Goal: Task Accomplishment & Management: Complete application form

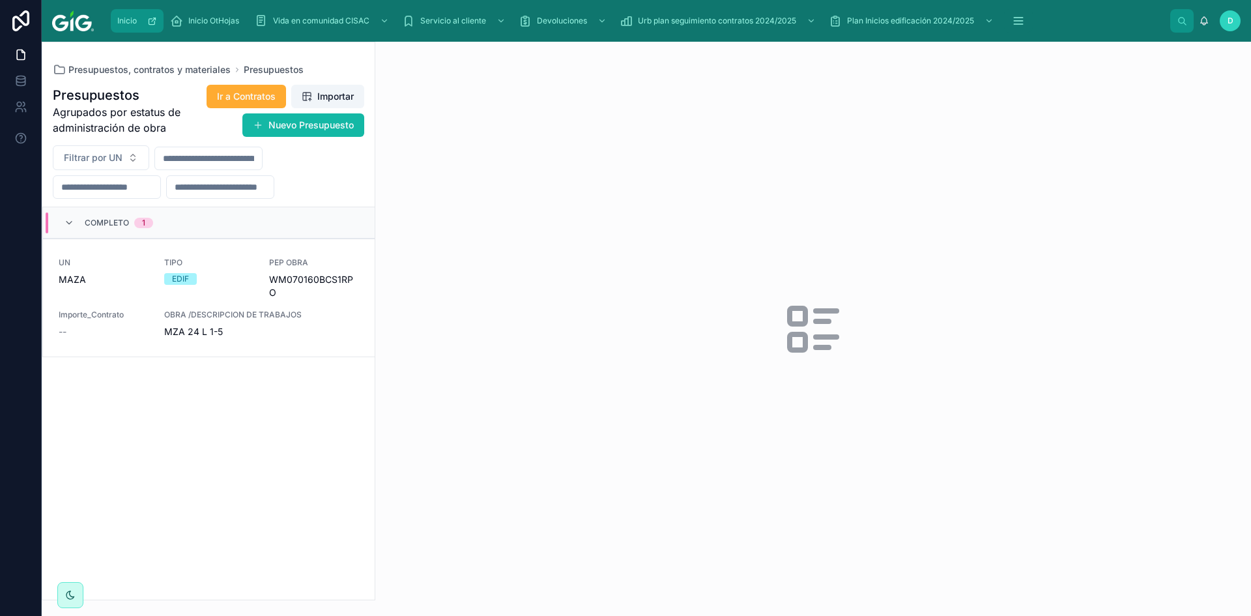
click at [130, 20] on span "Inicio" at bounding box center [127, 21] width 20 height 10
click at [322, 131] on button "Nuevo Presupuesto" at bounding box center [303, 124] width 122 height 23
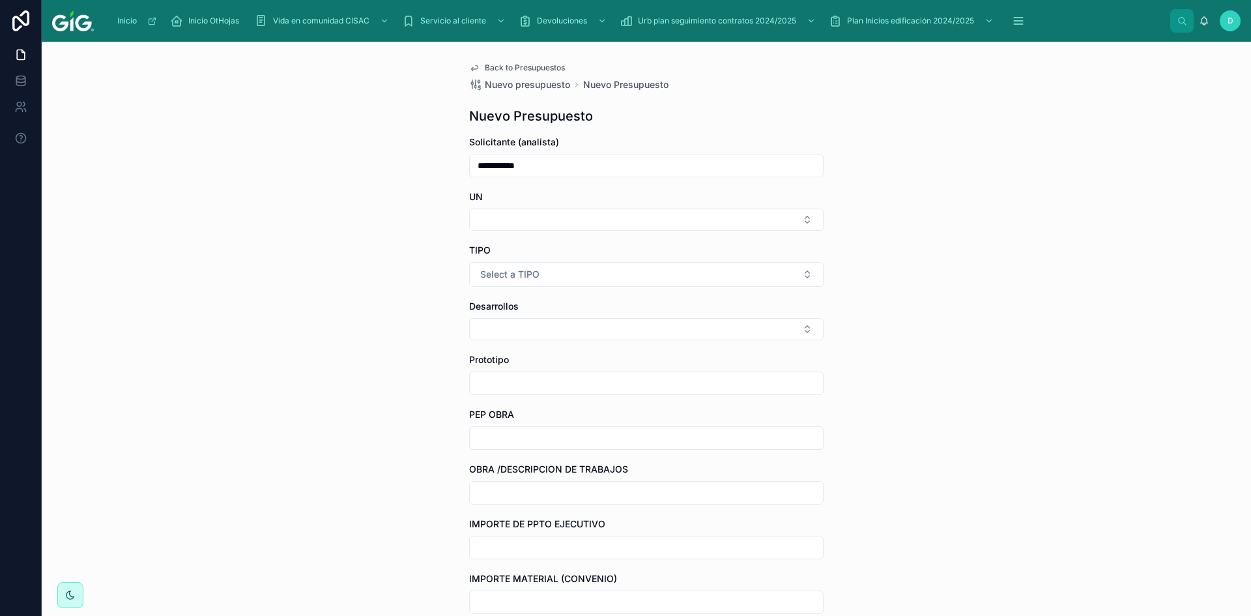
click at [535, 165] on input "**********" at bounding box center [646, 165] width 353 height 18
click at [518, 225] on button "Select Button" at bounding box center [646, 219] width 354 height 22
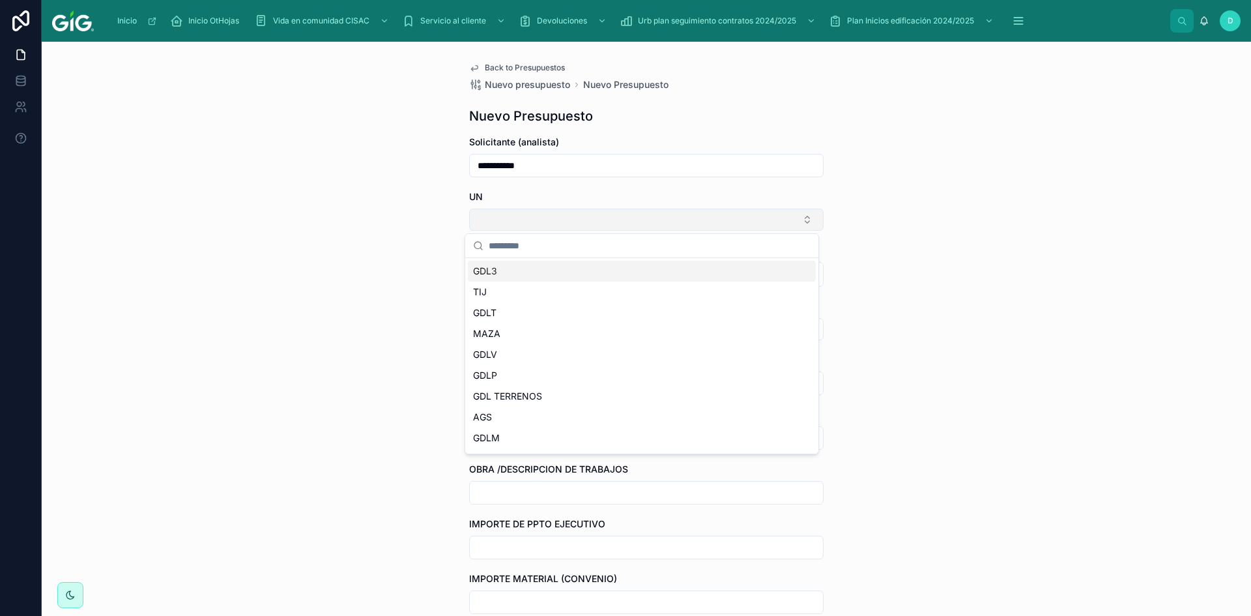
type input "*"
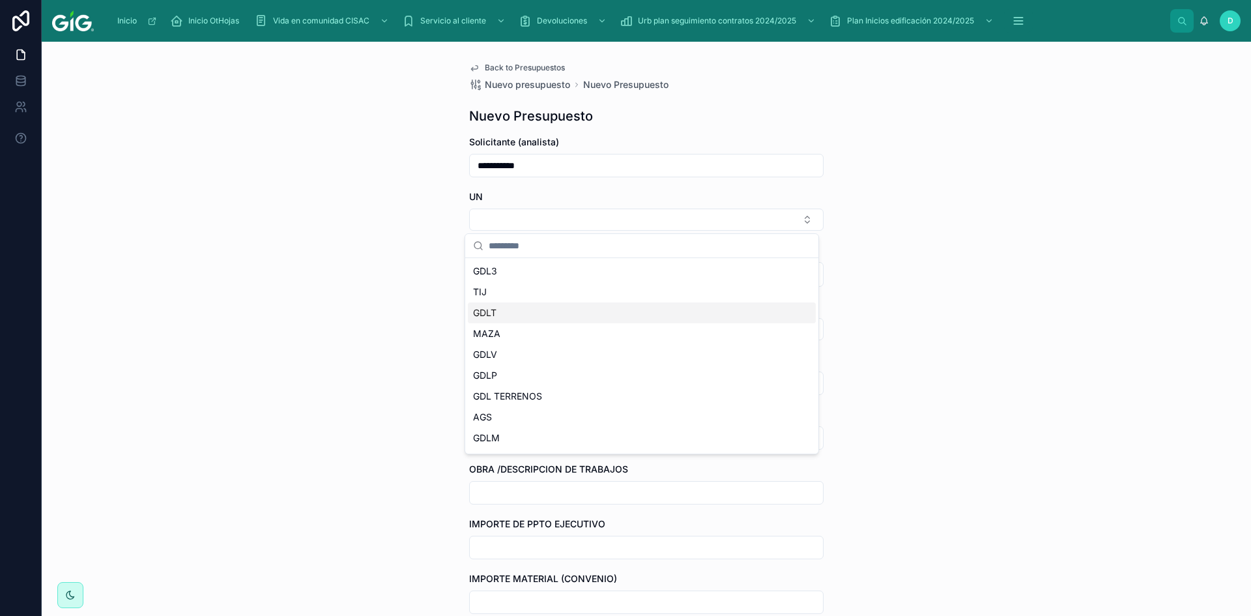
click at [511, 313] on div "GDLT" at bounding box center [642, 312] width 348 height 21
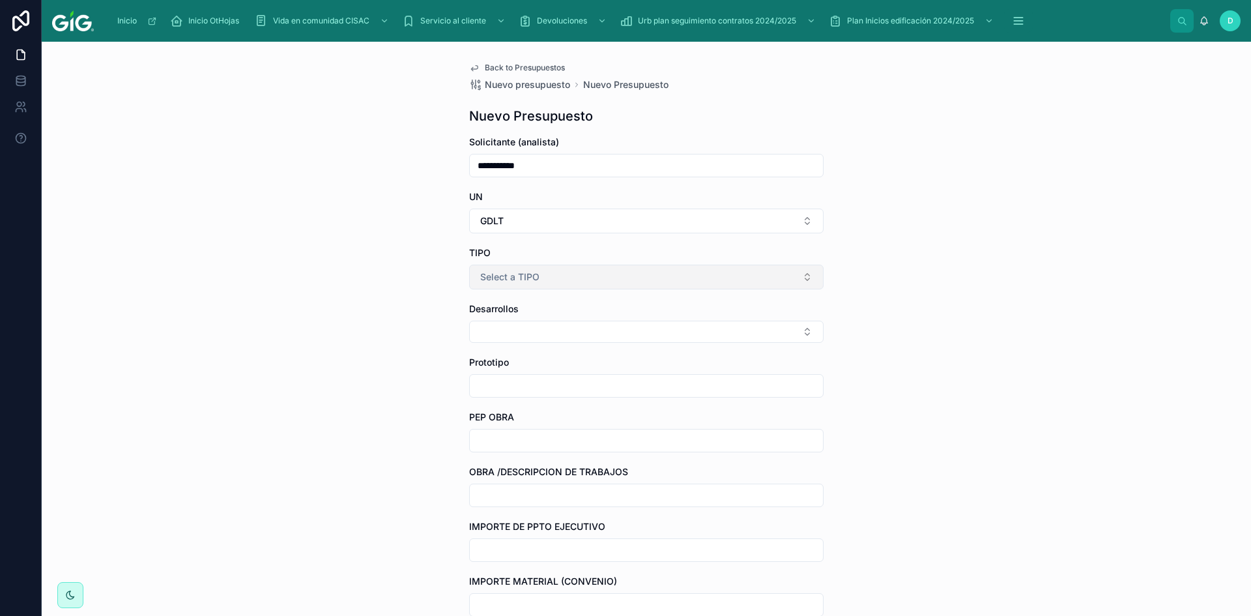
click at [535, 286] on button "Select a TIPO" at bounding box center [646, 276] width 354 height 25
click at [496, 348] on div "EDIF" at bounding box center [489, 349] width 17 height 12
click at [519, 329] on button "Select Button" at bounding box center [646, 331] width 354 height 22
type input "*"
type input "*******"
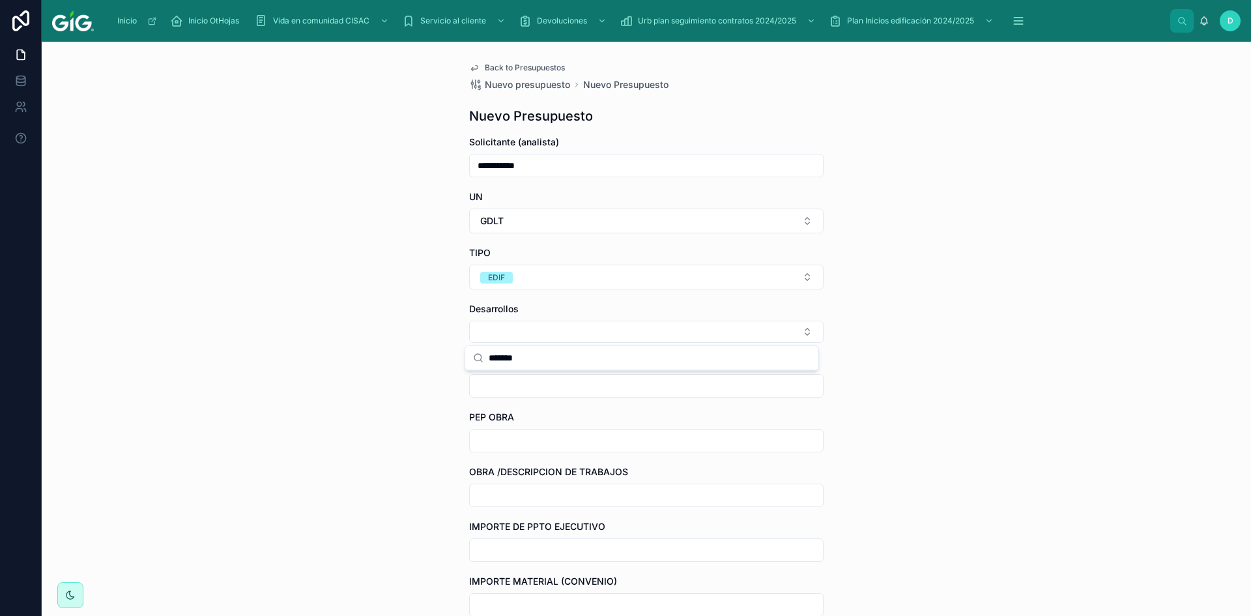
click at [421, 421] on div "**********" at bounding box center [646, 329] width 1209 height 574
click at [533, 337] on button "Select Button" at bounding box center [646, 331] width 354 height 22
click at [536, 378] on div "ALBAZUR" at bounding box center [642, 383] width 348 height 21
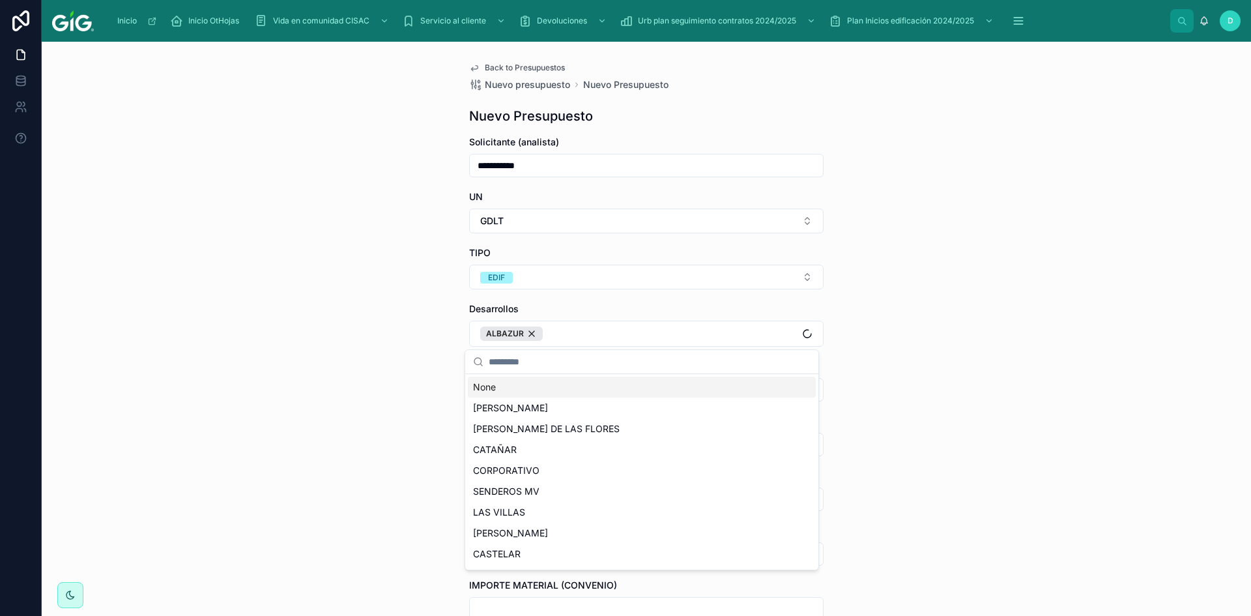
click at [367, 442] on div "**********" at bounding box center [646, 329] width 1209 height 574
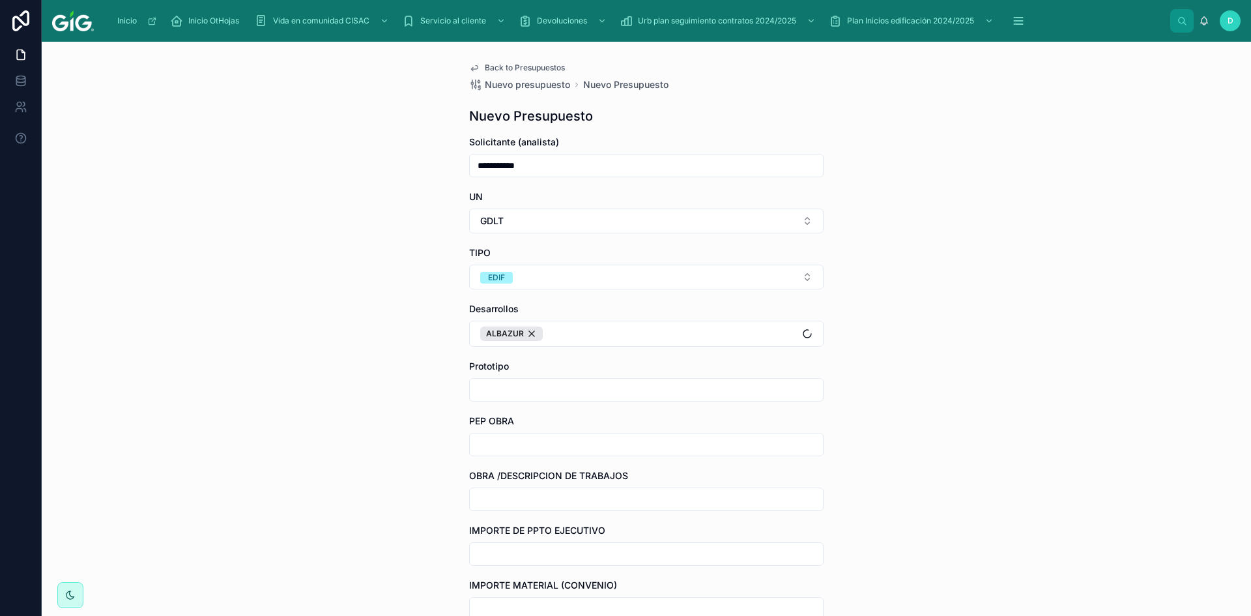
click at [526, 386] on input "text" at bounding box center [646, 389] width 353 height 18
type input "****"
click at [520, 439] on input "text" at bounding box center [646, 444] width 353 height 18
click at [517, 436] on input "text" at bounding box center [646, 444] width 353 height 18
paste input "**********"
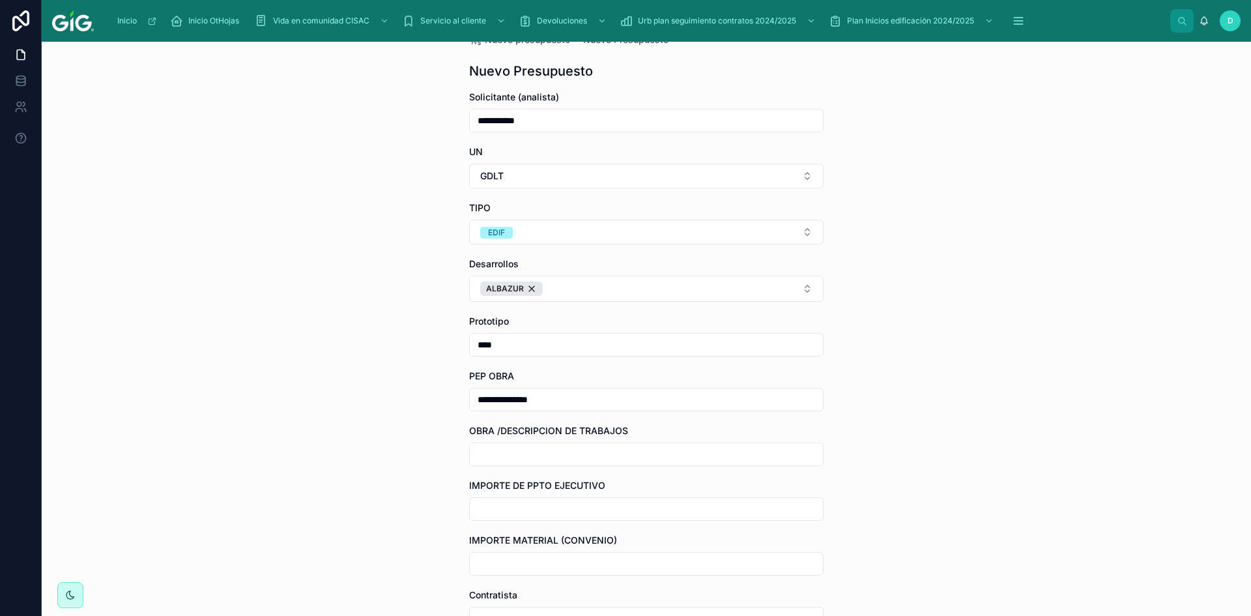
scroll to position [65, 0]
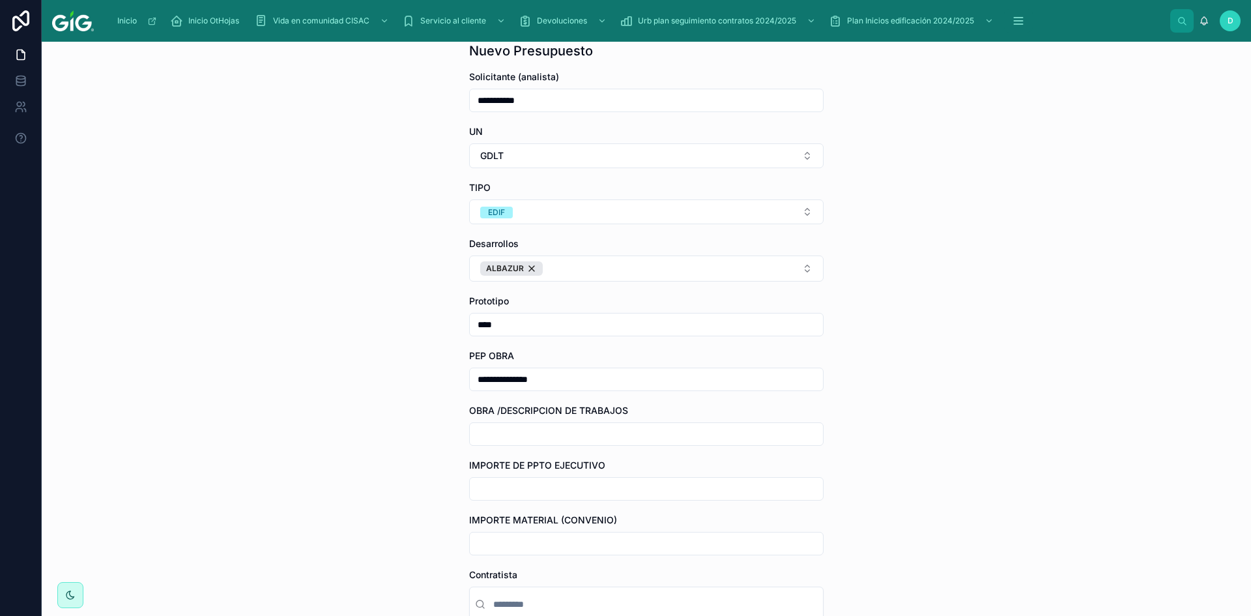
type input "**********"
click at [532, 429] on input "text" at bounding box center [646, 434] width 353 height 18
type input "*"
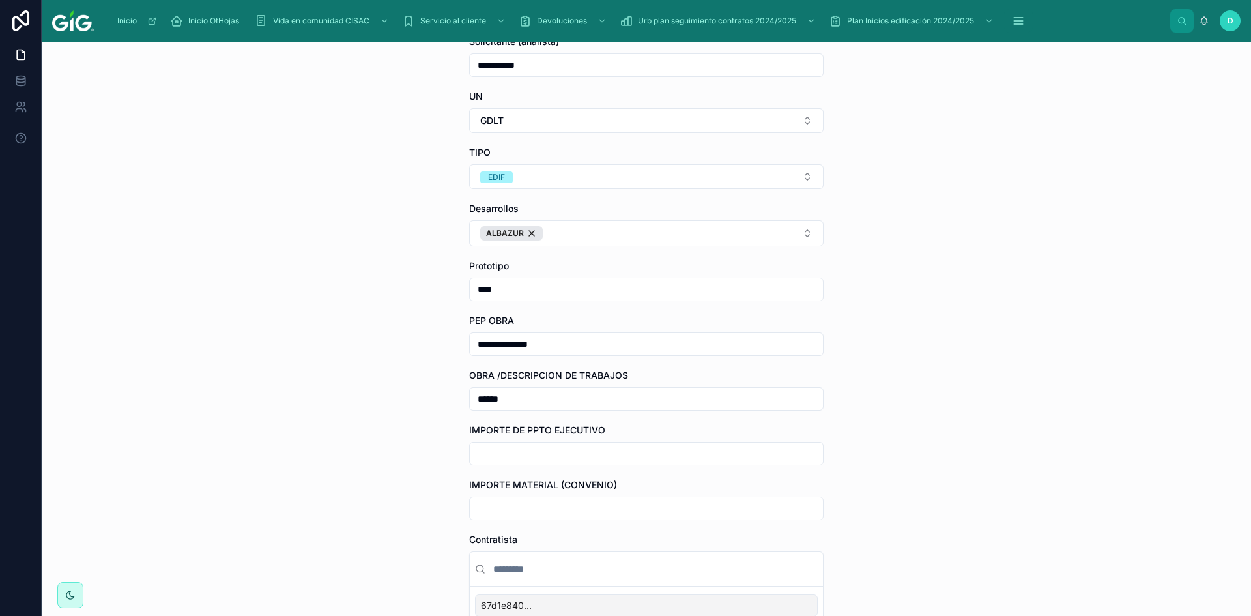
scroll to position [130, 0]
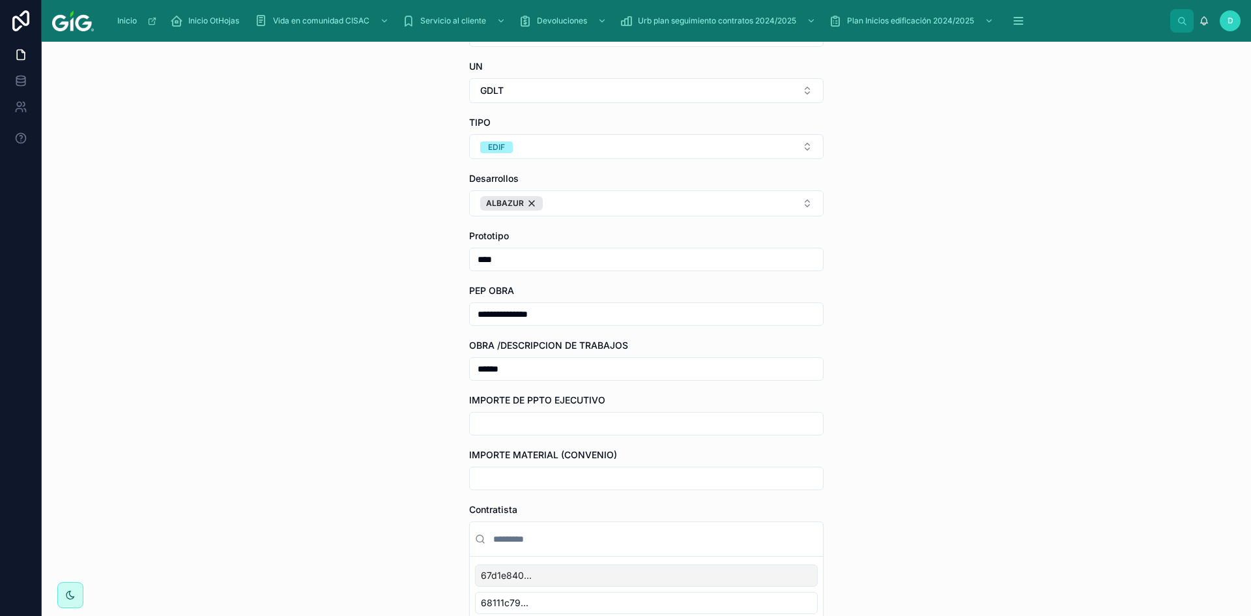
type input "*****"
click at [546, 421] on input "text" at bounding box center [646, 423] width 353 height 18
type input "**********"
click at [546, 482] on input "text" at bounding box center [646, 478] width 353 height 18
click at [512, 476] on input "text" at bounding box center [646, 478] width 353 height 18
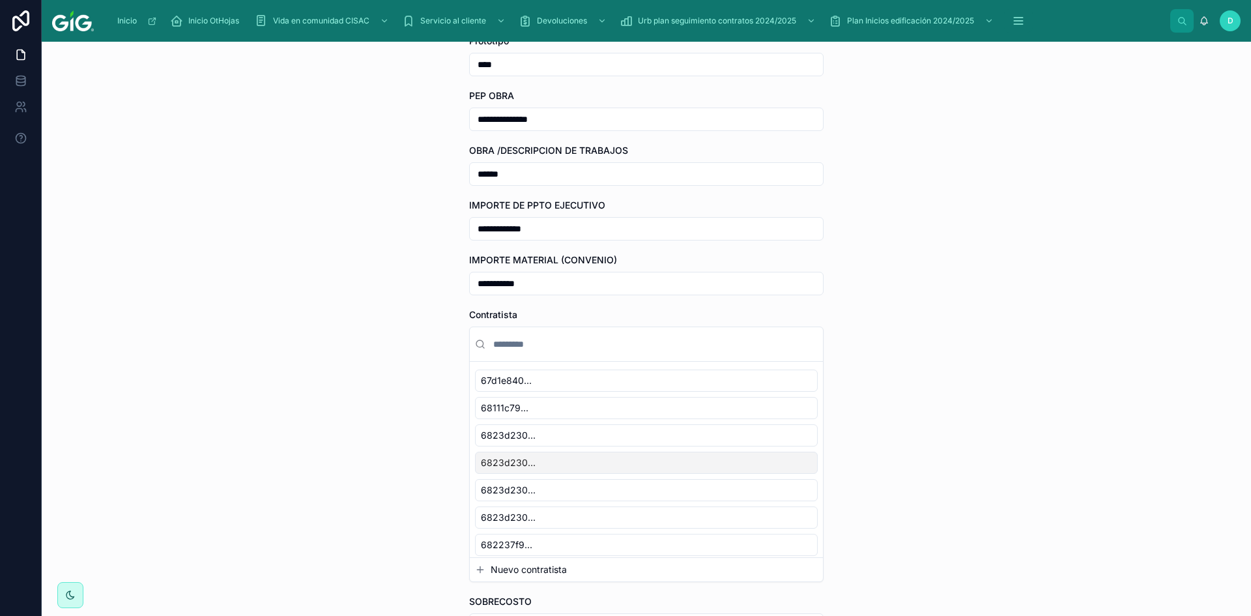
scroll to position [326, 0]
type input "**********"
click at [535, 337] on input "text" at bounding box center [654, 343] width 327 height 23
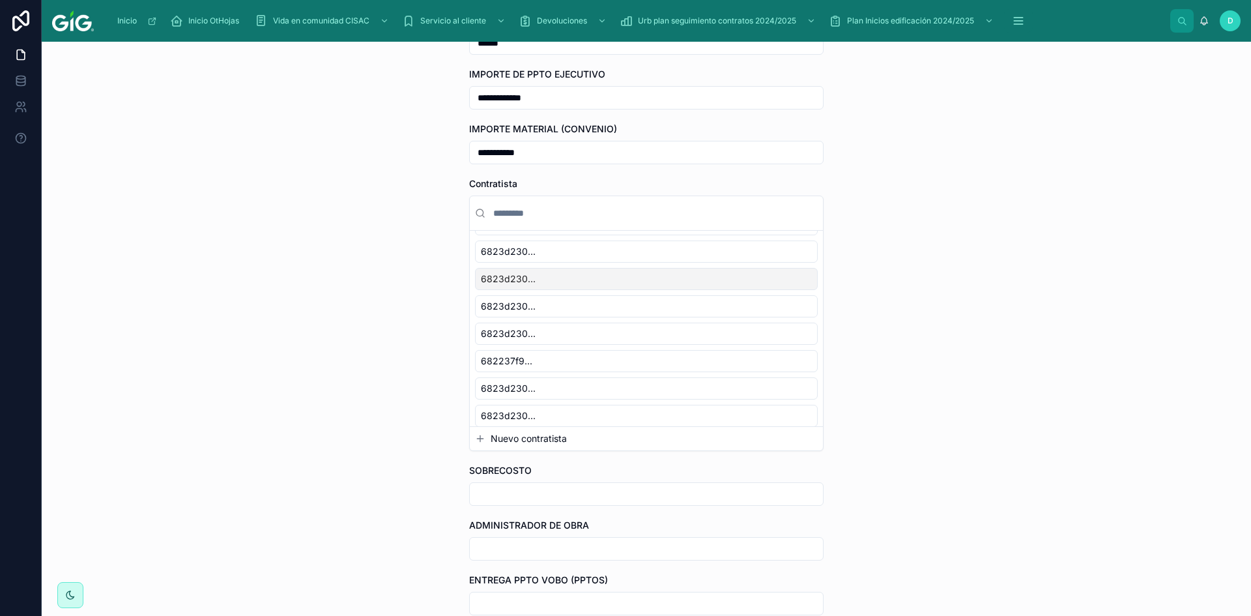
scroll to position [0, 0]
click at [562, 214] on input "text" at bounding box center [654, 212] width 327 height 23
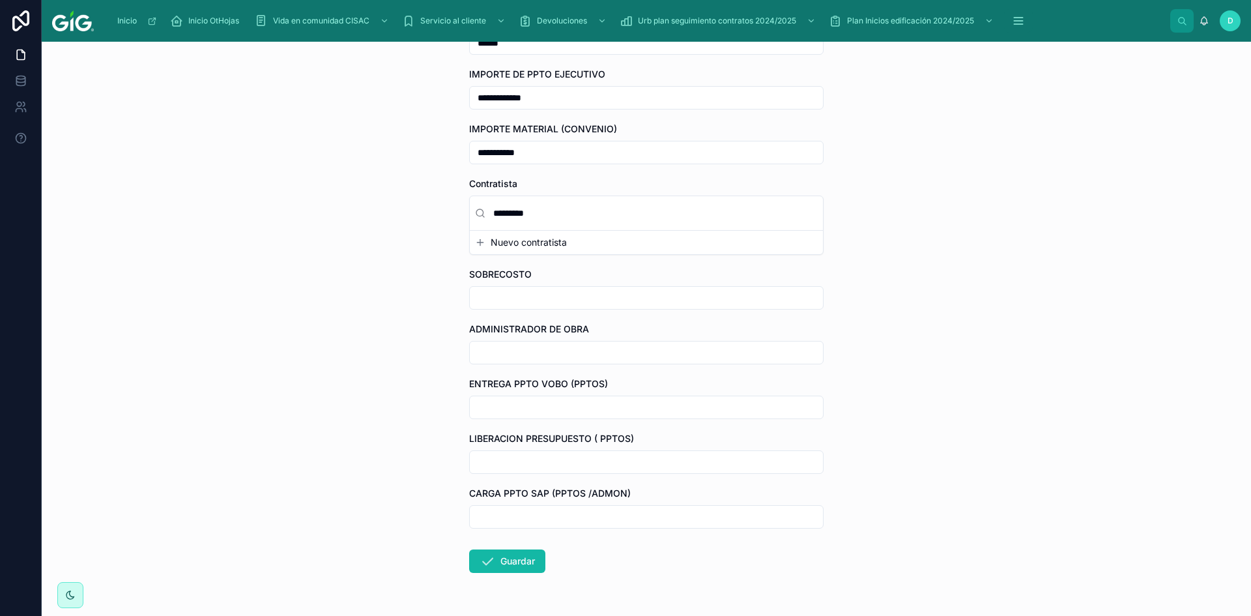
type input "*********"
click at [505, 305] on input "text" at bounding box center [646, 298] width 353 height 18
type input "******"
click at [538, 368] on form "**********" at bounding box center [646, 168] width 354 height 976
click at [549, 354] on input "text" at bounding box center [646, 352] width 353 height 18
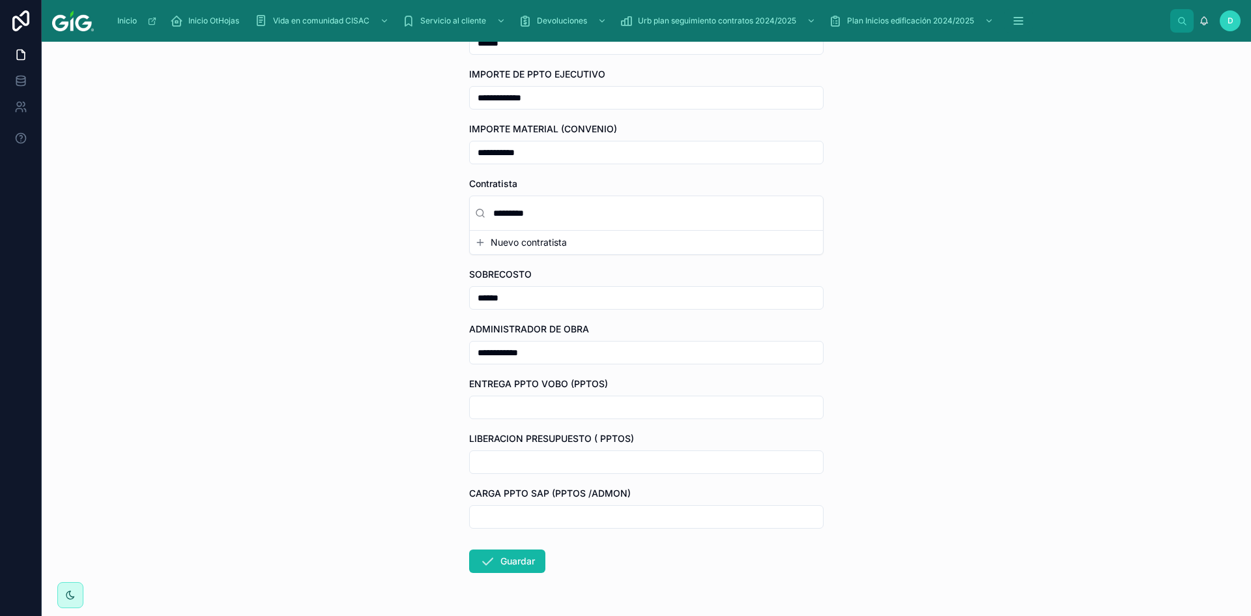
type input "**********"
click at [537, 410] on input "text" at bounding box center [646, 407] width 353 height 18
click at [423, 378] on div "**********" at bounding box center [646, 329] width 1209 height 574
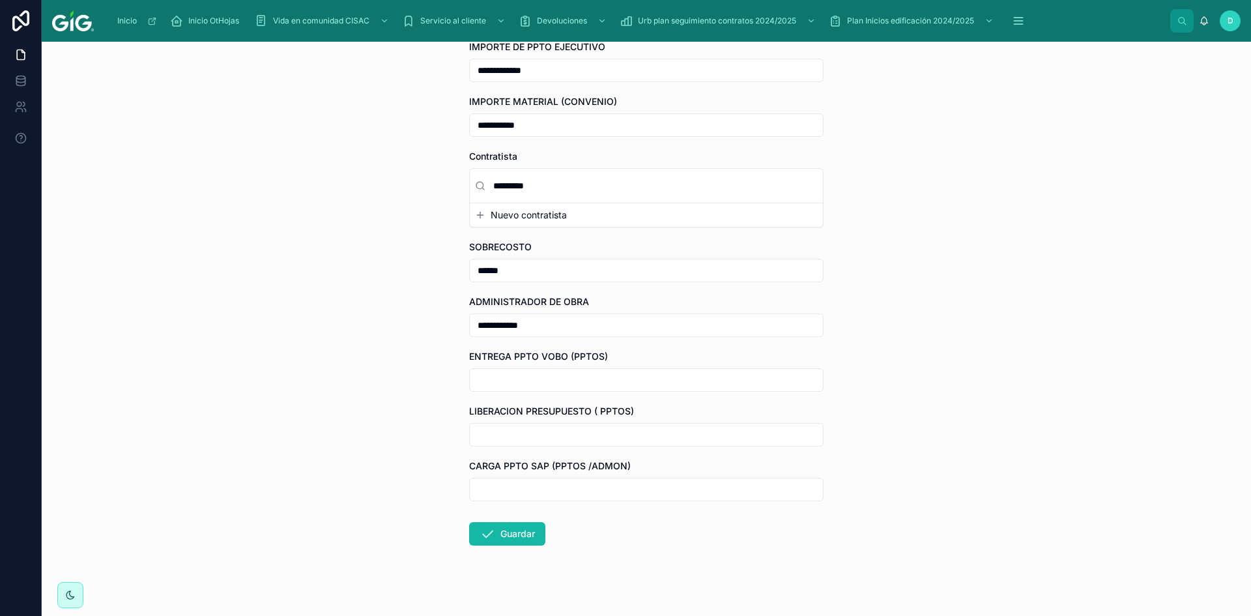
scroll to position [496, 0]
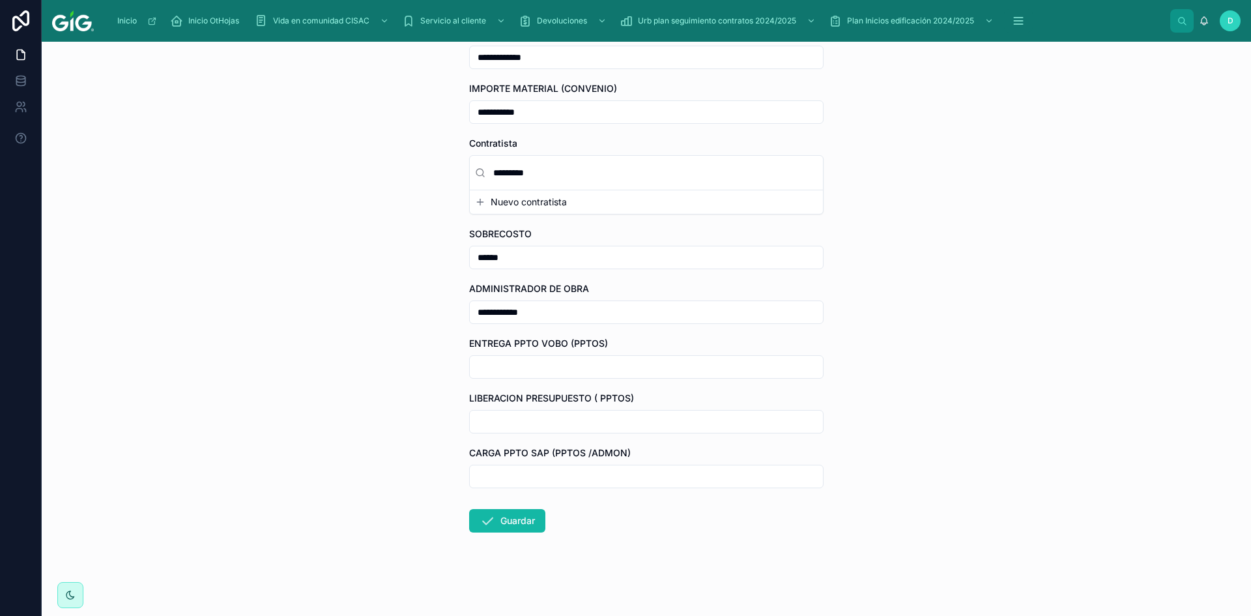
click at [535, 378] on div at bounding box center [646, 366] width 354 height 23
click at [547, 369] on input "text" at bounding box center [646, 367] width 353 height 18
click at [671, 588] on button "29" at bounding box center [664, 589] width 23 height 23
type input "*********"
click at [434, 450] on div "**********" at bounding box center [646, 329] width 1209 height 574
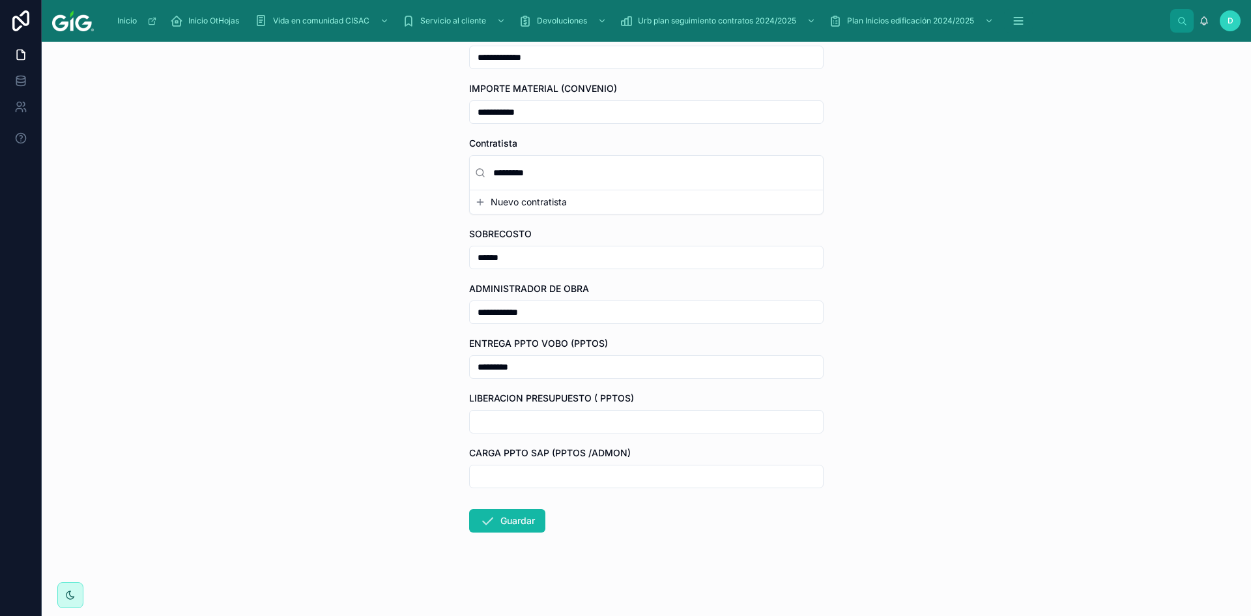
click at [536, 427] on input "text" at bounding box center [646, 421] width 353 height 18
click at [664, 390] on button "29" at bounding box center [664, 389] width 23 height 23
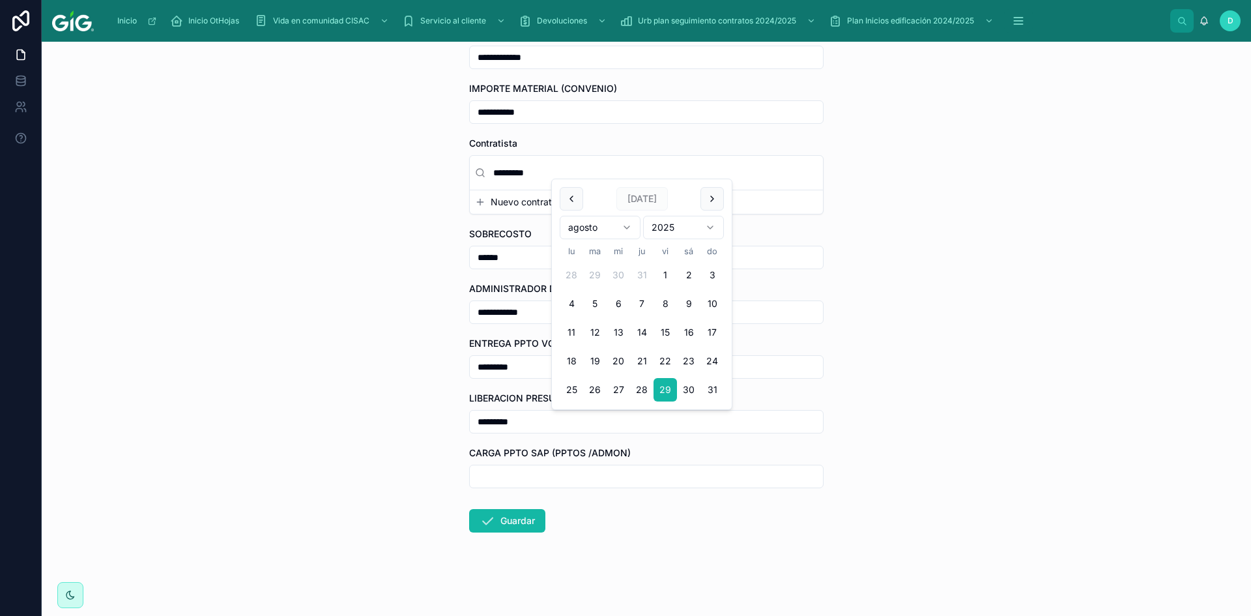
type input "*********"
click at [473, 474] on input "text" at bounding box center [646, 476] width 353 height 18
click at [661, 445] on button "29" at bounding box center [664, 444] width 23 height 23
type input "*********"
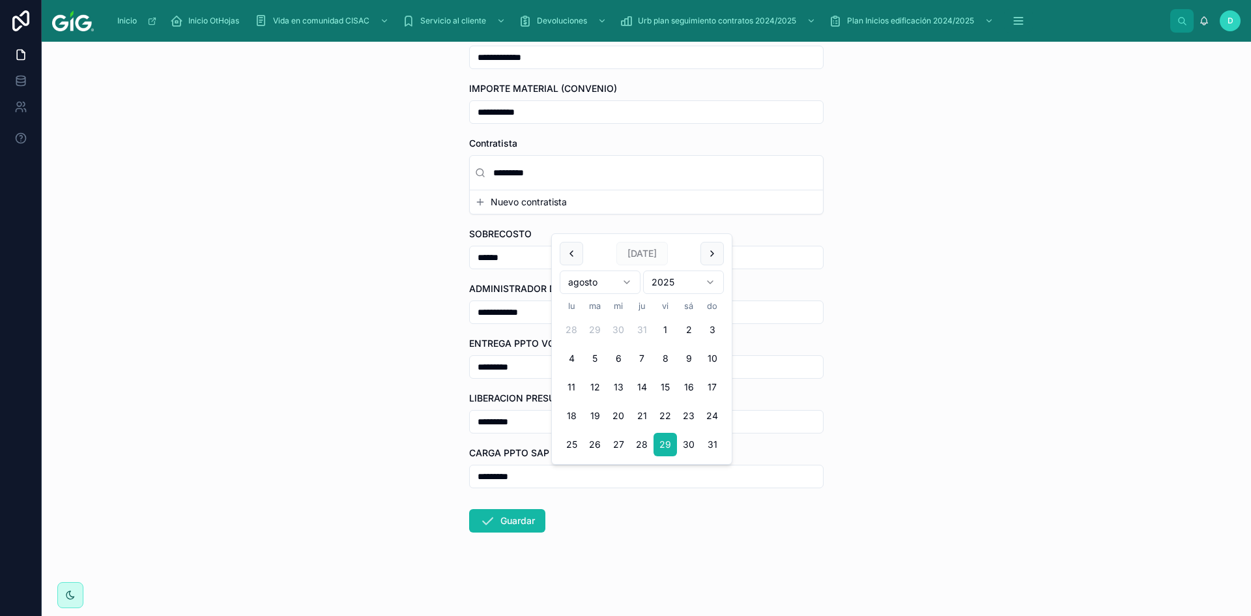
click at [378, 460] on div "**********" at bounding box center [646, 329] width 1209 height 574
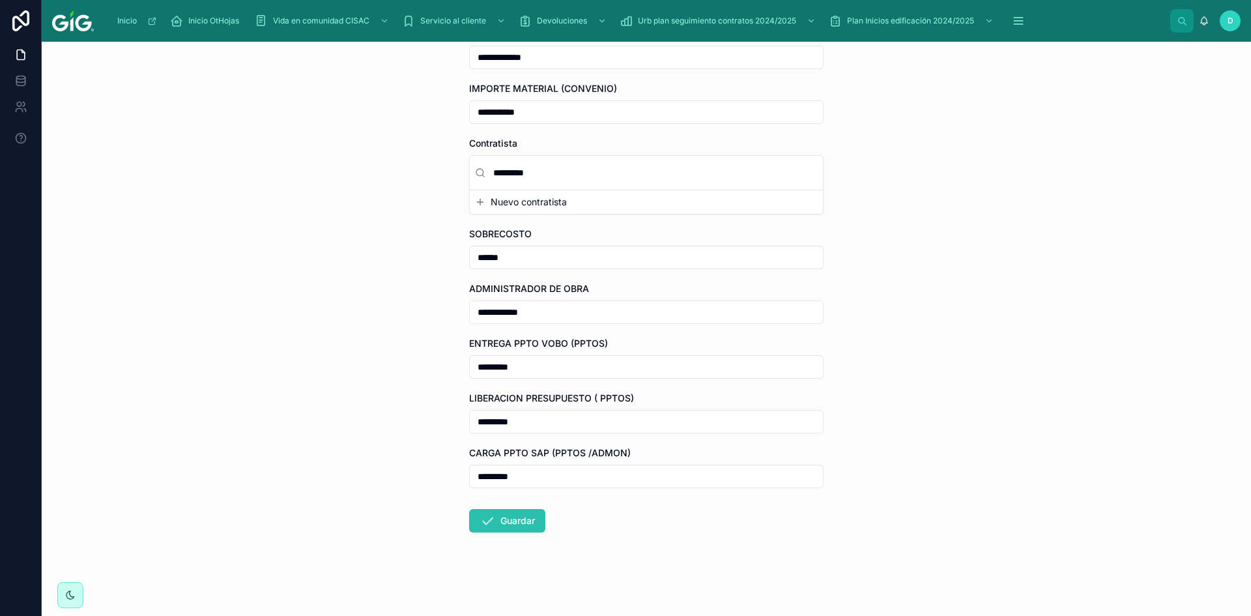
click at [531, 526] on button "Guardar" at bounding box center [507, 520] width 76 height 23
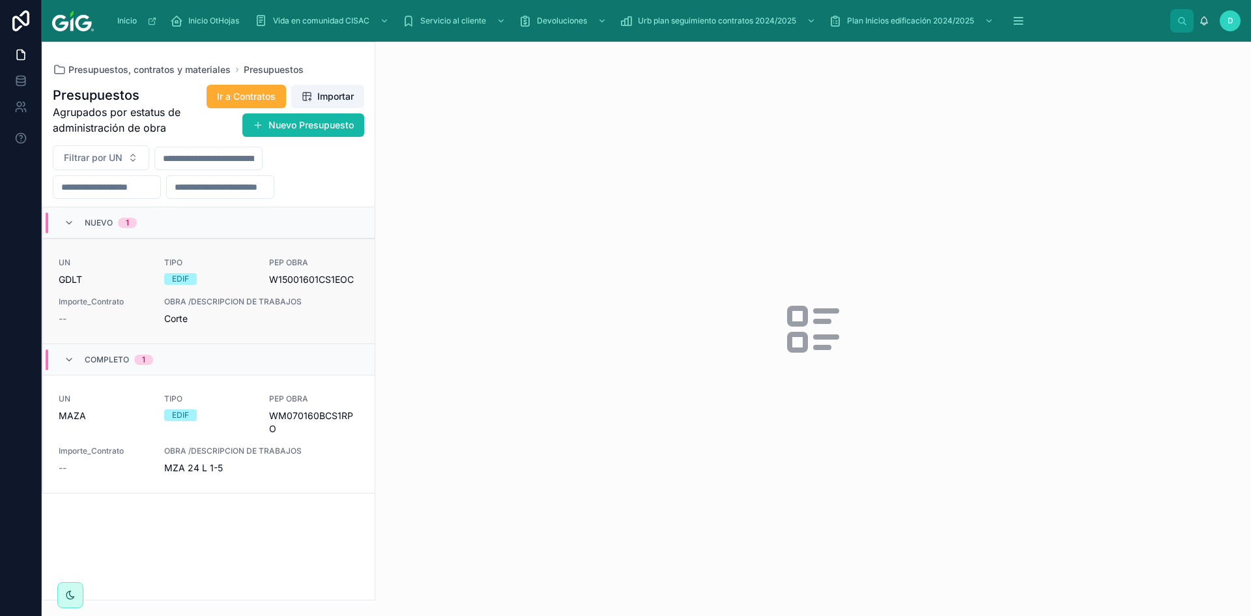
click at [209, 303] on span "OBRA /DESCRIPCION DE TRABAJOS" at bounding box center [261, 301] width 195 height 10
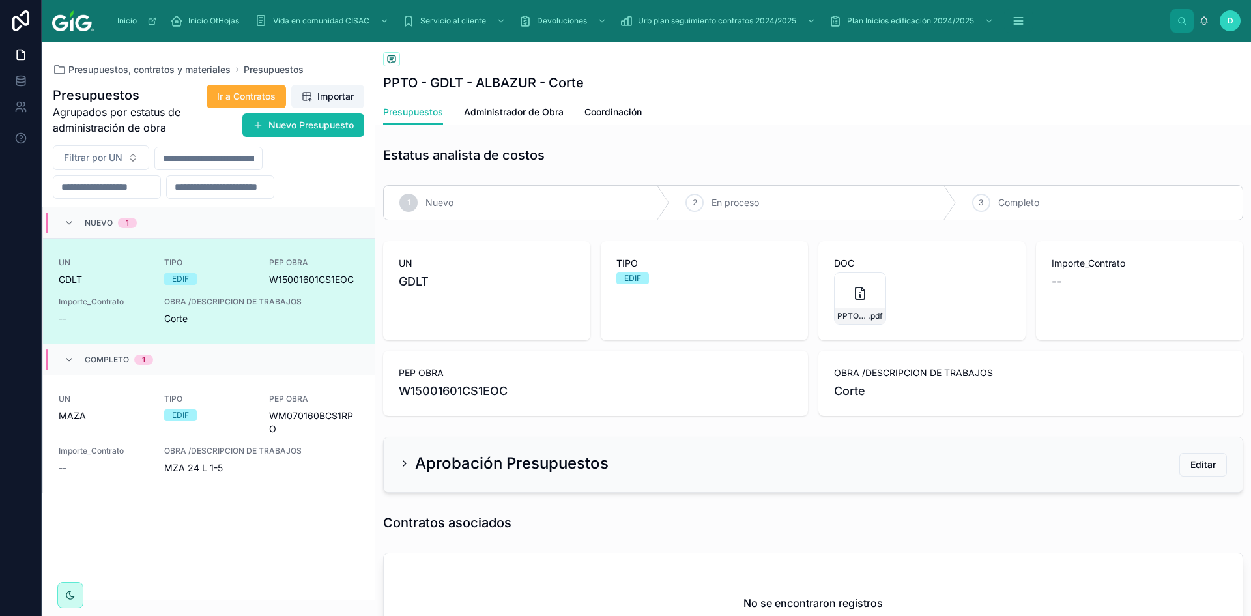
scroll to position [65, 0]
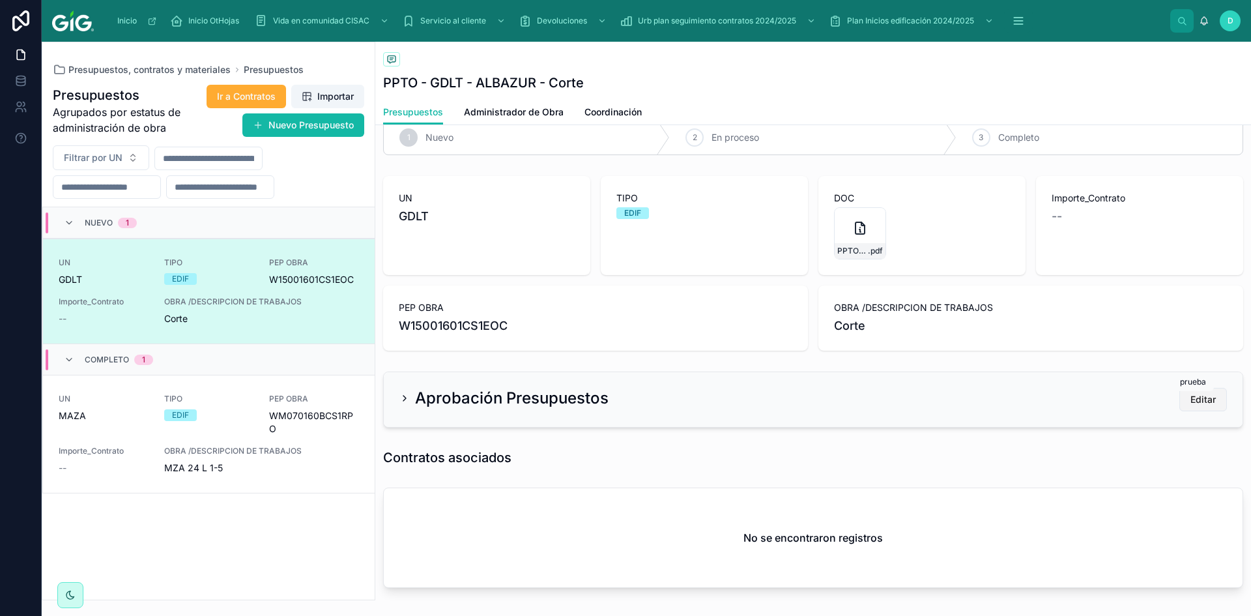
click at [1206, 407] on button "Editar" at bounding box center [1203, 399] width 48 height 23
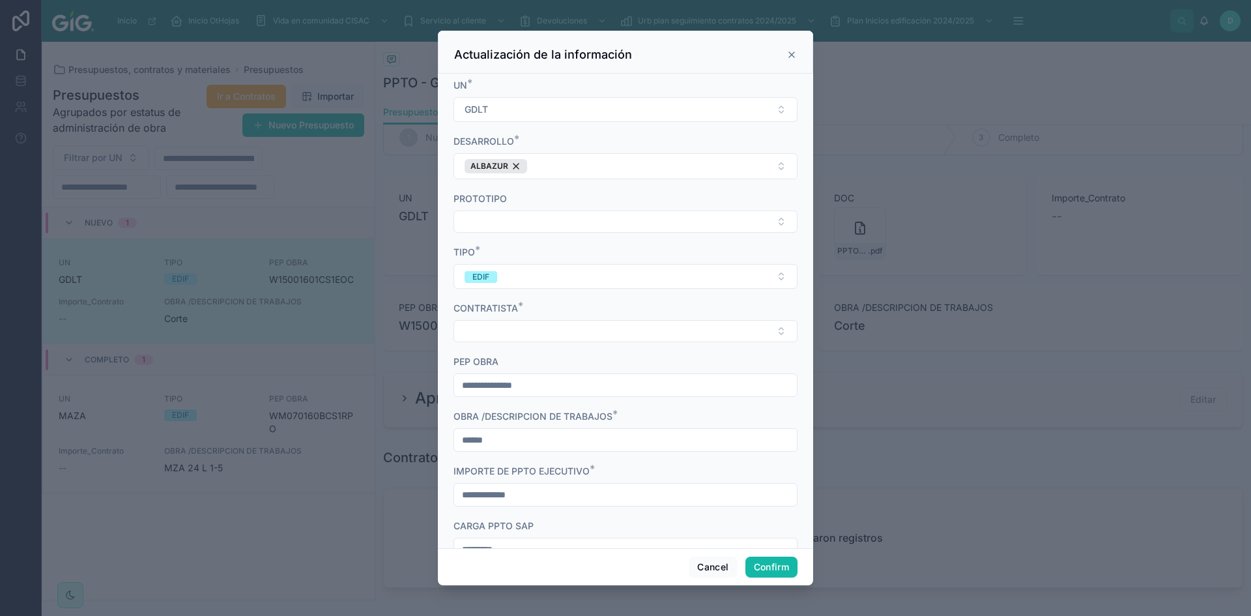
click at [795, 53] on icon at bounding box center [791, 55] width 10 height 10
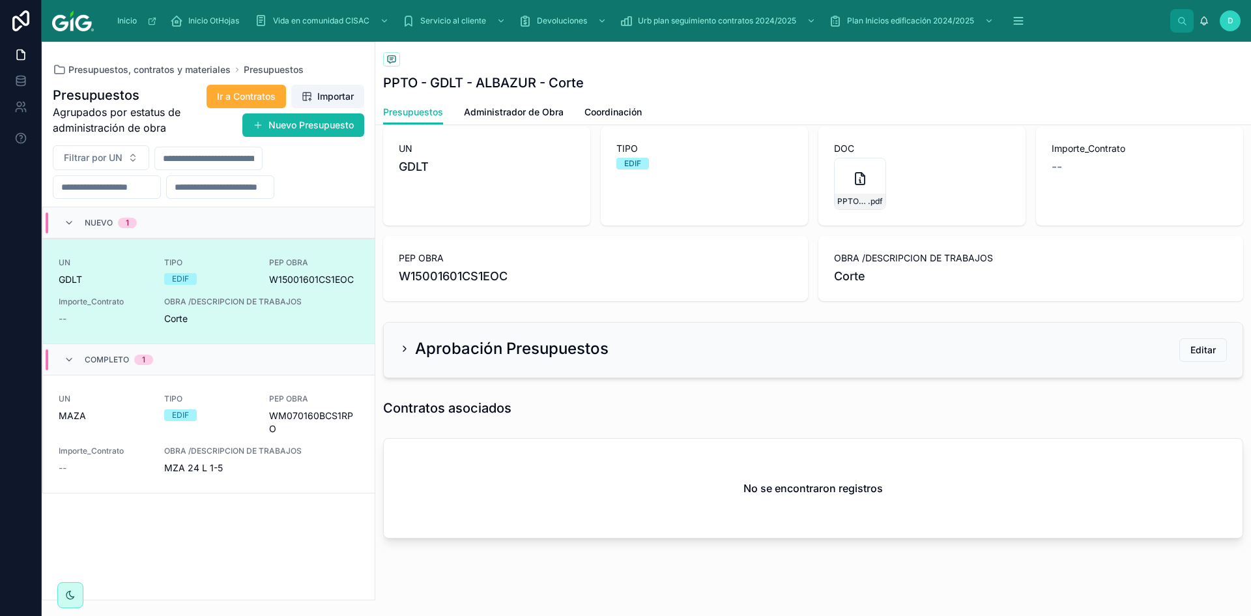
scroll to position [130, 0]
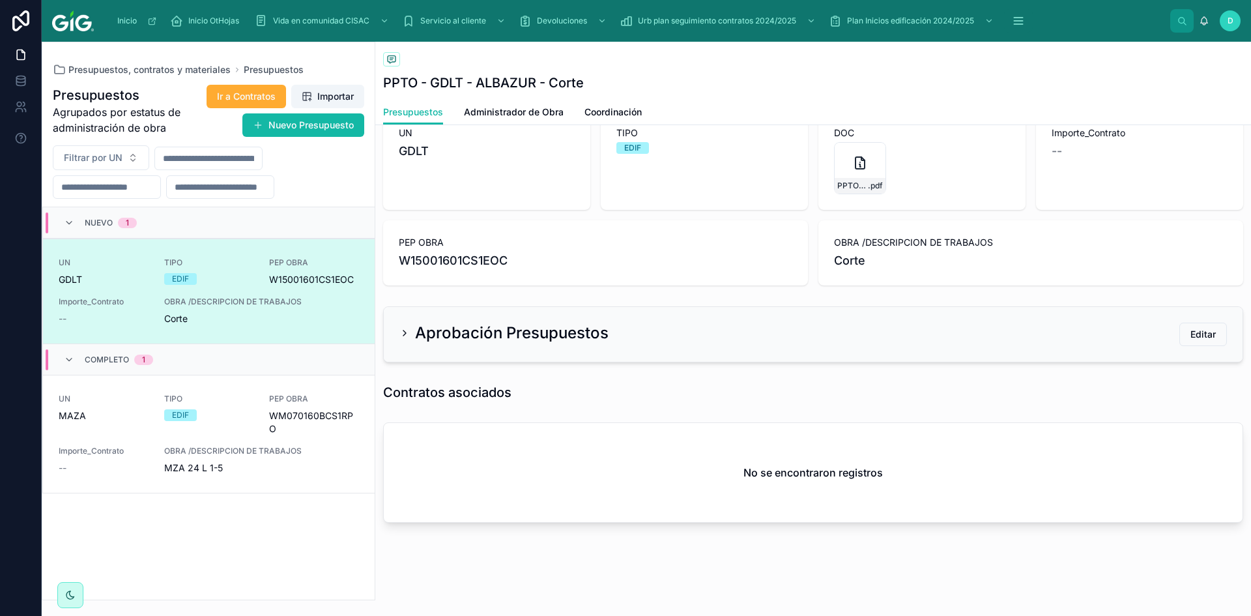
click at [420, 344] on div "Aprobación Presupuestos Editar" at bounding box center [812, 333] width 827 height 23
click at [424, 334] on h2 "Aprobación Presupuestos" at bounding box center [511, 332] width 193 height 21
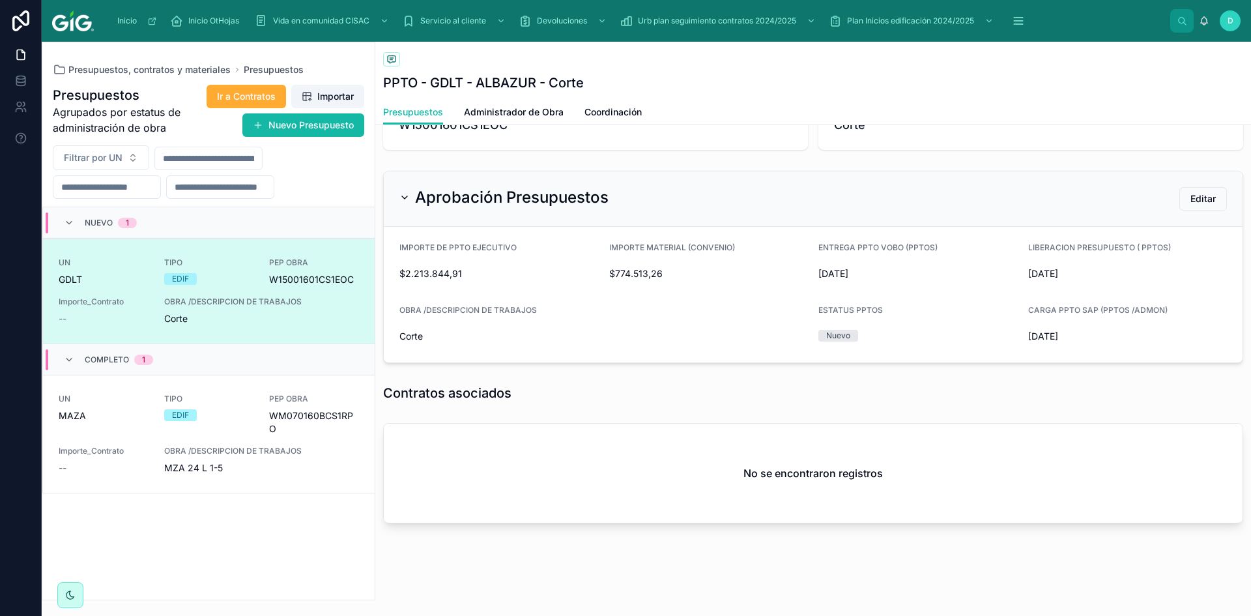
scroll to position [267, 0]
click at [1179, 202] on button "Editar" at bounding box center [1203, 197] width 48 height 23
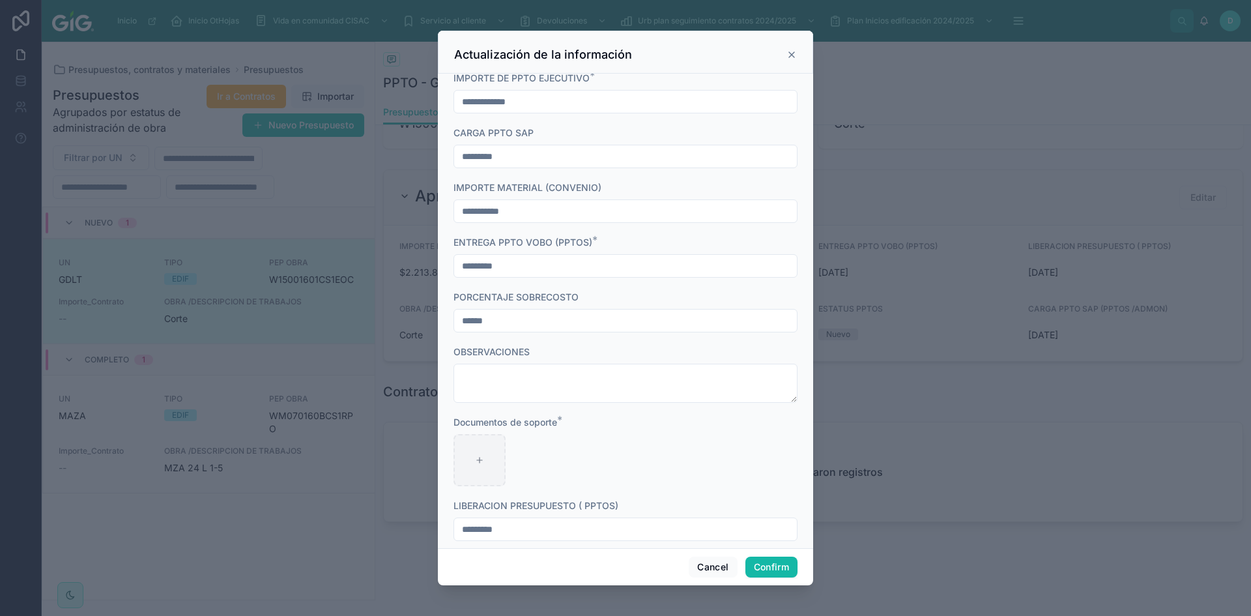
scroll to position [465, 0]
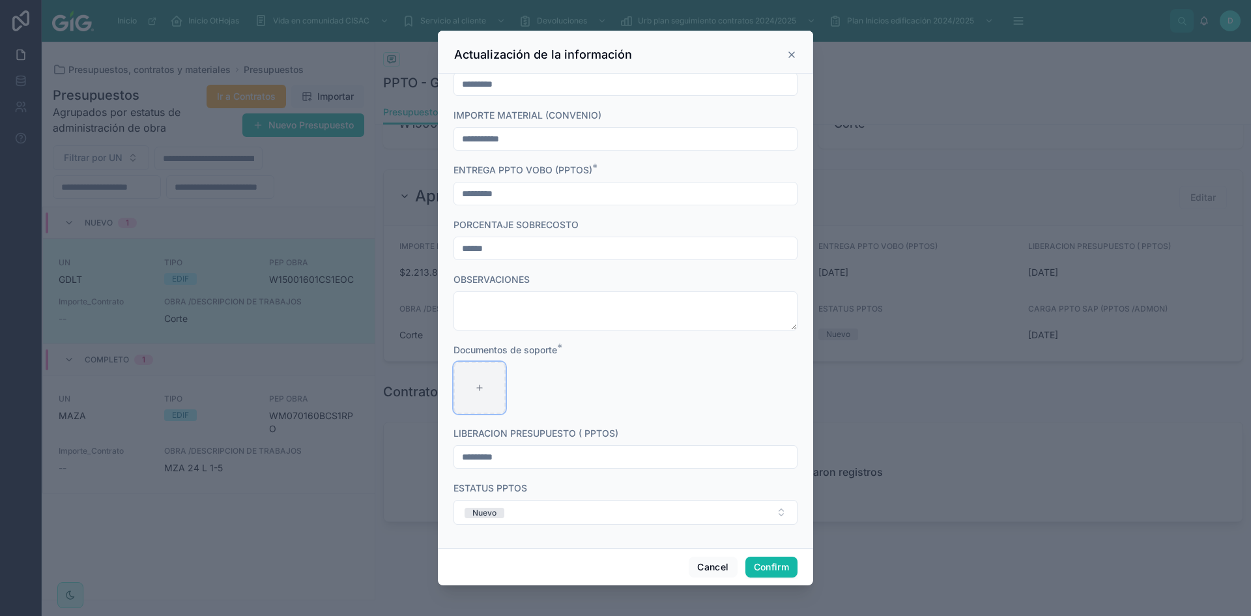
click at [486, 390] on div at bounding box center [479, 388] width 52 height 52
click at [611, 516] on button "Nuevo" at bounding box center [625, 512] width 344 height 25
click at [503, 485] on div "Completo" at bounding box center [488, 484] width 36 height 10
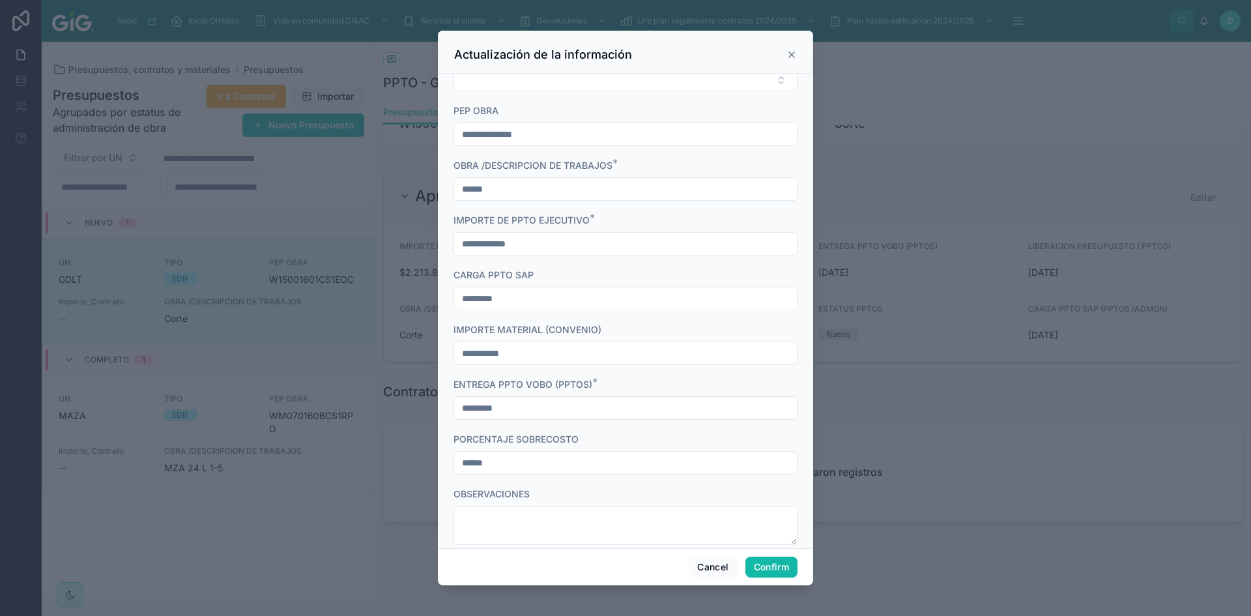
scroll to position [139, 0]
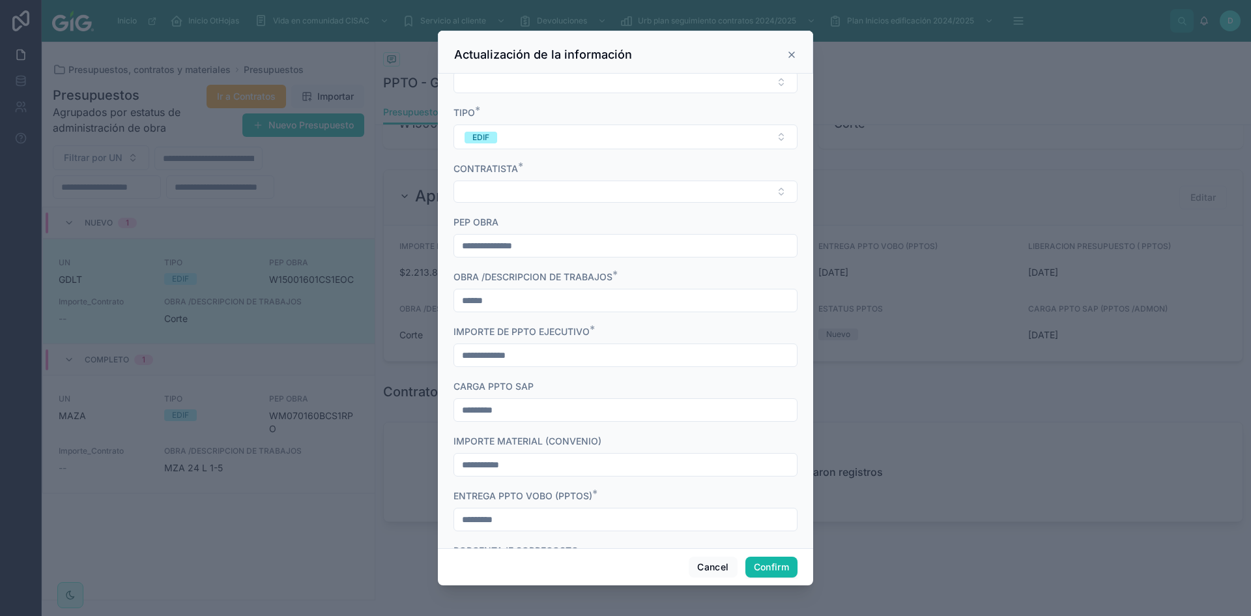
click at [792, 56] on icon at bounding box center [791, 54] width 5 height 5
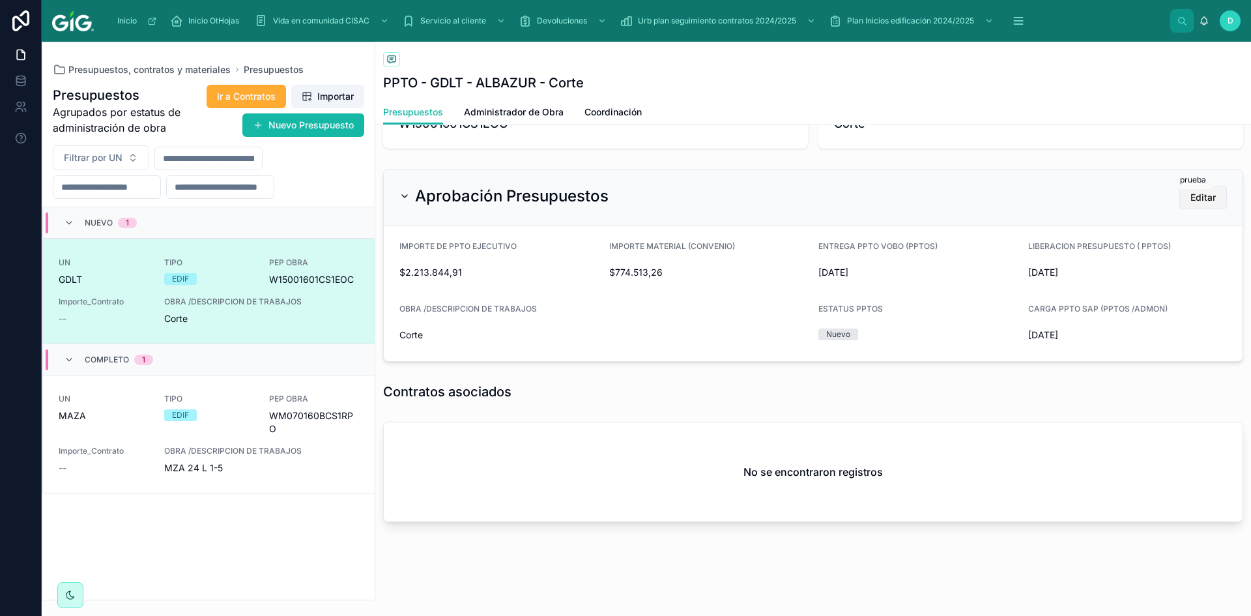
click at [1192, 198] on span "Editar" at bounding box center [1202, 197] width 25 height 13
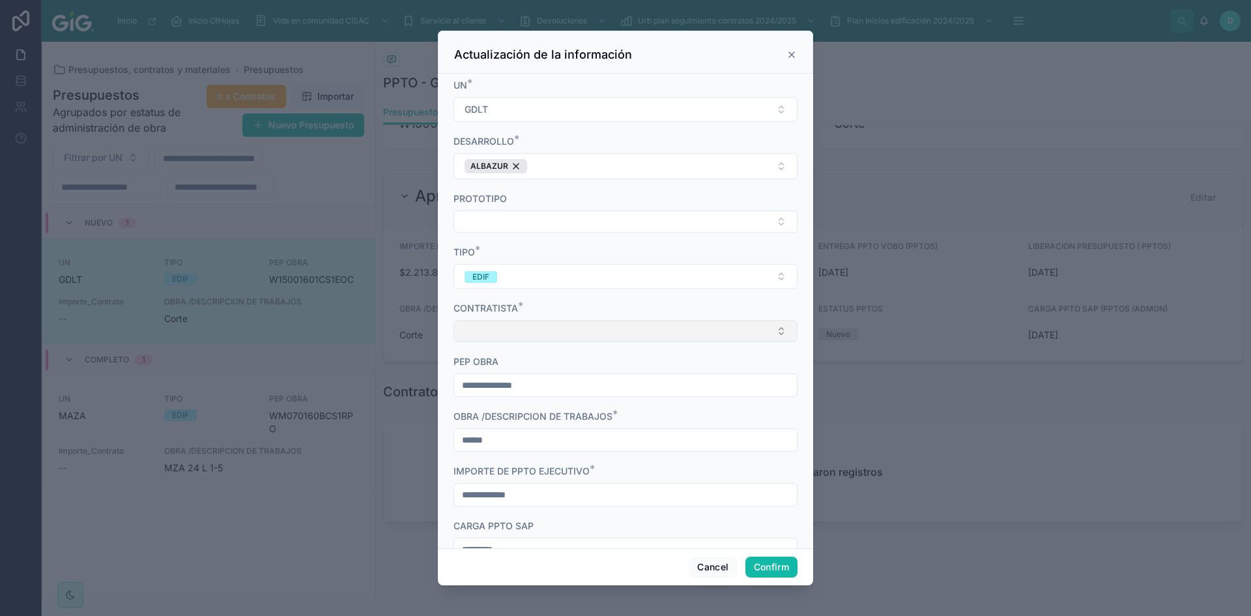
click at [765, 336] on button "Select Button" at bounding box center [625, 331] width 344 height 22
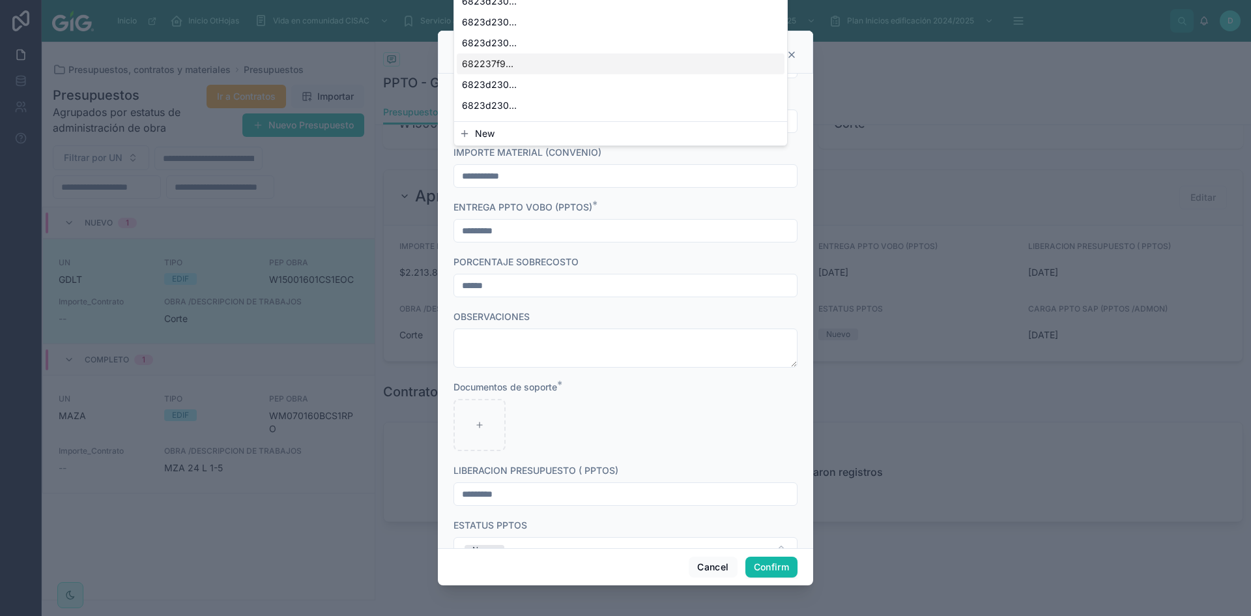
scroll to position [465, 0]
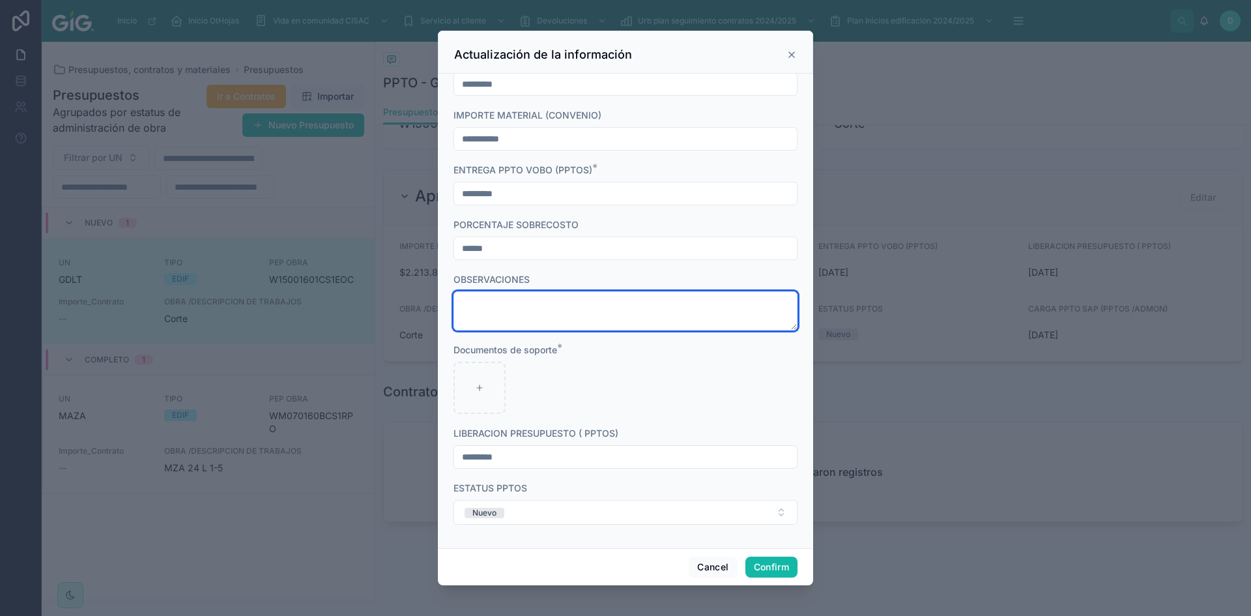
click at [595, 307] on textarea at bounding box center [625, 310] width 344 height 39
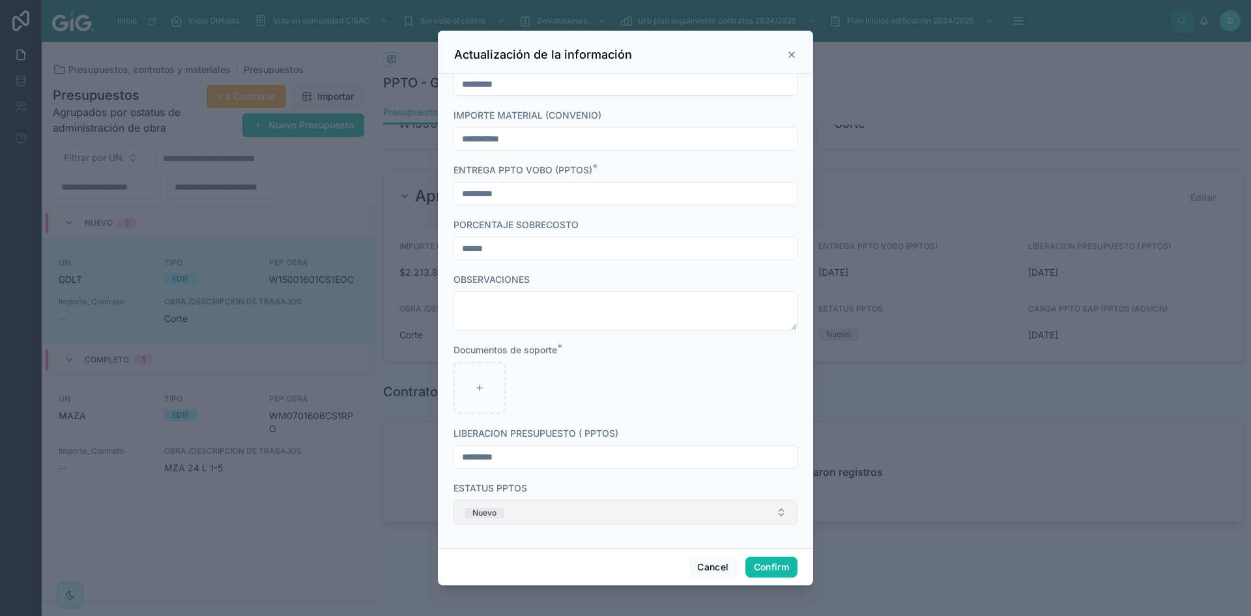
click at [567, 507] on button "Nuevo" at bounding box center [625, 512] width 344 height 25
click at [621, 355] on div "Documentos de soporte *" at bounding box center [625, 349] width 344 height 13
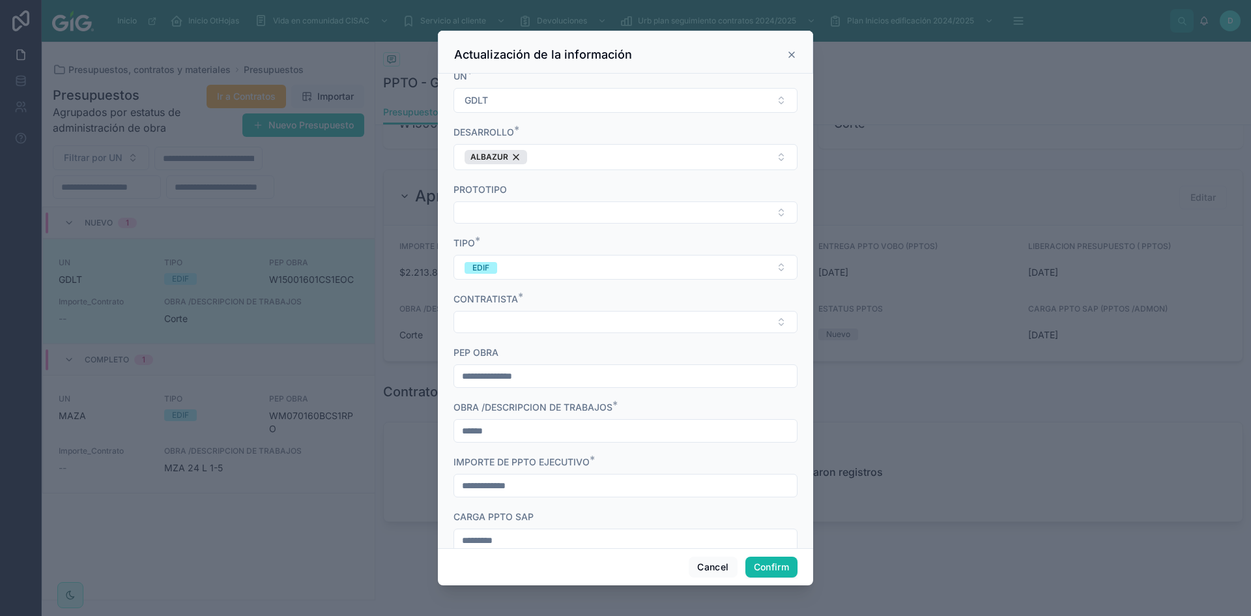
scroll to position [0, 0]
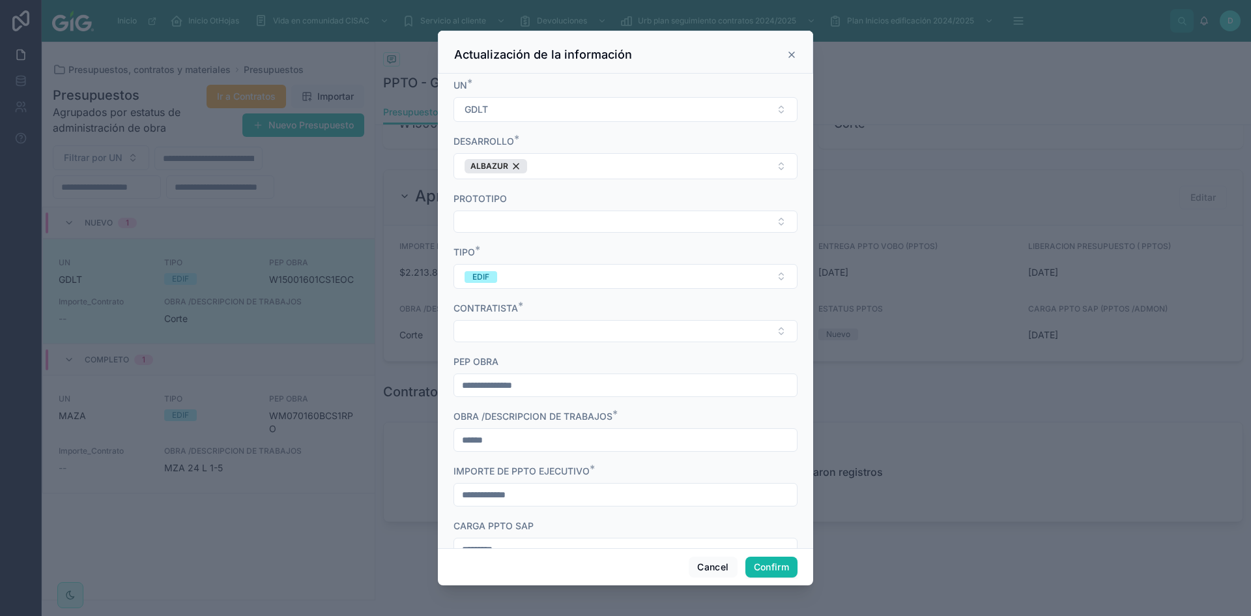
click at [792, 55] on icon at bounding box center [791, 54] width 5 height 5
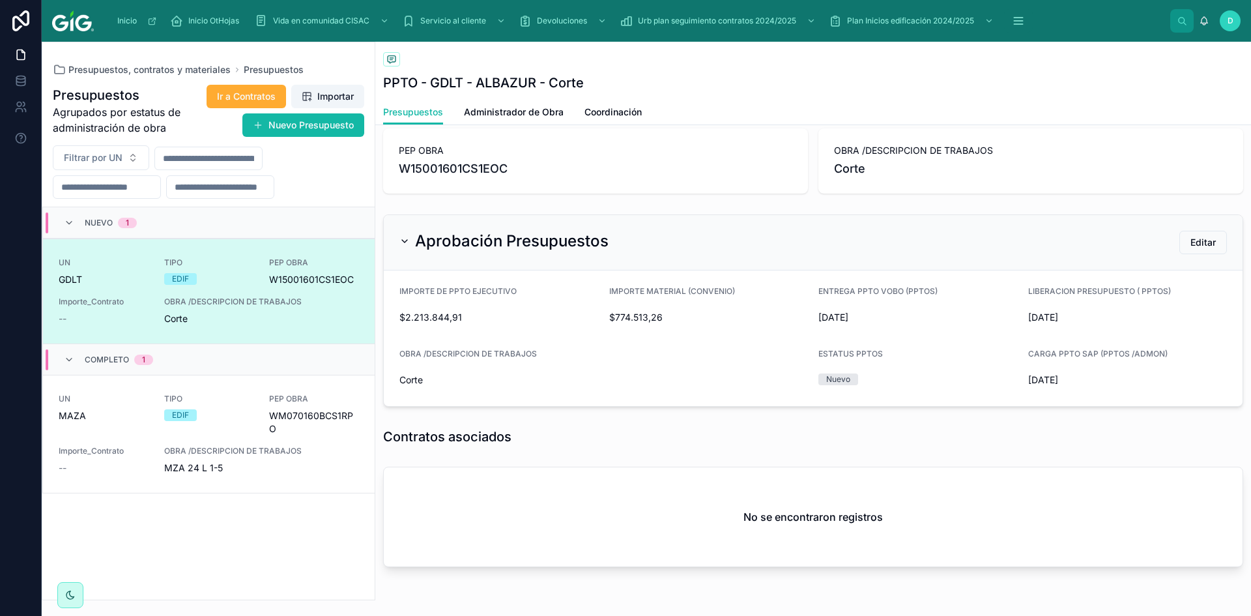
scroll to position [202, 0]
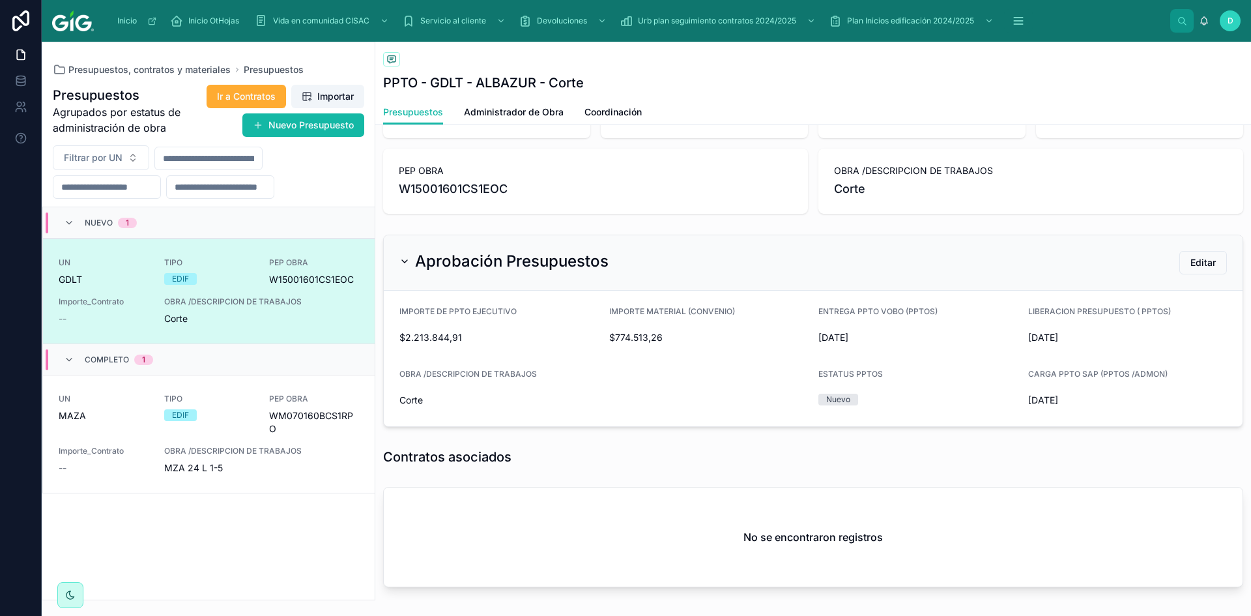
click at [668, 394] on span "Corte" at bounding box center [603, 399] width 408 height 13
click at [1195, 262] on span "Editar" at bounding box center [1202, 262] width 25 height 13
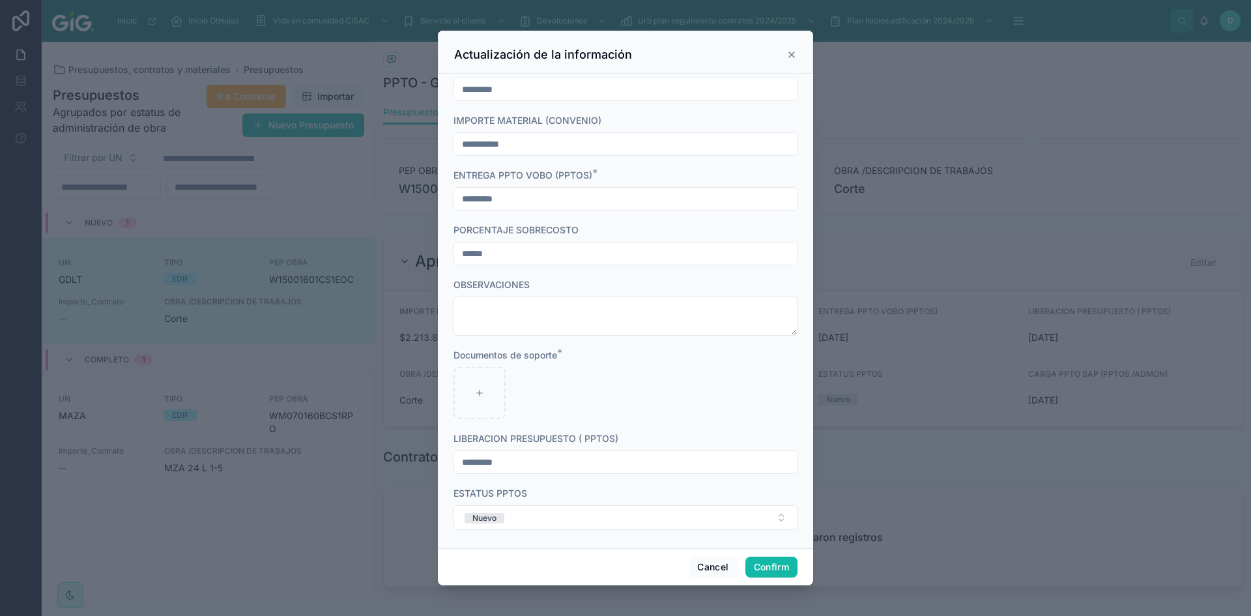
scroll to position [465, 0]
click at [791, 57] on icon at bounding box center [791, 55] width 10 height 10
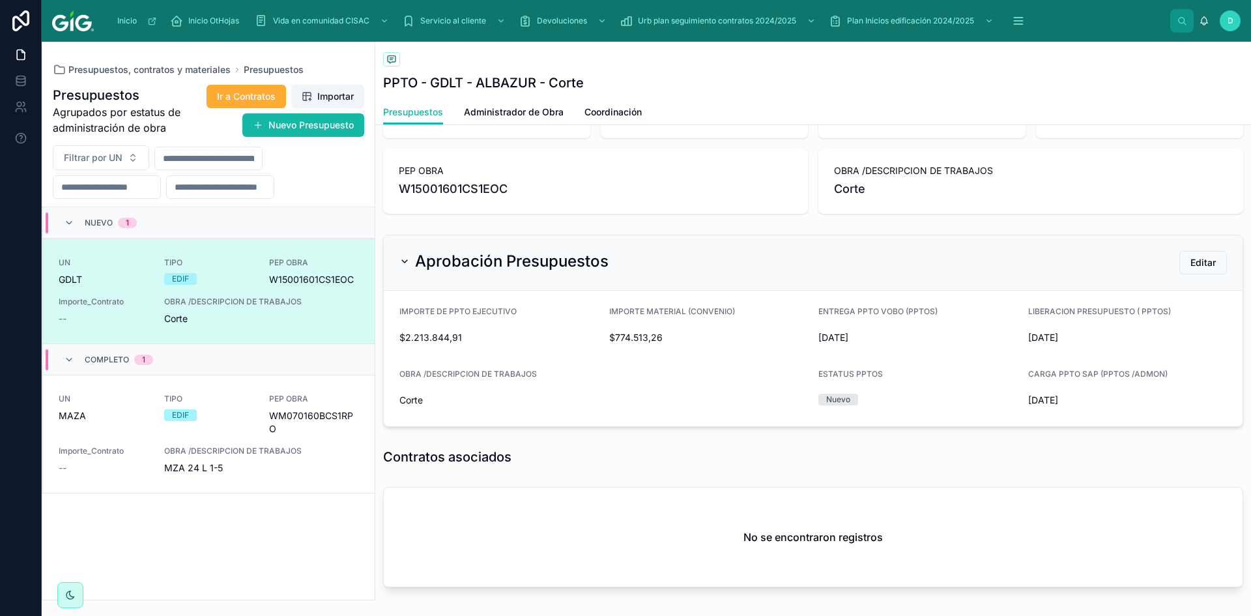
click at [626, 392] on div "Corte" at bounding box center [603, 400] width 408 height 21
click at [409, 262] on icon at bounding box center [404, 261] width 10 height 10
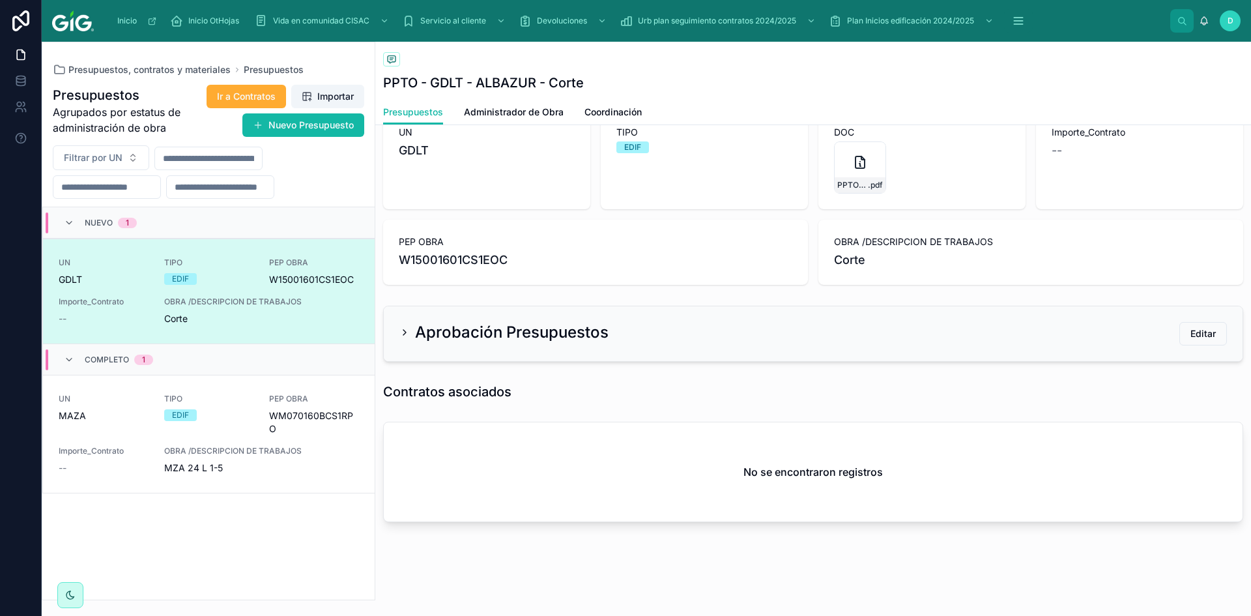
scroll to position [131, 0]
click at [403, 326] on div "Aprobación Presupuestos" at bounding box center [503, 332] width 209 height 21
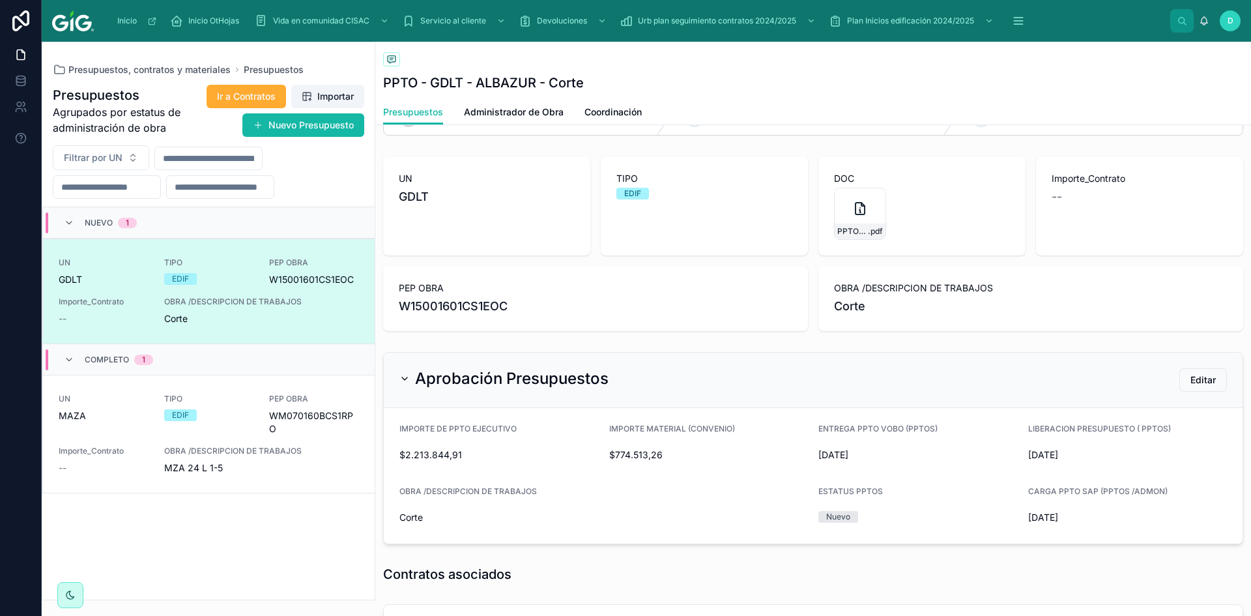
scroll to position [72, 0]
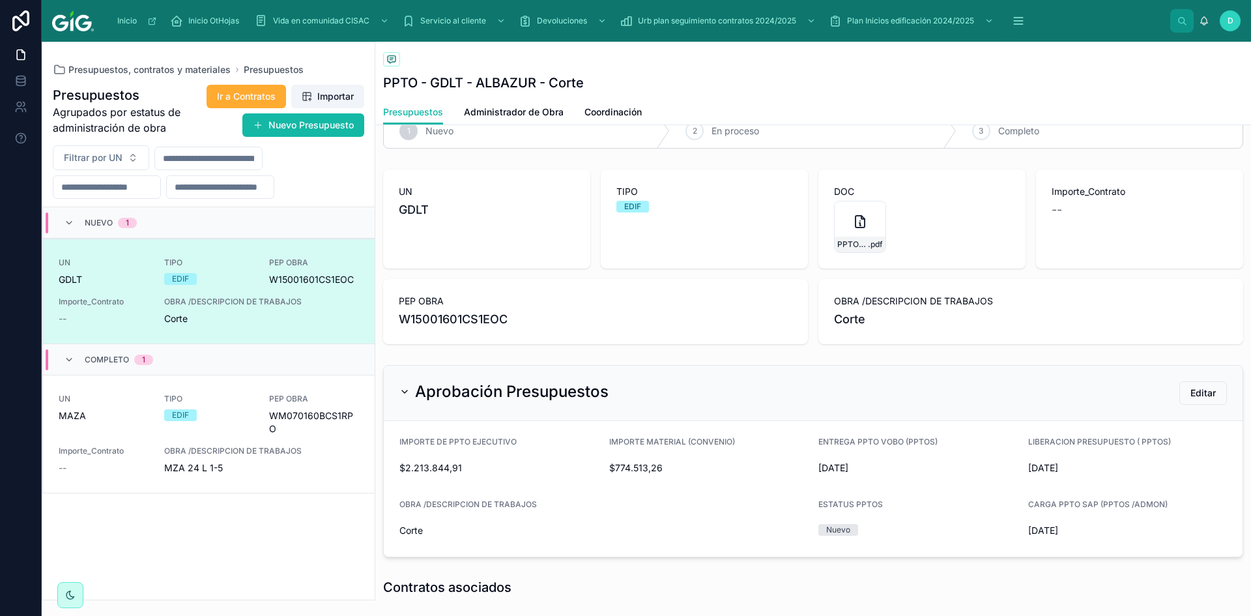
click at [713, 335] on div "PEP OBRA W15001601CS1EOC" at bounding box center [595, 311] width 425 height 65
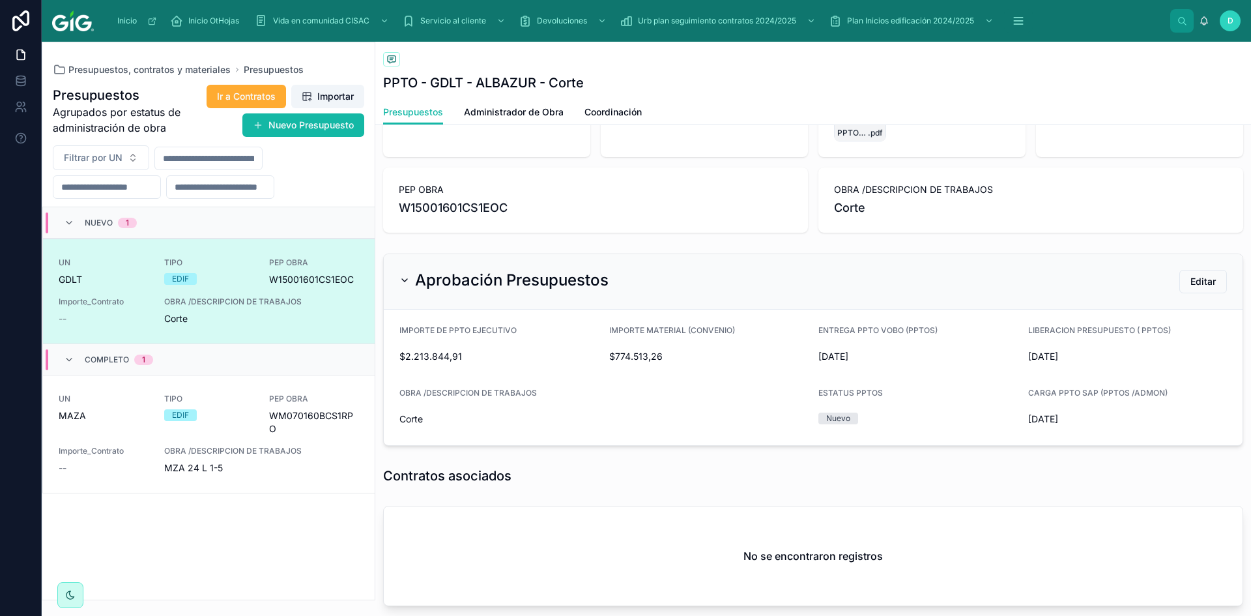
scroll to position [267, 0]
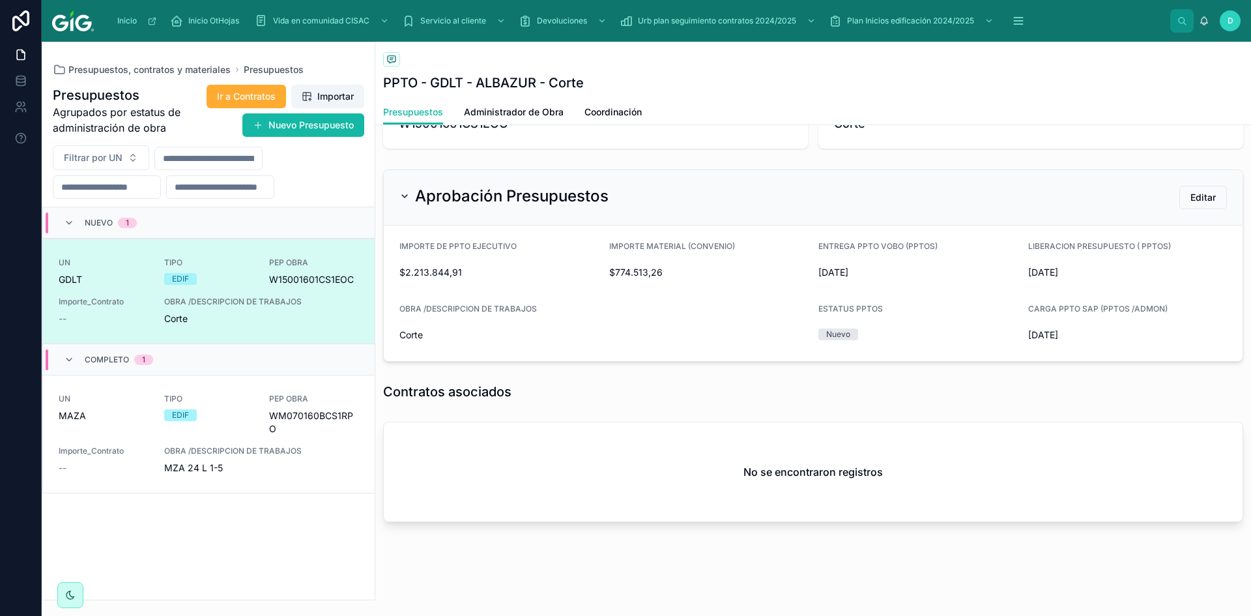
click at [836, 336] on div "Nuevo" at bounding box center [838, 334] width 24 height 12
click at [1201, 198] on span "Editar" at bounding box center [1202, 197] width 25 height 13
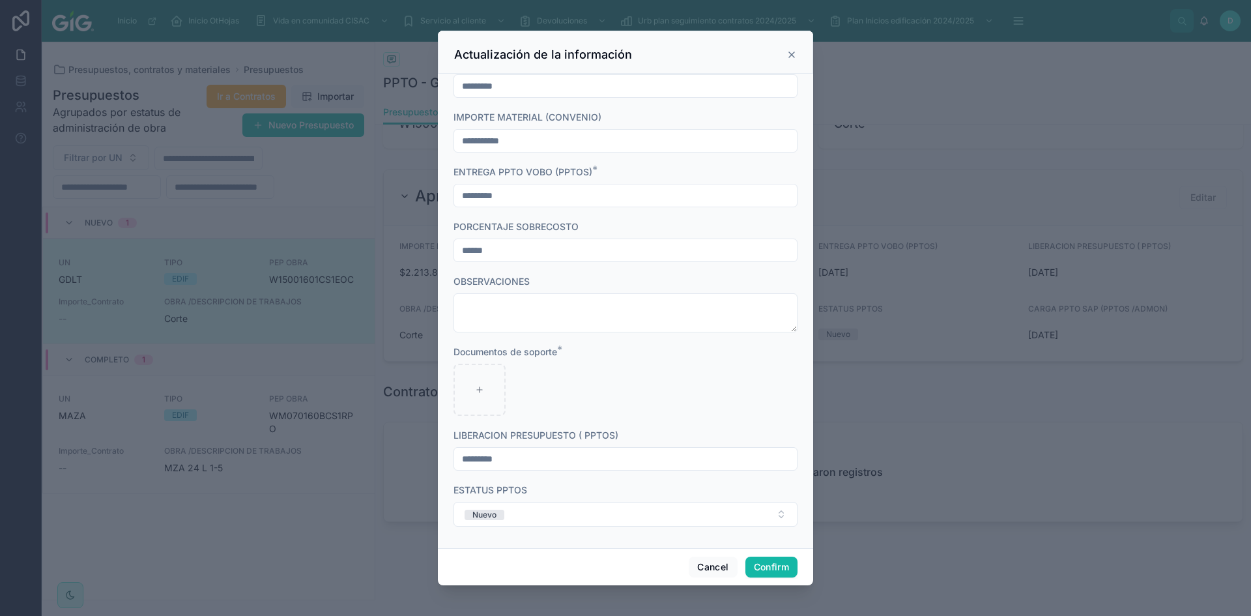
scroll to position [465, 0]
click at [564, 512] on button "Nuevo" at bounding box center [625, 512] width 344 height 25
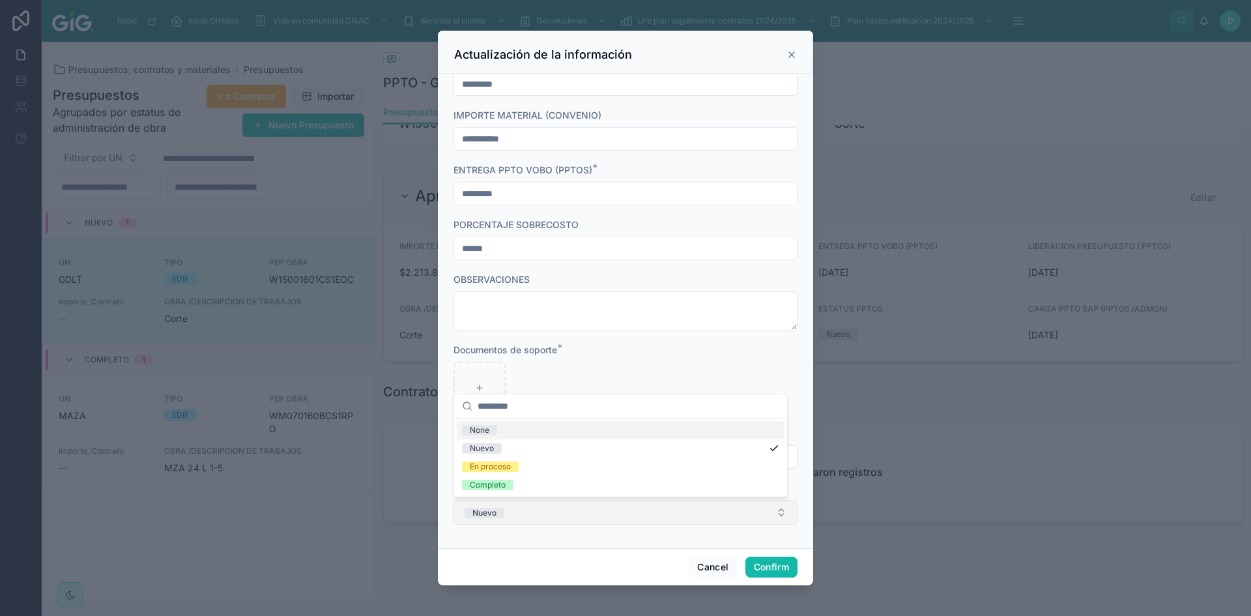
click at [564, 512] on button "Nuevo" at bounding box center [625, 512] width 344 height 25
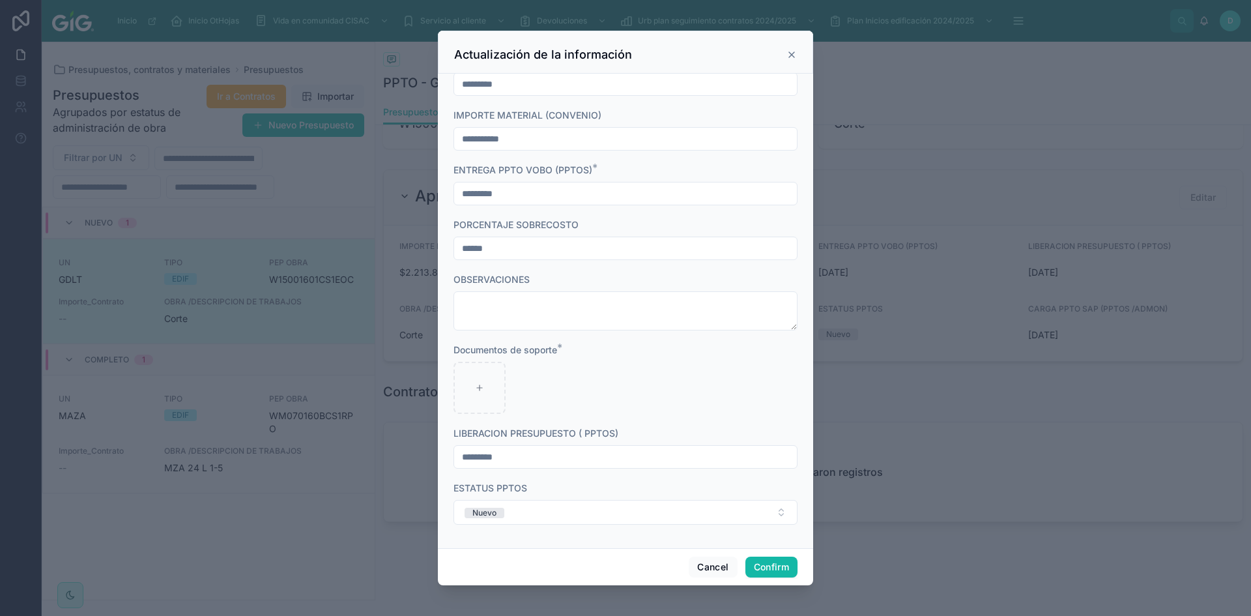
click at [916, 514] on div at bounding box center [625, 308] width 1251 height 616
click at [607, 524] on button "Nuevo" at bounding box center [625, 512] width 344 height 25
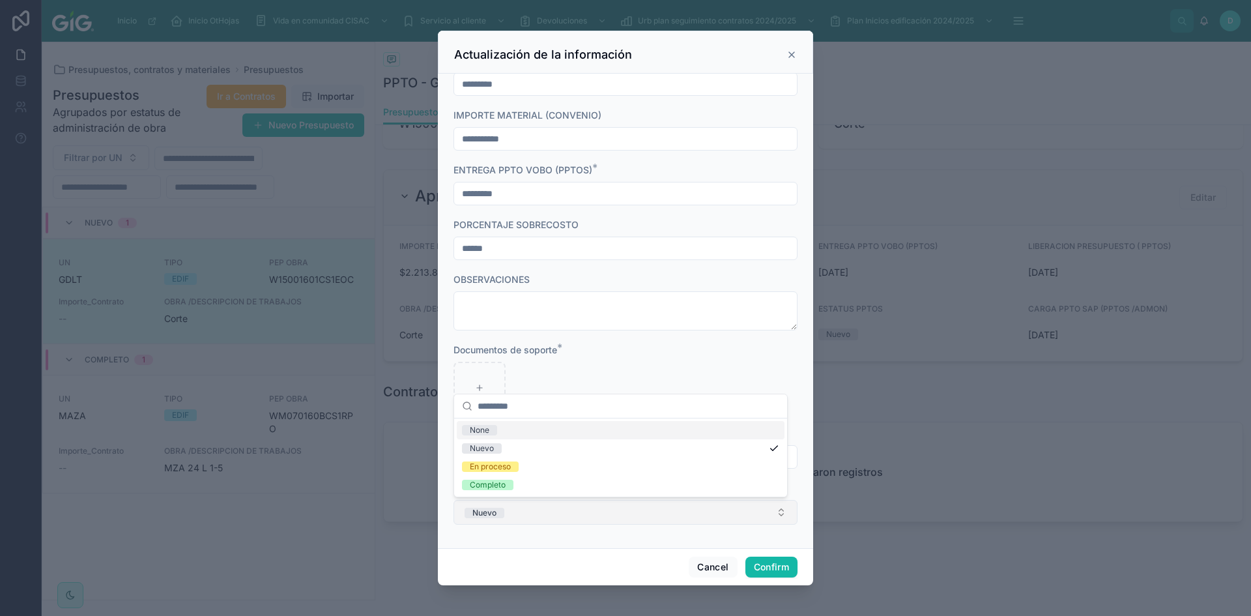
click at [607, 524] on button "Nuevo" at bounding box center [625, 512] width 344 height 25
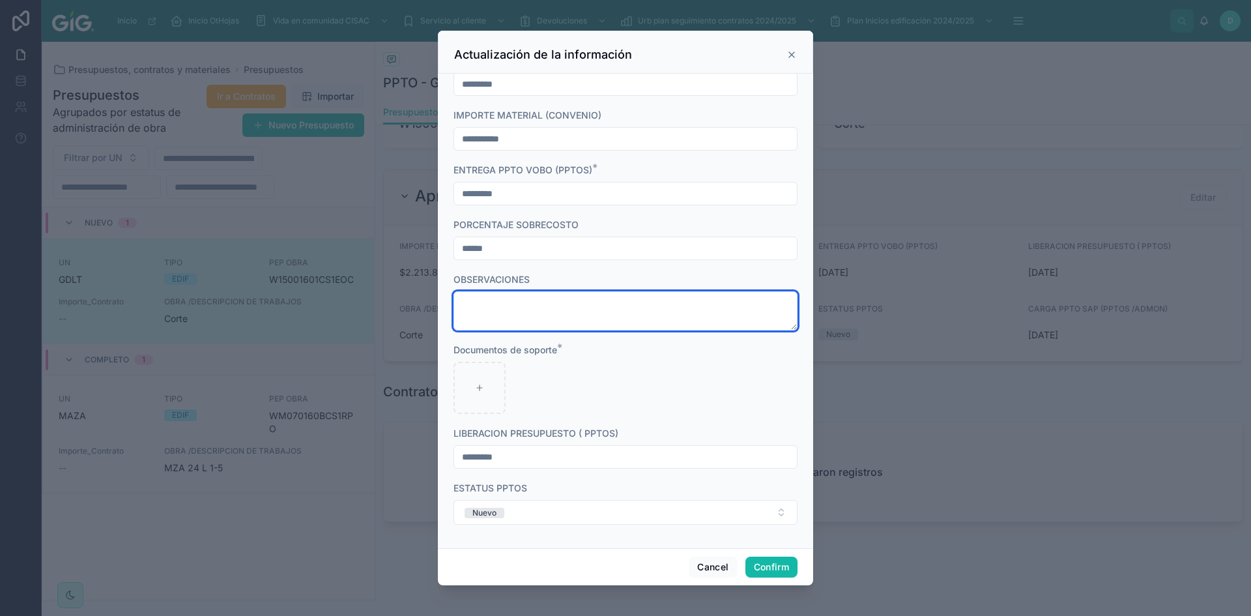
click at [580, 312] on textarea at bounding box center [625, 310] width 344 height 39
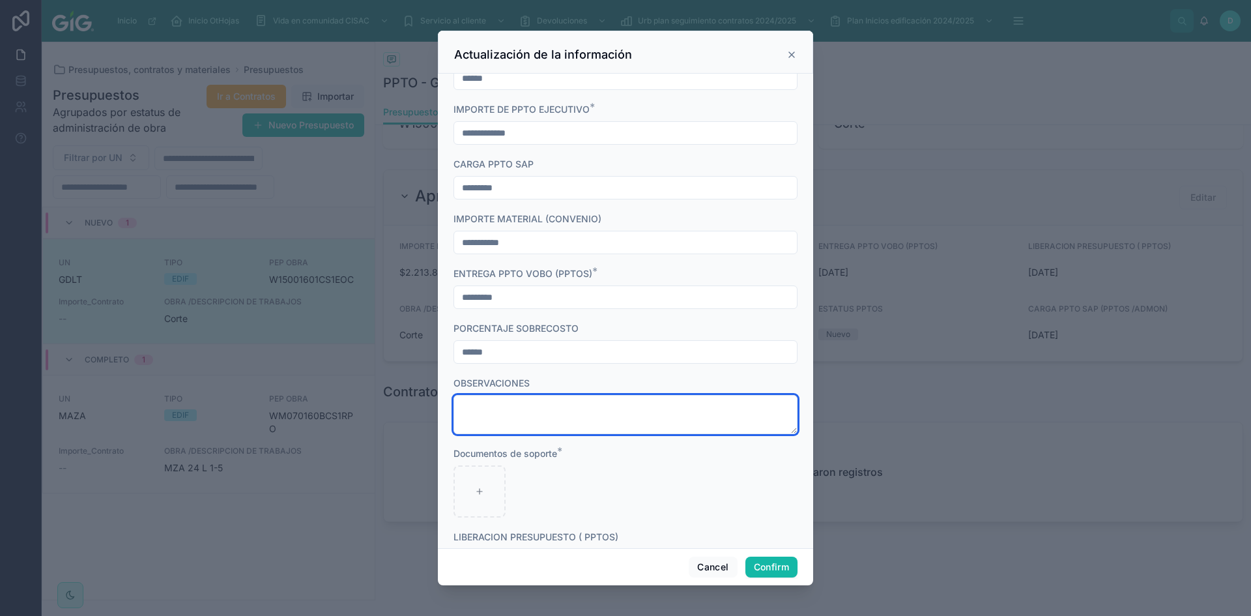
scroll to position [335, 0]
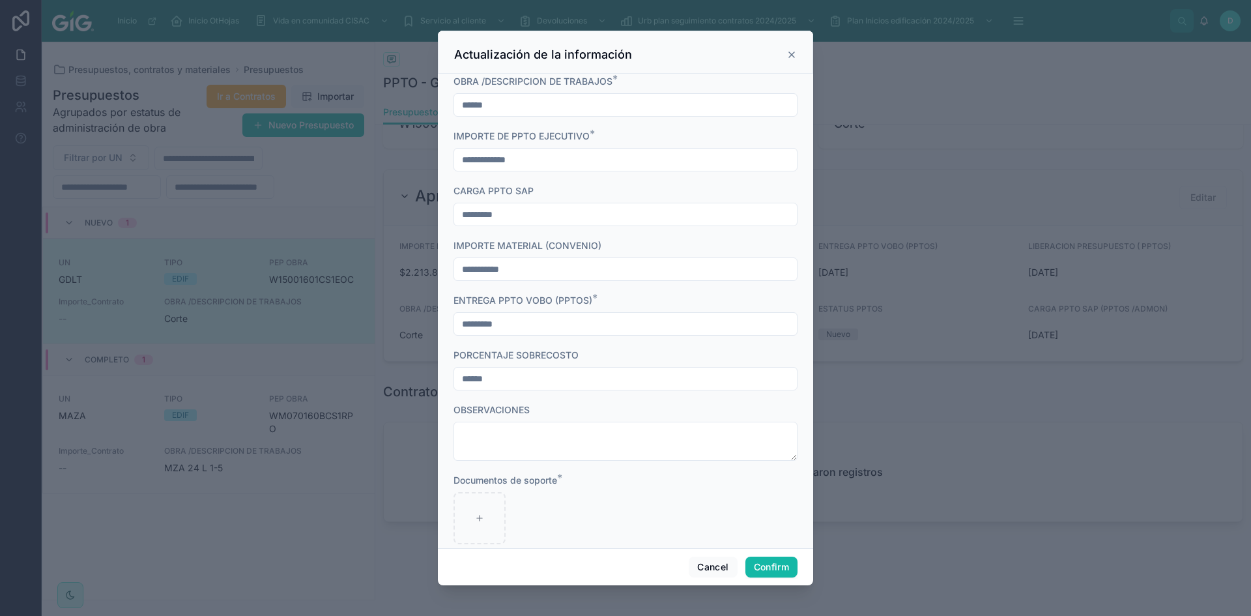
click at [790, 57] on icon at bounding box center [791, 54] width 5 height 5
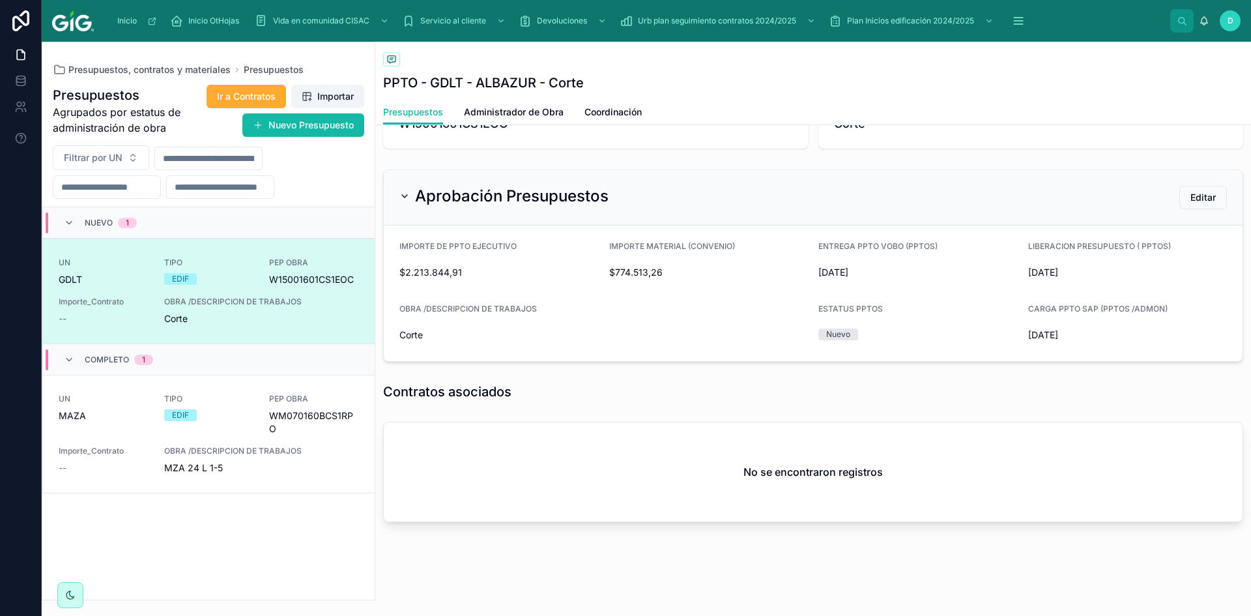
click at [880, 300] on form "IMPORTE DE PPTO EJECUTIVO $2.213.844,91 IMPORTE MATERIAL (CONVENIO) $774.513,26…" at bounding box center [813, 292] width 859 height 135
click at [1209, 192] on button "Editar" at bounding box center [1203, 197] width 48 height 23
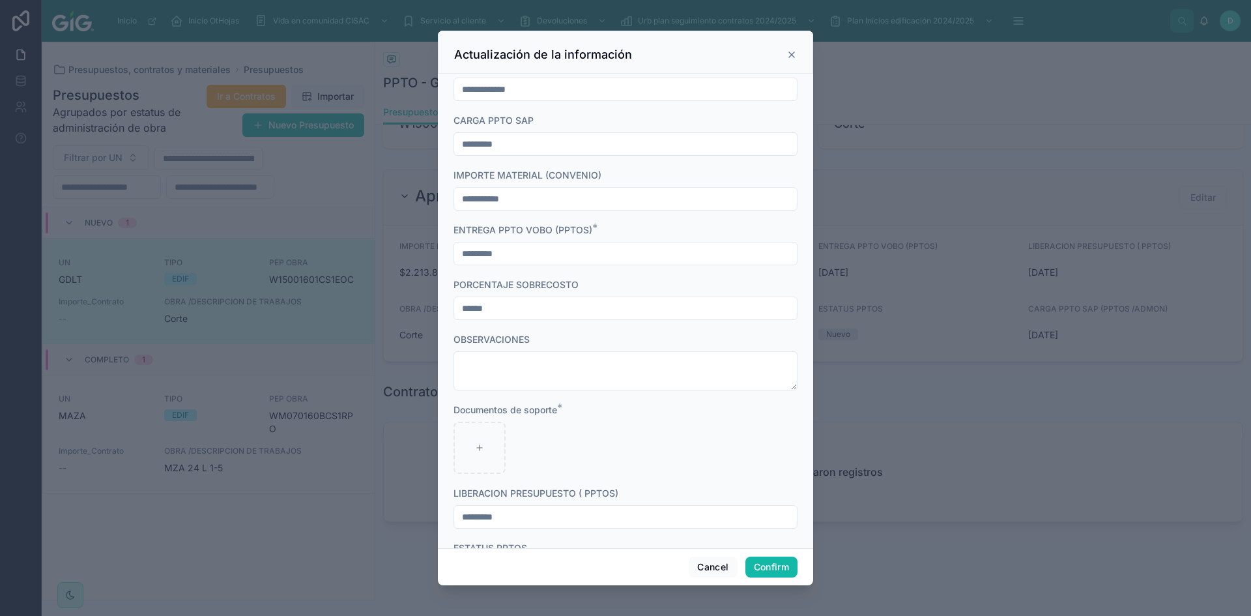
scroll to position [456, 0]
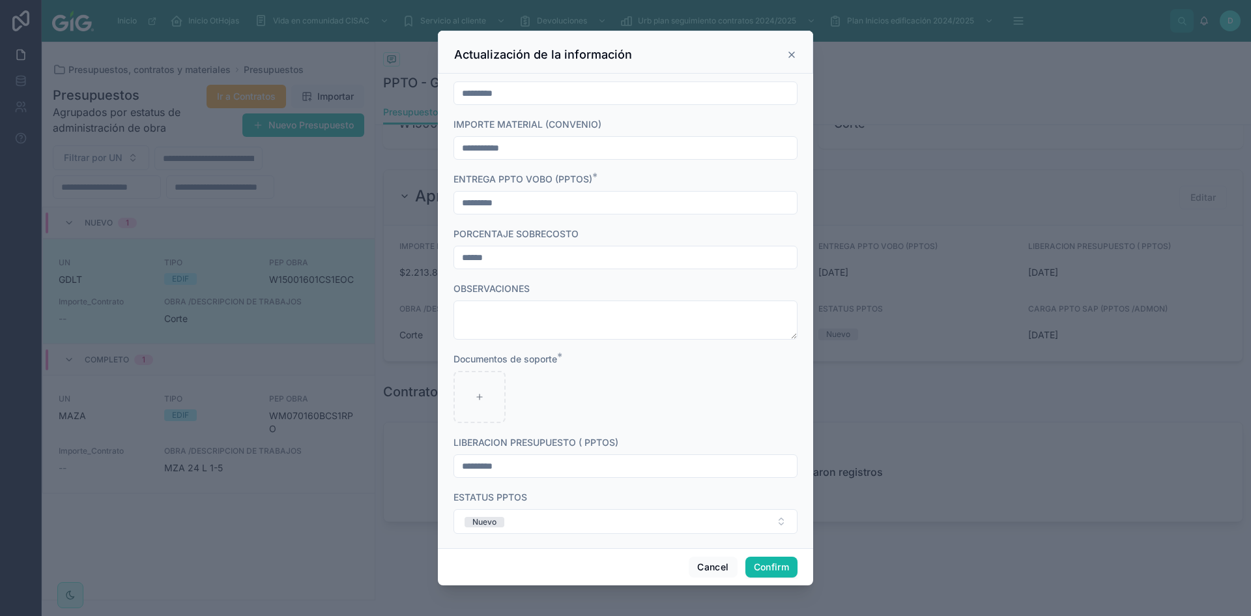
click at [791, 56] on icon at bounding box center [791, 55] width 10 height 10
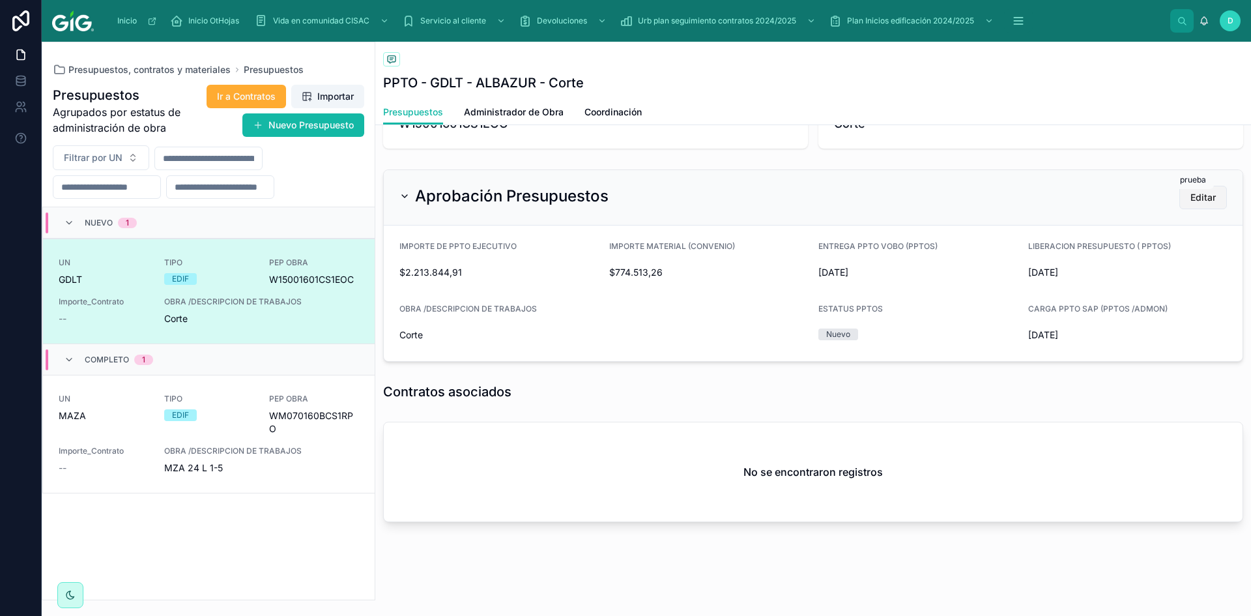
click at [1204, 196] on span "Editar" at bounding box center [1202, 197] width 25 height 13
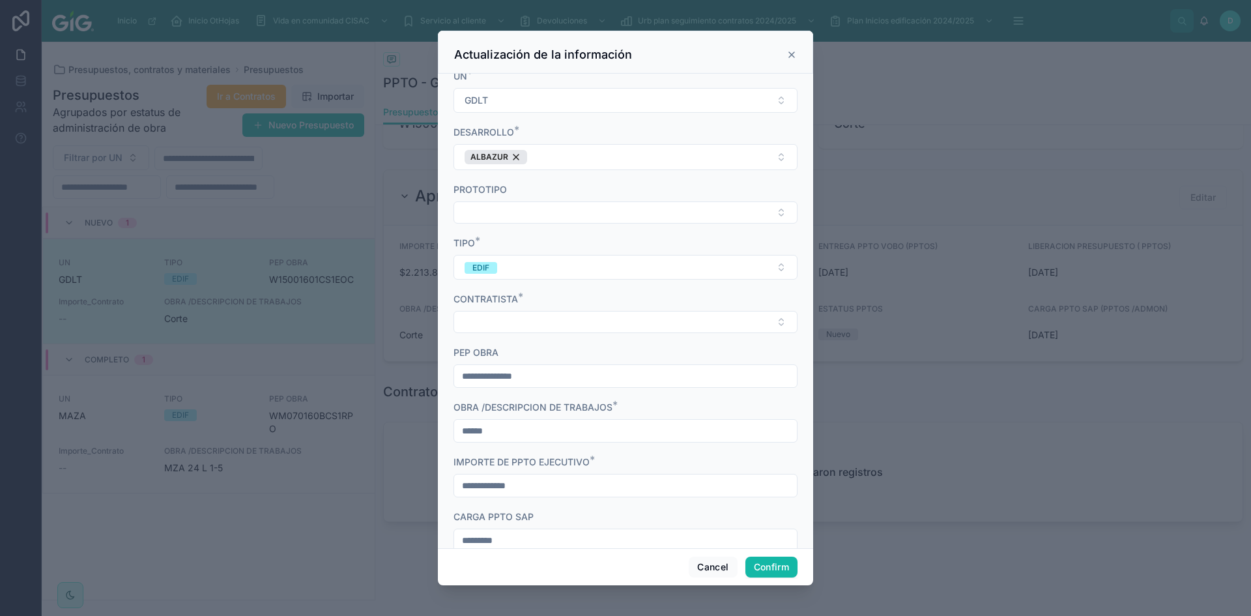
scroll to position [0, 0]
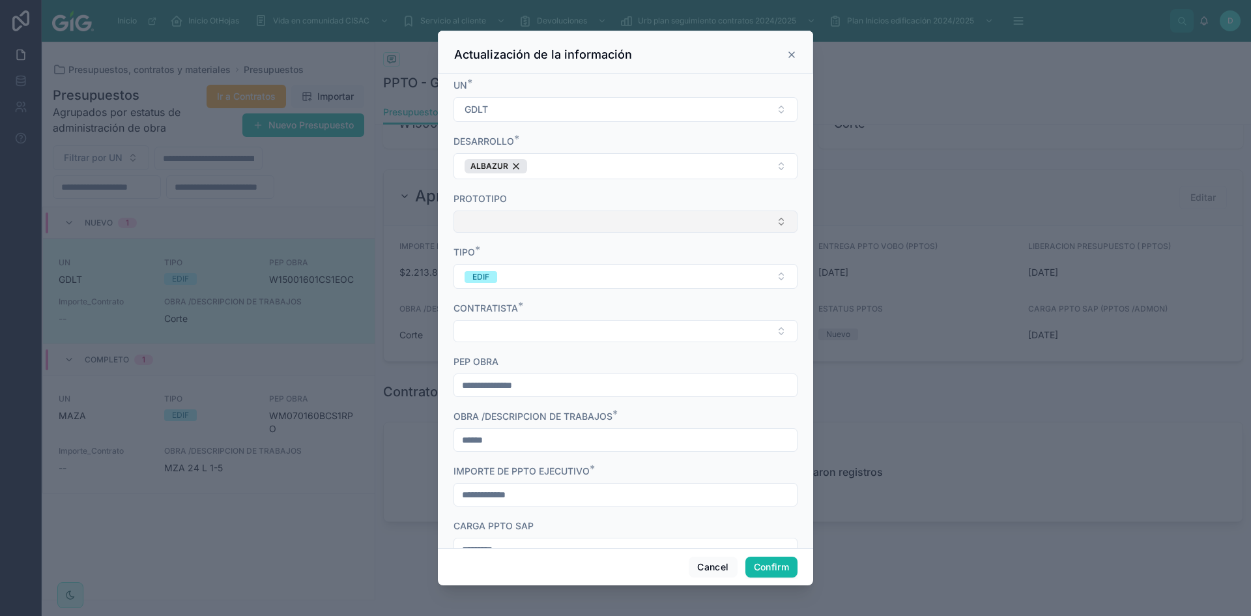
click at [765, 229] on button "Select Button" at bounding box center [625, 221] width 344 height 22
click at [546, 226] on button "Select Button" at bounding box center [625, 221] width 344 height 22
type input "****"
click at [618, 298] on form "**********" at bounding box center [625, 541] width 344 height 924
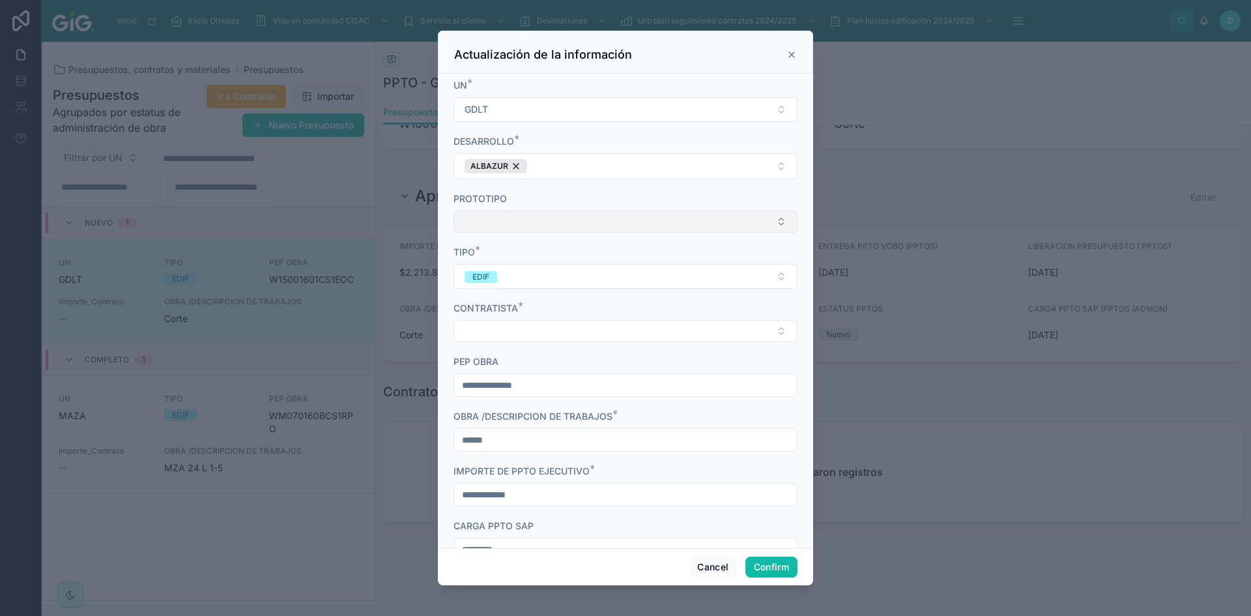
click at [773, 220] on button "Select Button" at bounding box center [625, 221] width 344 height 22
type input "****"
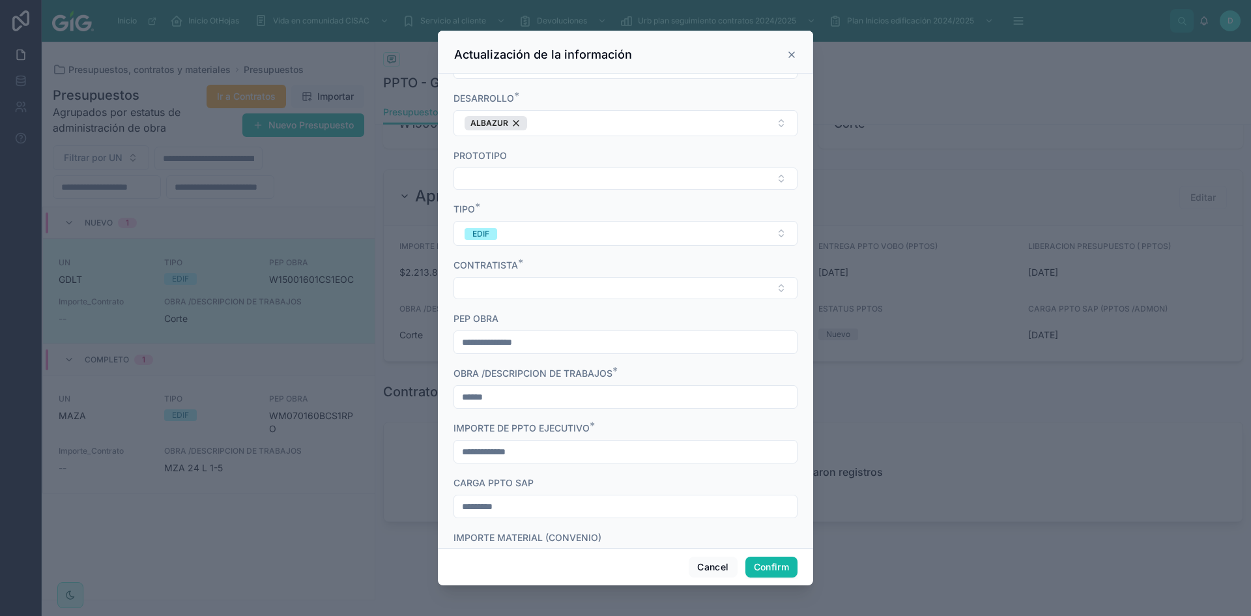
scroll to position [65, 0]
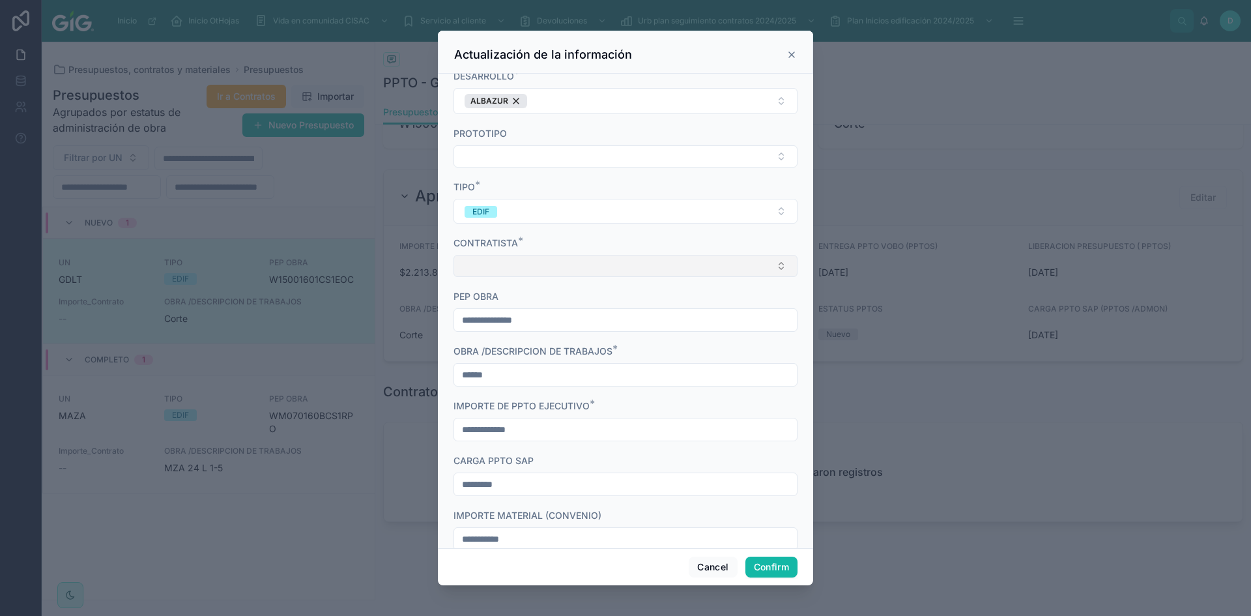
click at [541, 264] on button "Select Button" at bounding box center [625, 266] width 344 height 22
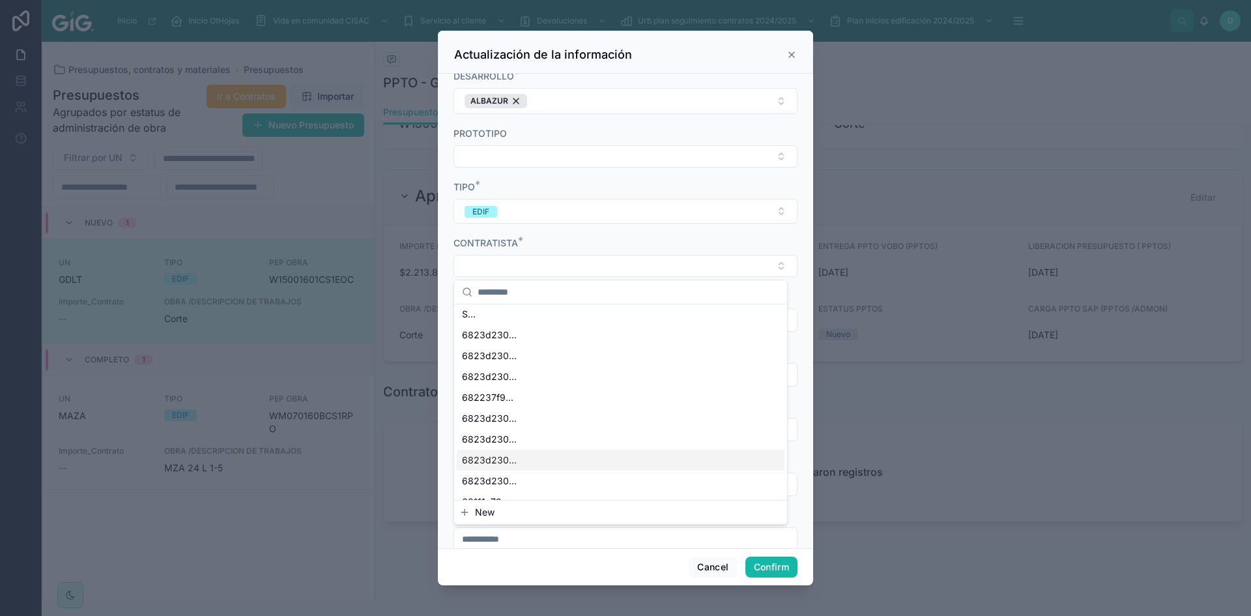
scroll to position [0, 0]
click at [580, 171] on form "**********" at bounding box center [625, 476] width 344 height 924
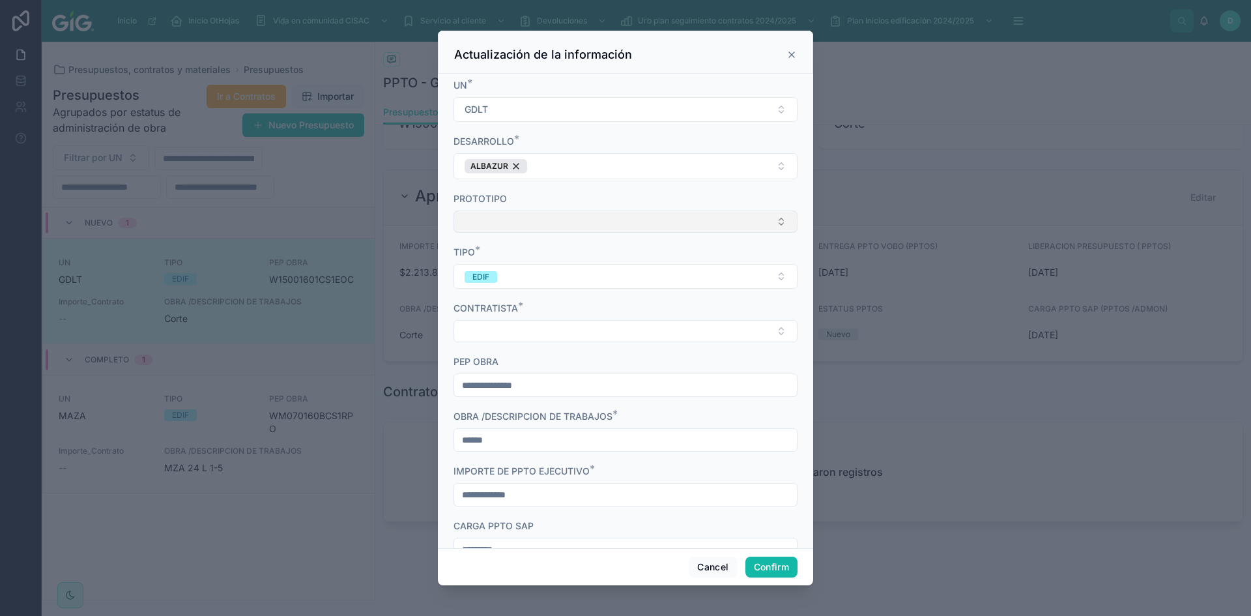
click at [528, 225] on button "Select Button" at bounding box center [625, 221] width 344 height 22
click at [507, 220] on button "Select Button" at bounding box center [625, 221] width 344 height 22
click at [499, 332] on button "Select Button" at bounding box center [625, 331] width 344 height 22
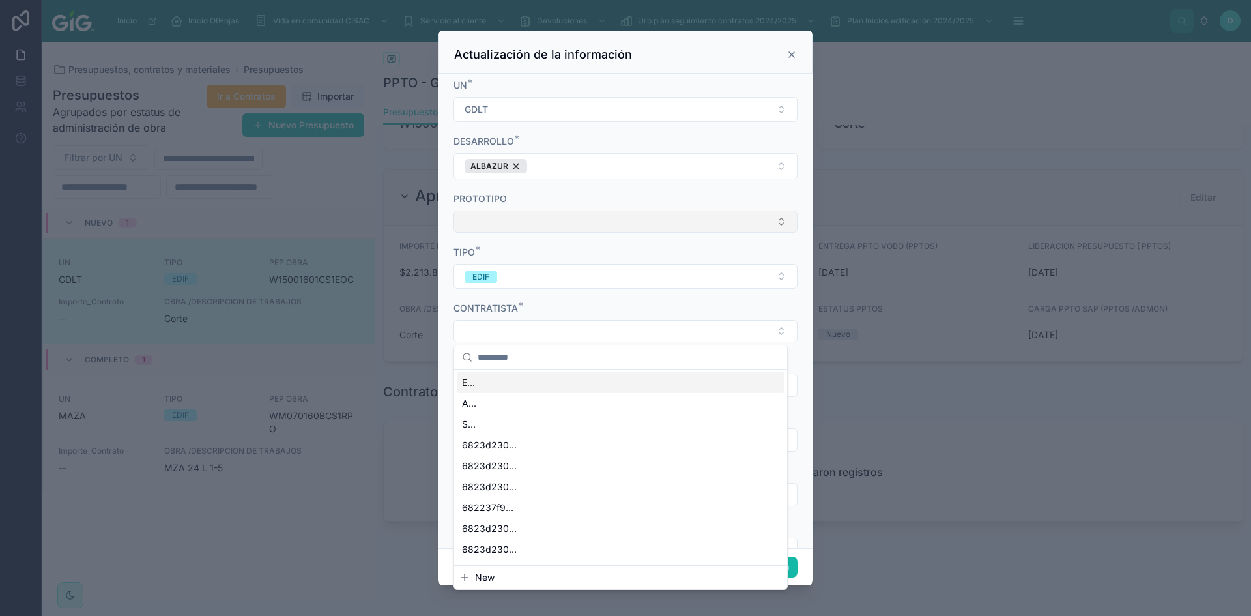
click at [498, 217] on button "Select Button" at bounding box center [625, 221] width 344 height 22
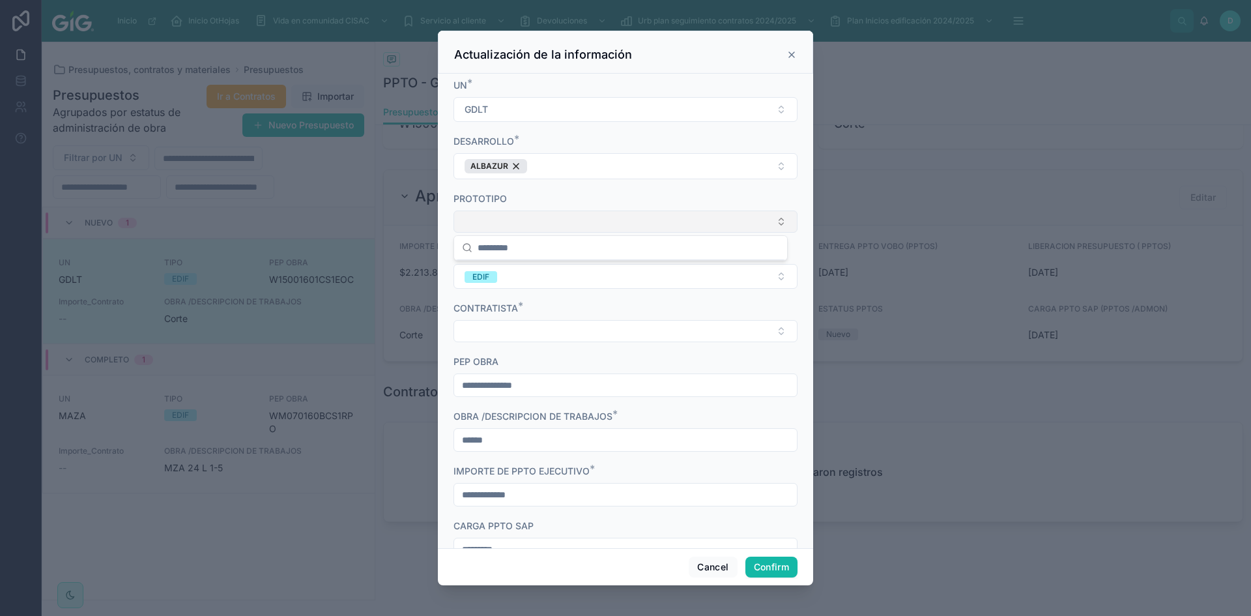
click at [498, 217] on button "Select Button" at bounding box center [625, 221] width 344 height 22
click at [719, 232] on button "Select Button" at bounding box center [625, 221] width 344 height 22
click at [692, 332] on button "Select Button" at bounding box center [625, 331] width 344 height 22
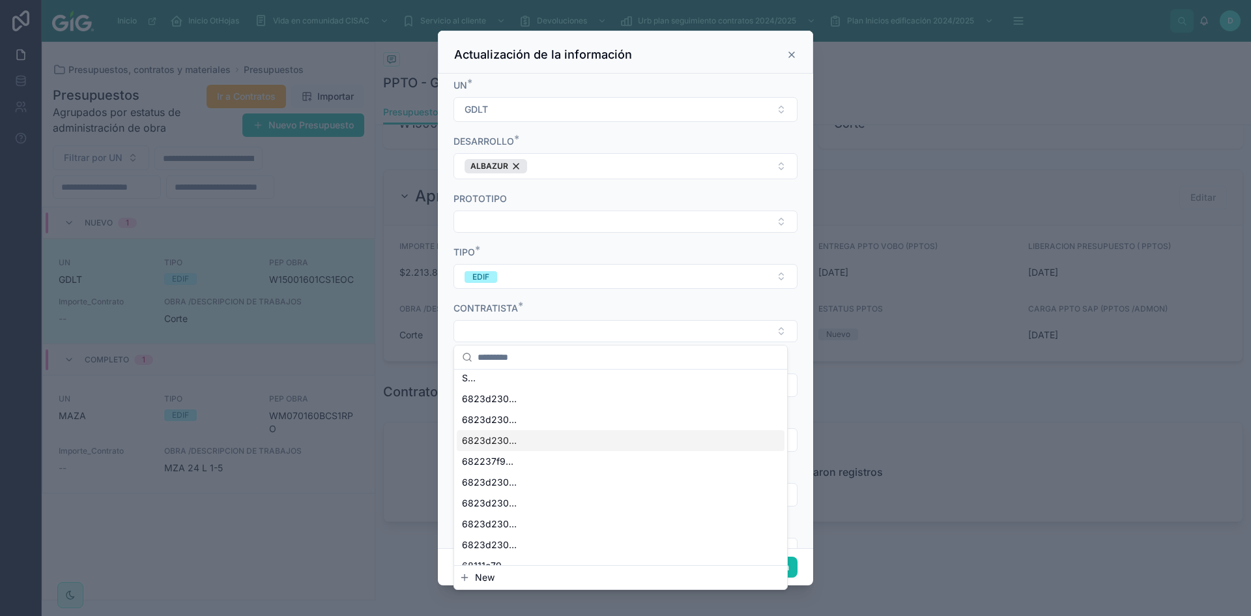
scroll to position [122, 0]
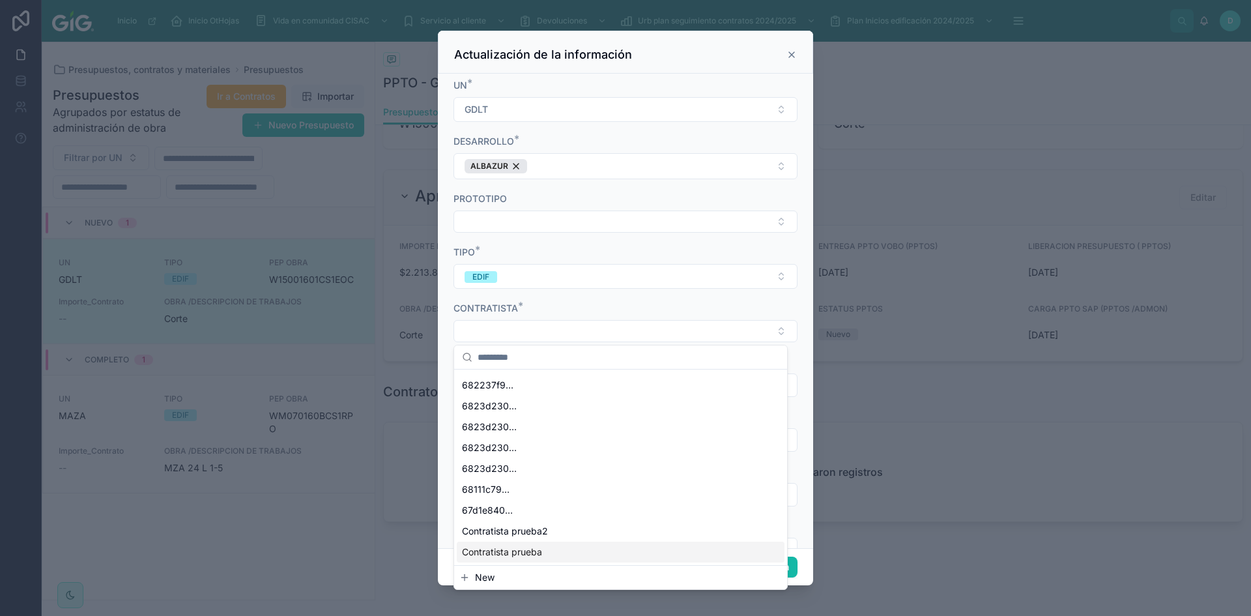
click at [486, 580] on span "New" at bounding box center [485, 577] width 20 height 13
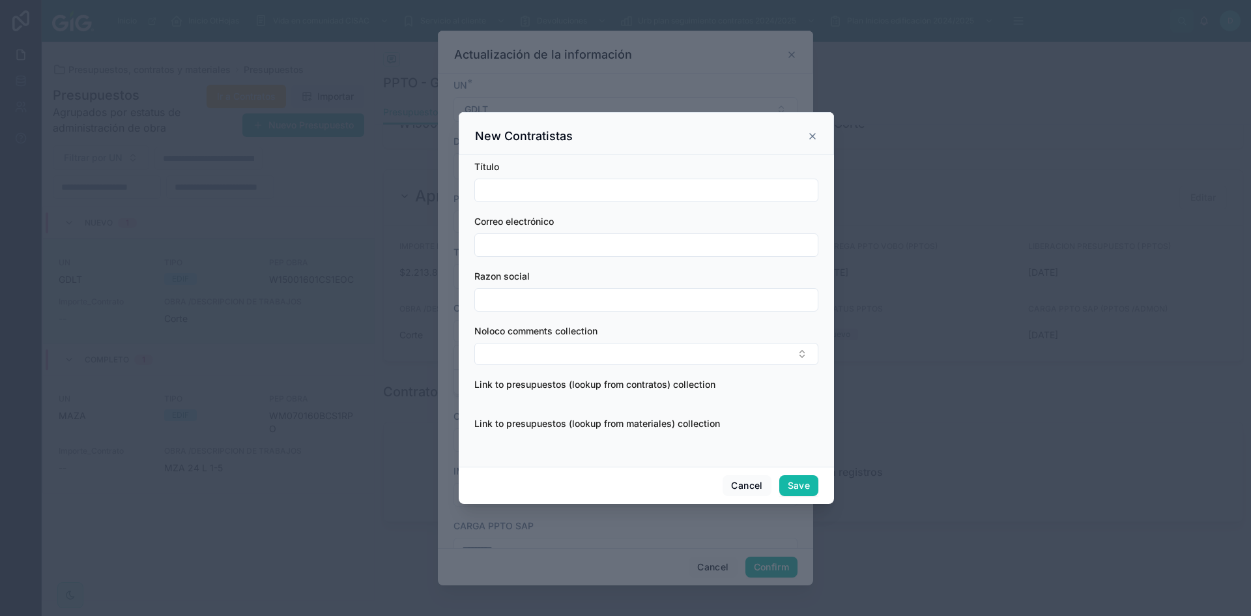
scroll to position [0, 0]
click at [814, 134] on icon at bounding box center [812, 136] width 5 height 5
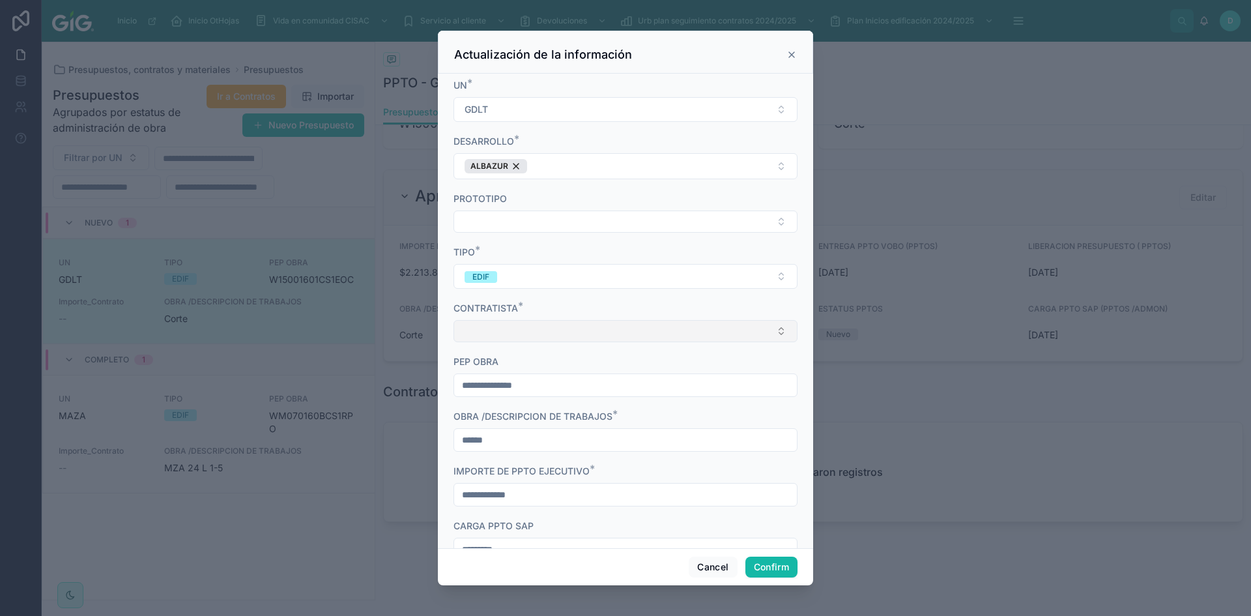
click at [578, 338] on button "Select Button" at bounding box center [625, 331] width 344 height 22
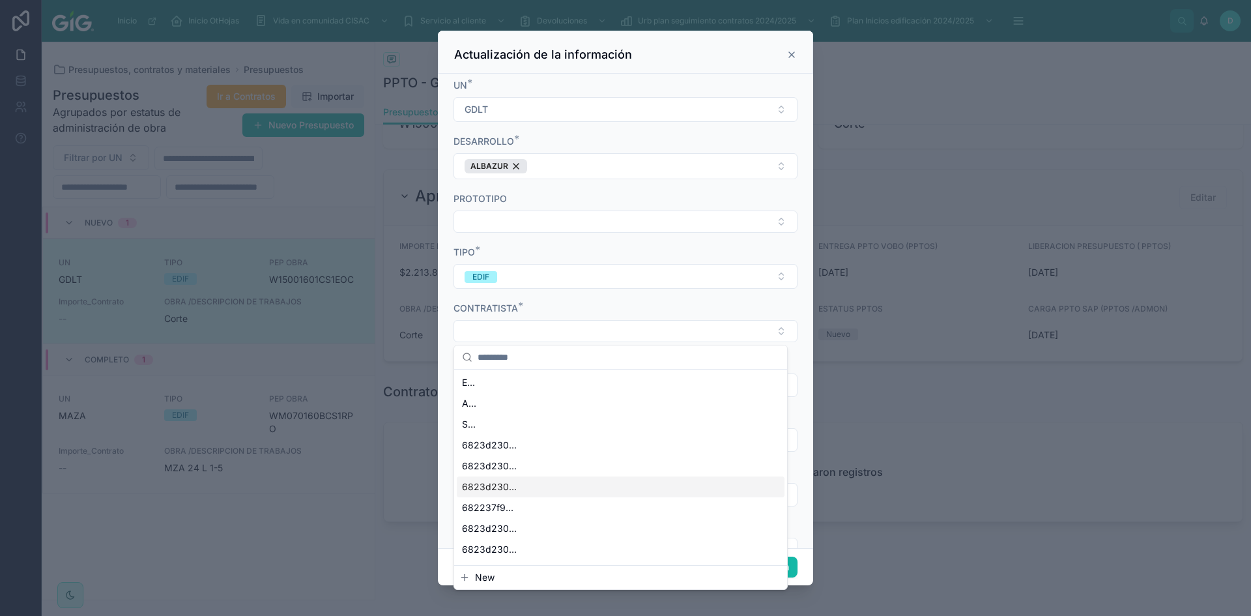
click at [510, 478] on div "6823d230..." at bounding box center [621, 486] width 328 height 21
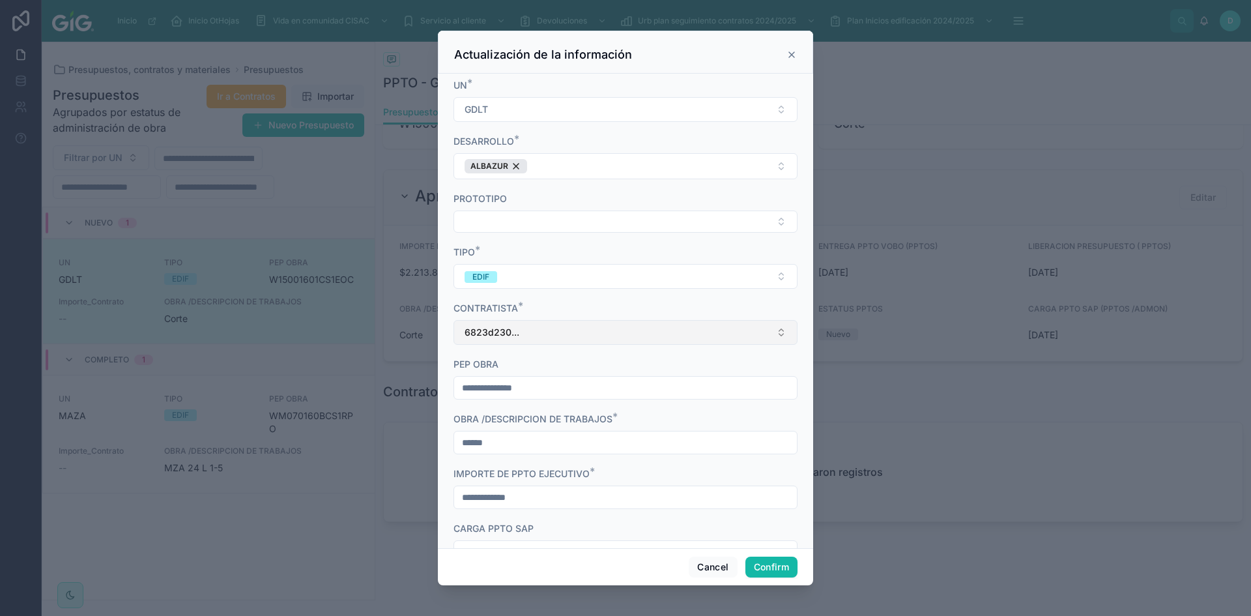
click at [510, 335] on span "6823d230..." at bounding box center [491, 332] width 55 height 13
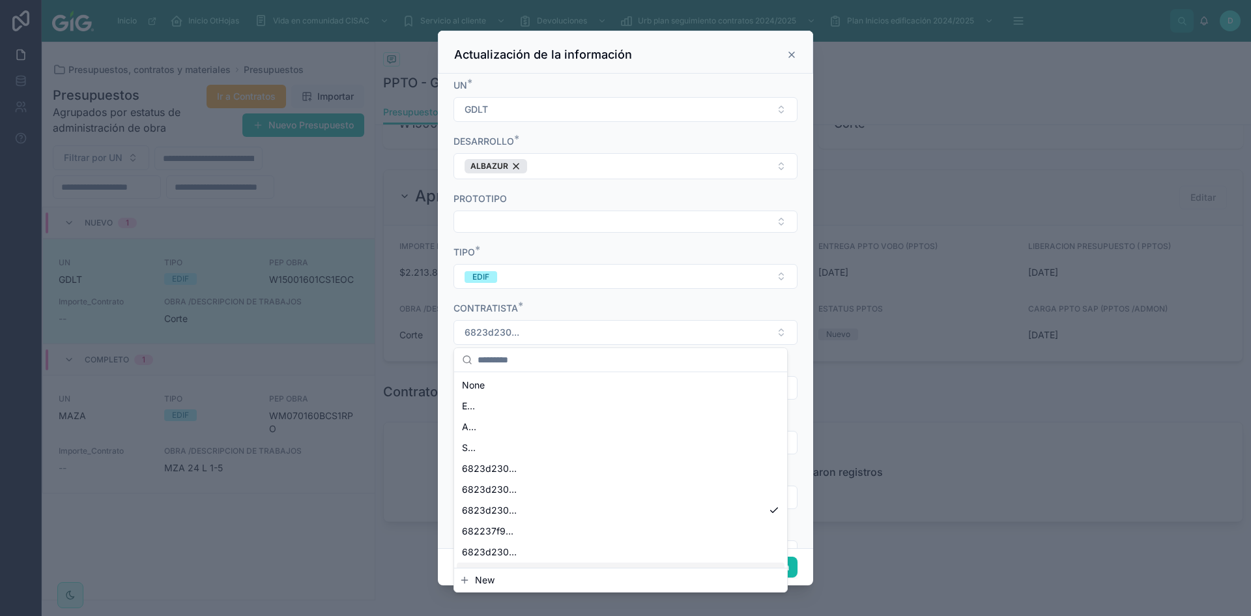
click at [484, 585] on span "New" at bounding box center [485, 579] width 20 height 13
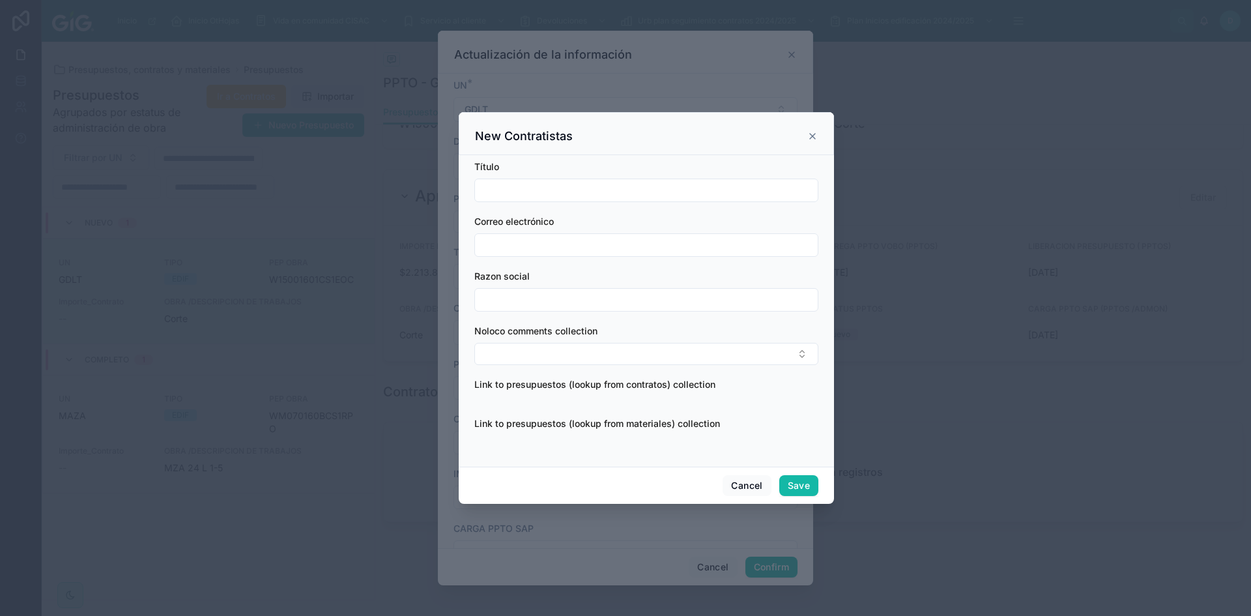
click at [538, 185] on input "text" at bounding box center [646, 190] width 343 height 18
paste input "**********"
type input "**********"
click at [530, 249] on input "text" at bounding box center [646, 245] width 343 height 18
click at [816, 483] on button "Save" at bounding box center [798, 485] width 39 height 21
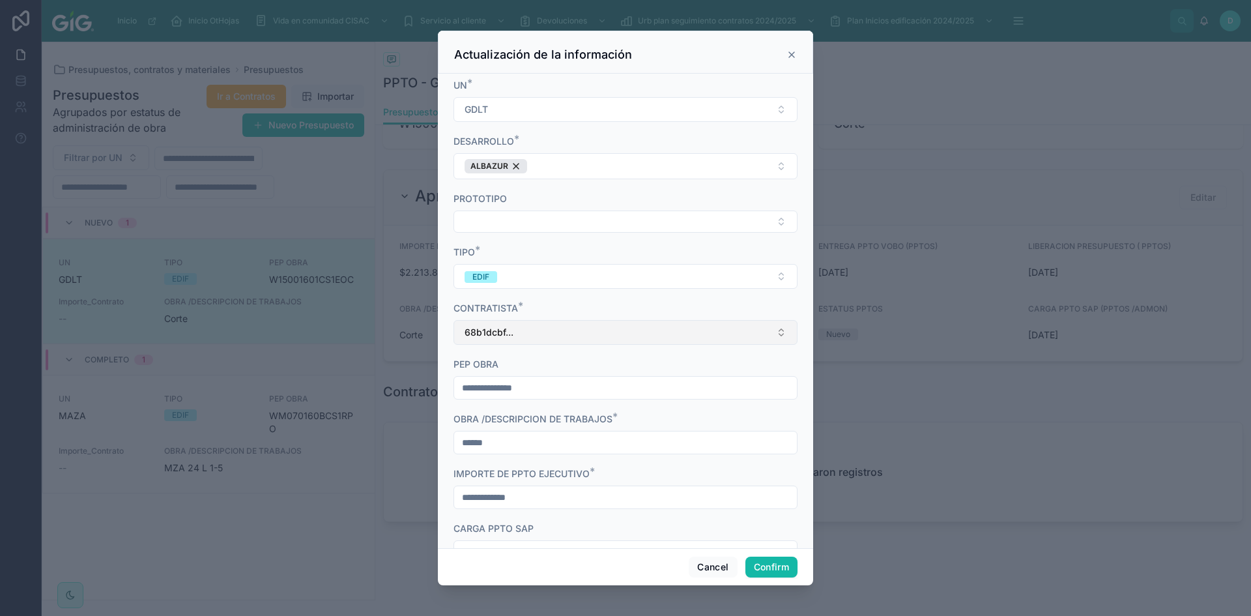
click at [534, 329] on button "68b1dcbf..." at bounding box center [625, 332] width 344 height 25
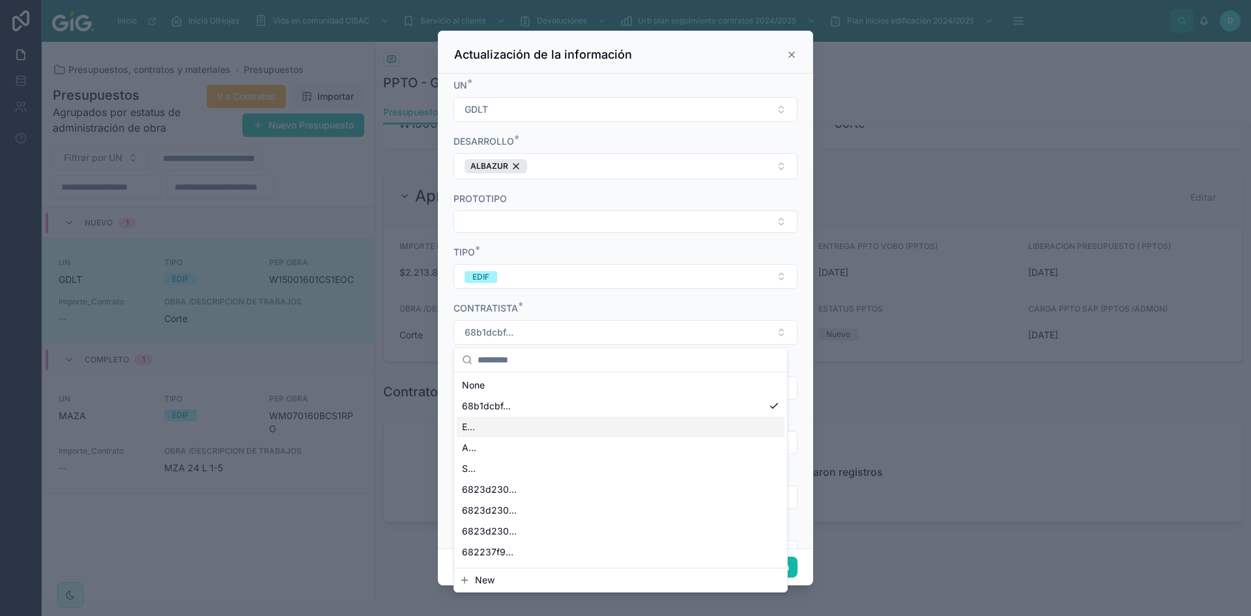
click at [499, 424] on div "E..." at bounding box center [621, 426] width 328 height 21
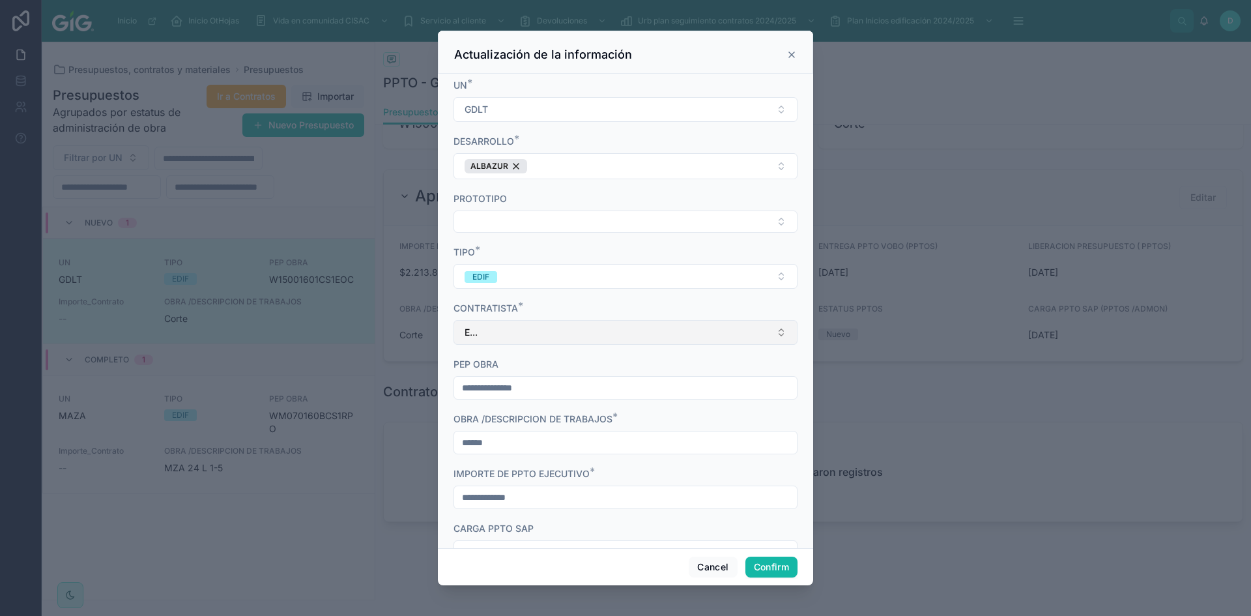
click at [504, 331] on button "E..." at bounding box center [625, 332] width 344 height 25
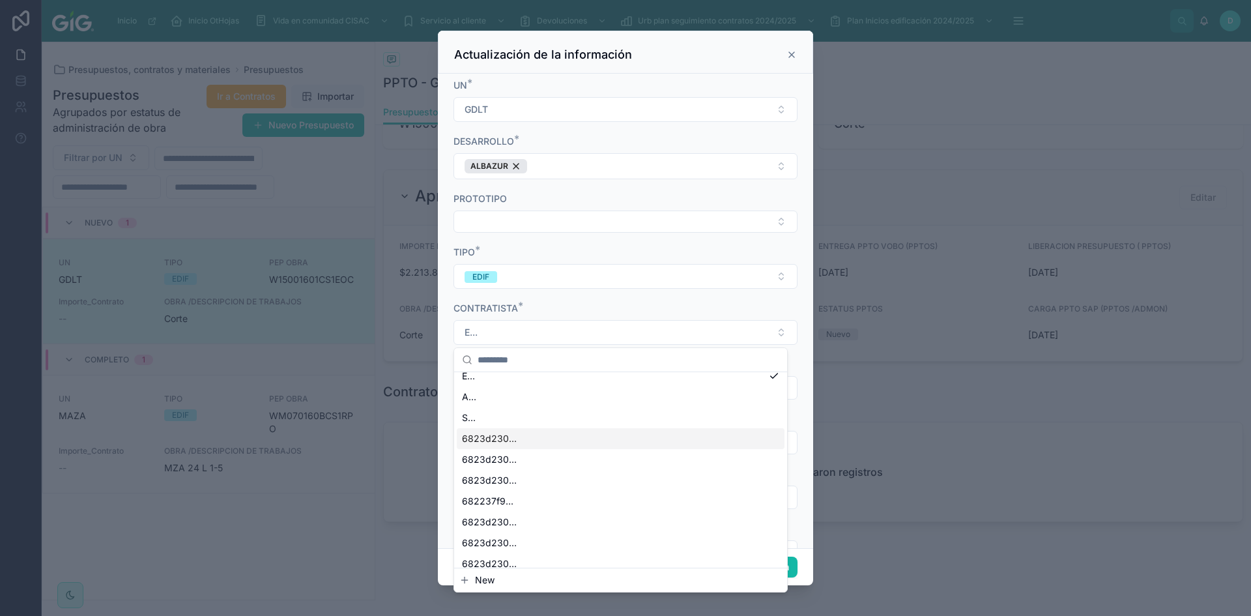
scroll to position [164, 0]
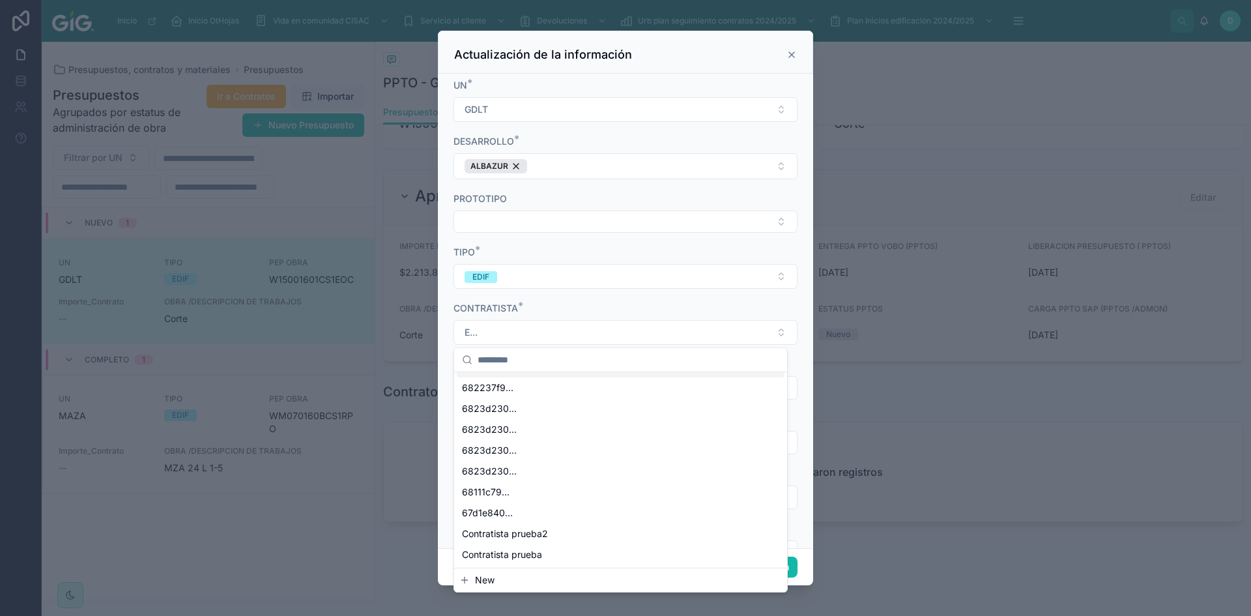
click at [629, 249] on div "TIPO *" at bounding box center [625, 252] width 344 height 13
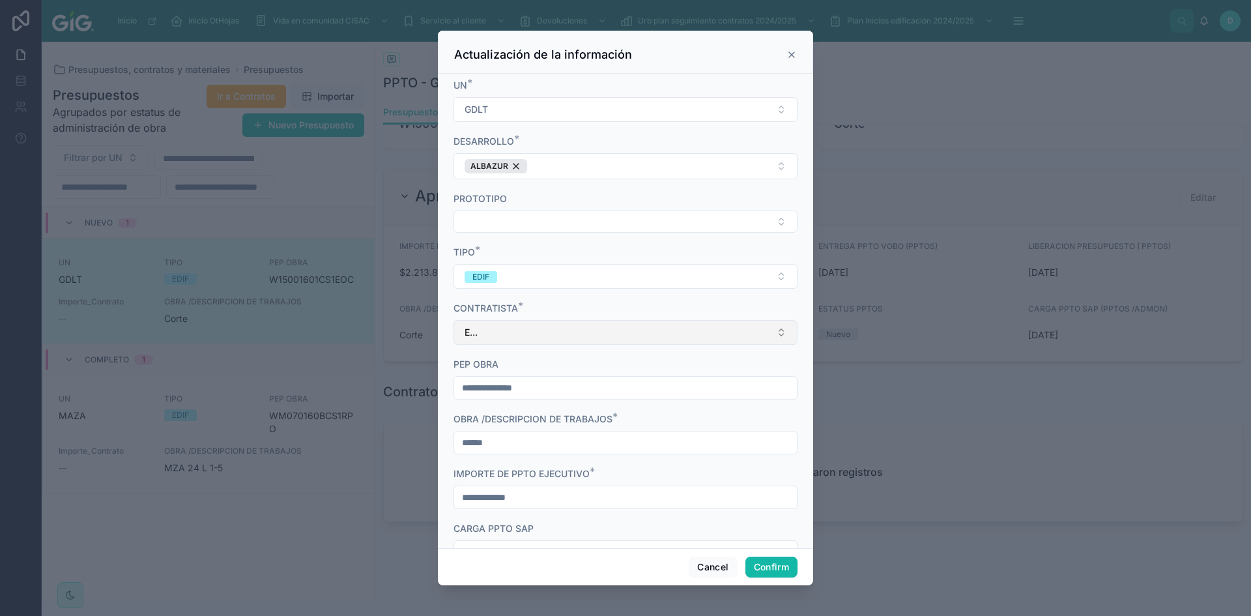
click at [522, 330] on button "E..." at bounding box center [625, 332] width 344 height 25
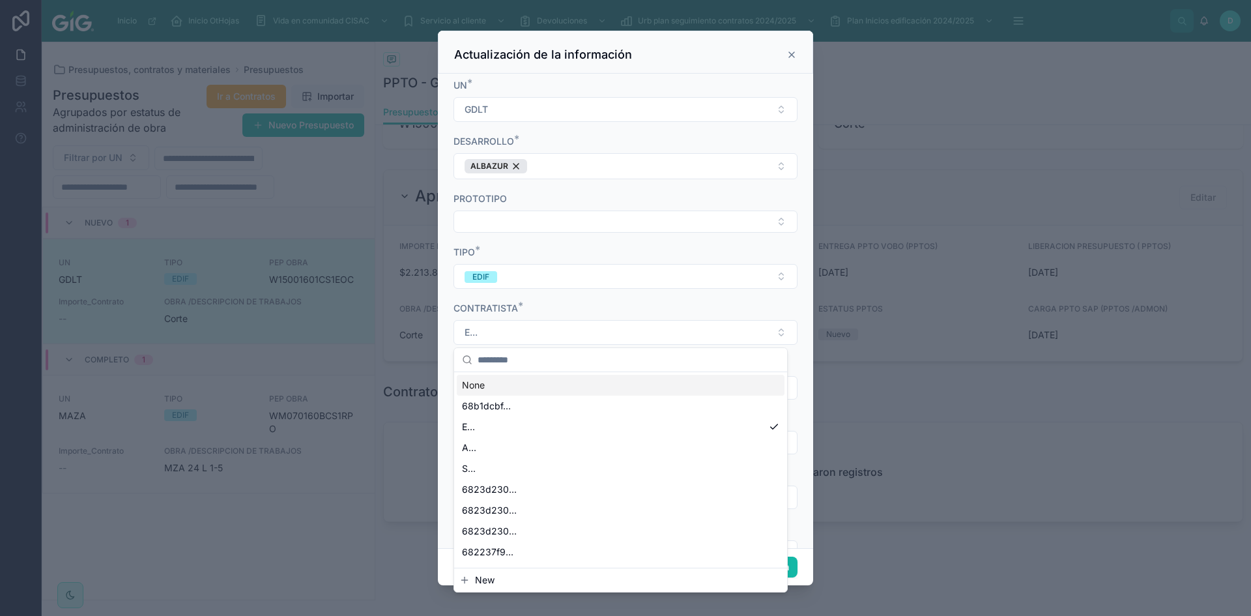
click at [521, 365] on input "text" at bounding box center [628, 359] width 302 height 23
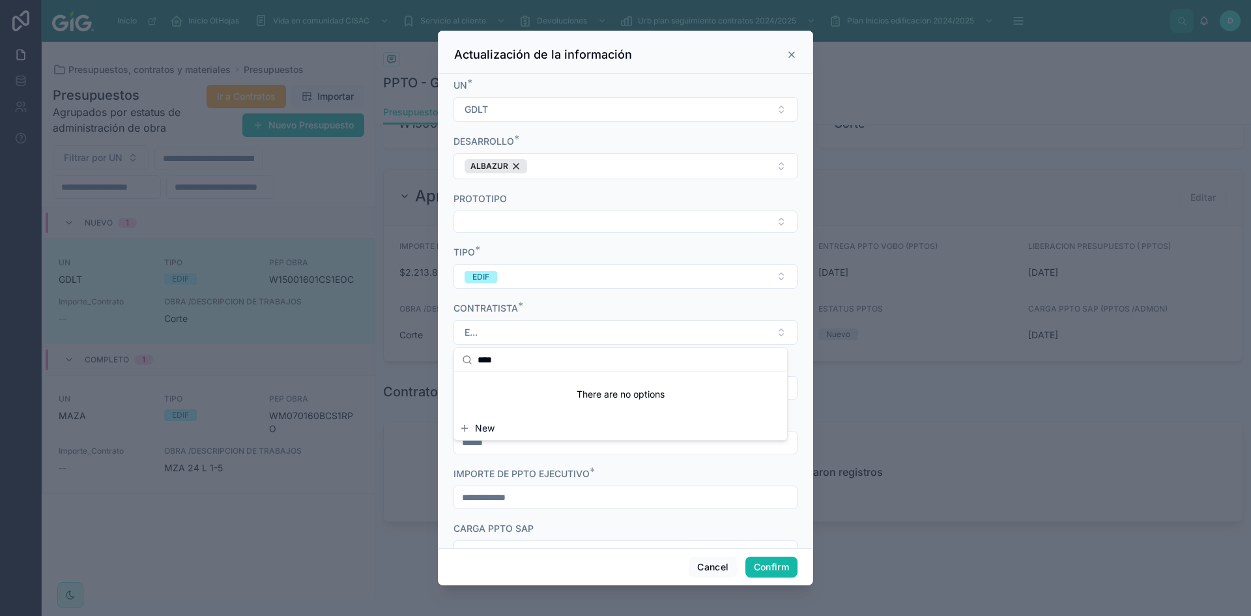
drag, startPoint x: 515, startPoint y: 359, endPoint x: 439, endPoint y: 359, distance: 75.6
click at [439, 359] on div "Inicio Inicio OtHojas Vida en comunidad CISAC Servicio al cliente Devoluciones …" at bounding box center [625, 308] width 1251 height 616
type input "*"
click at [550, 313] on div "CONTRATISTA *" at bounding box center [625, 308] width 344 height 13
click at [769, 568] on button "Confirm" at bounding box center [771, 566] width 52 height 21
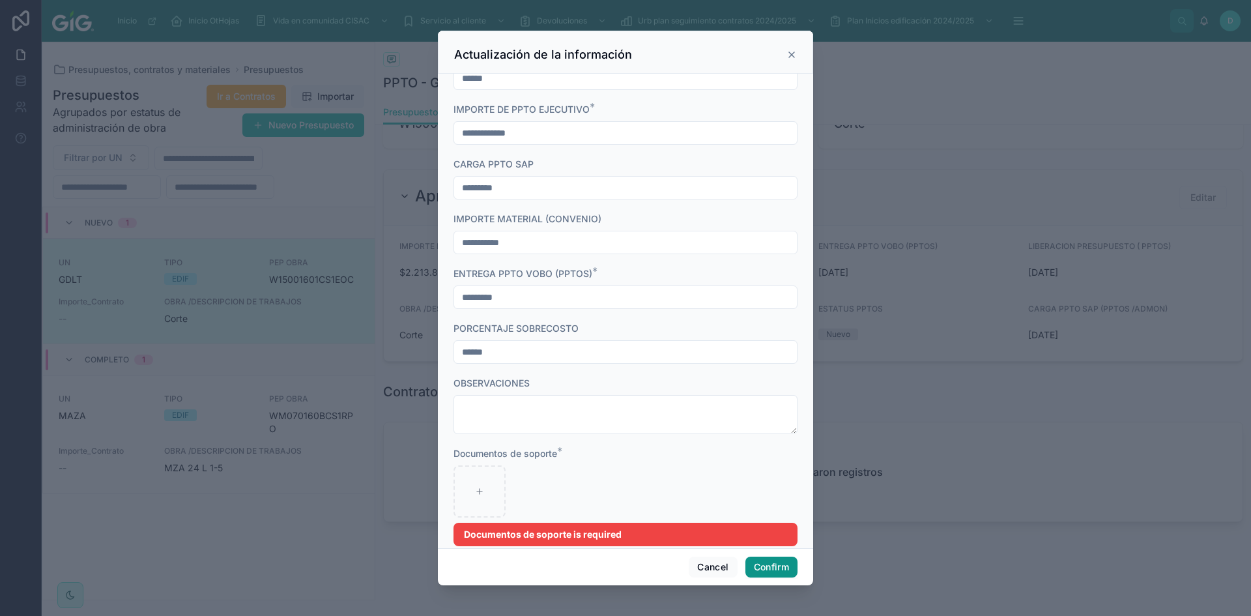
scroll to position [554, 0]
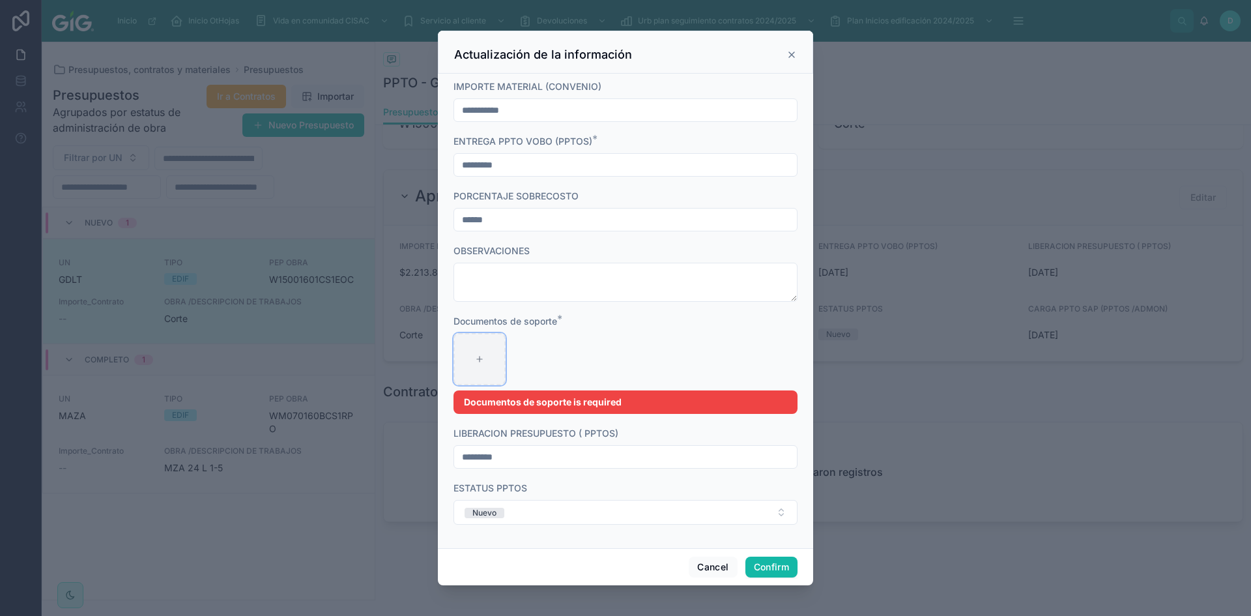
click at [482, 356] on icon at bounding box center [479, 358] width 9 height 9
type input "**********"
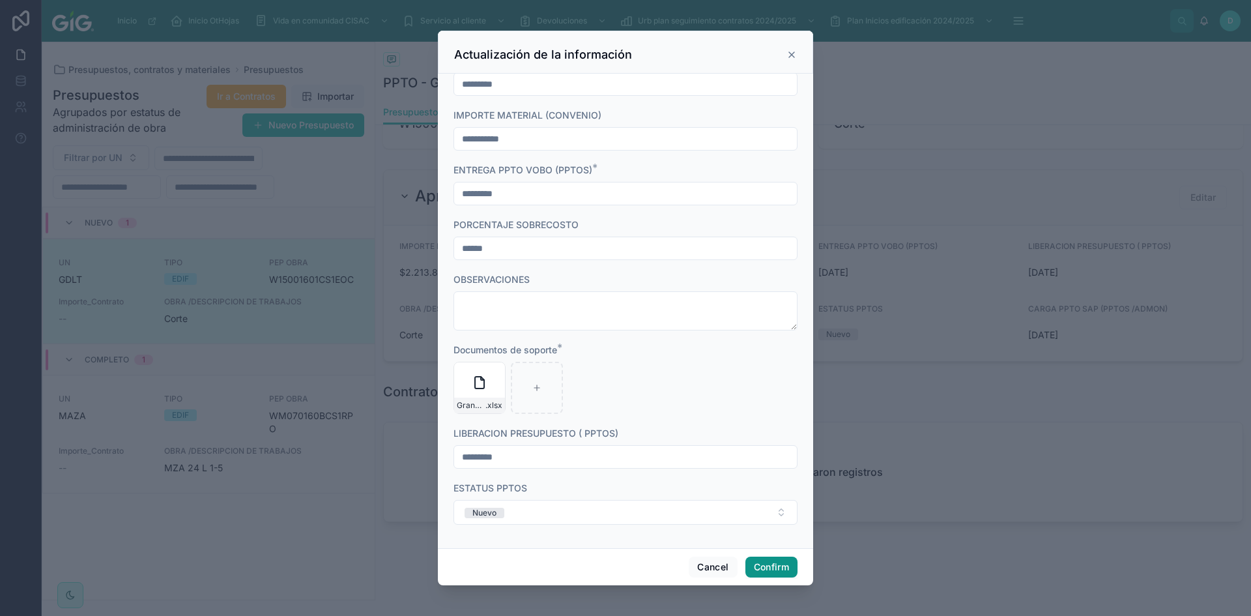
click at [786, 565] on button "Confirm" at bounding box center [771, 566] width 52 height 21
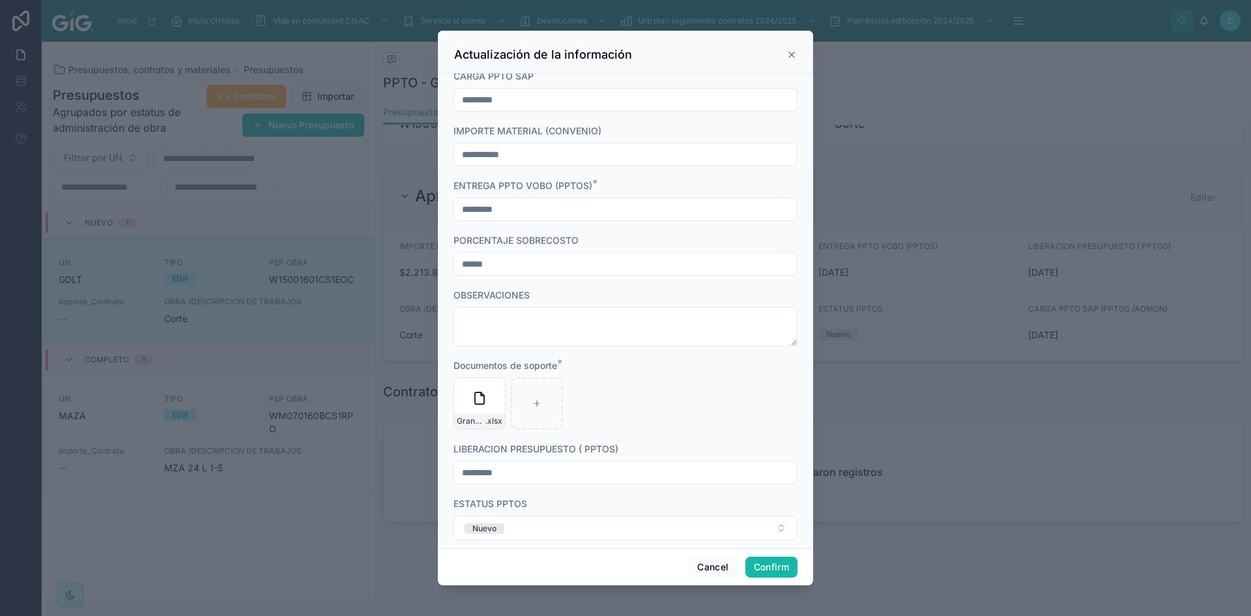
scroll to position [541, 0]
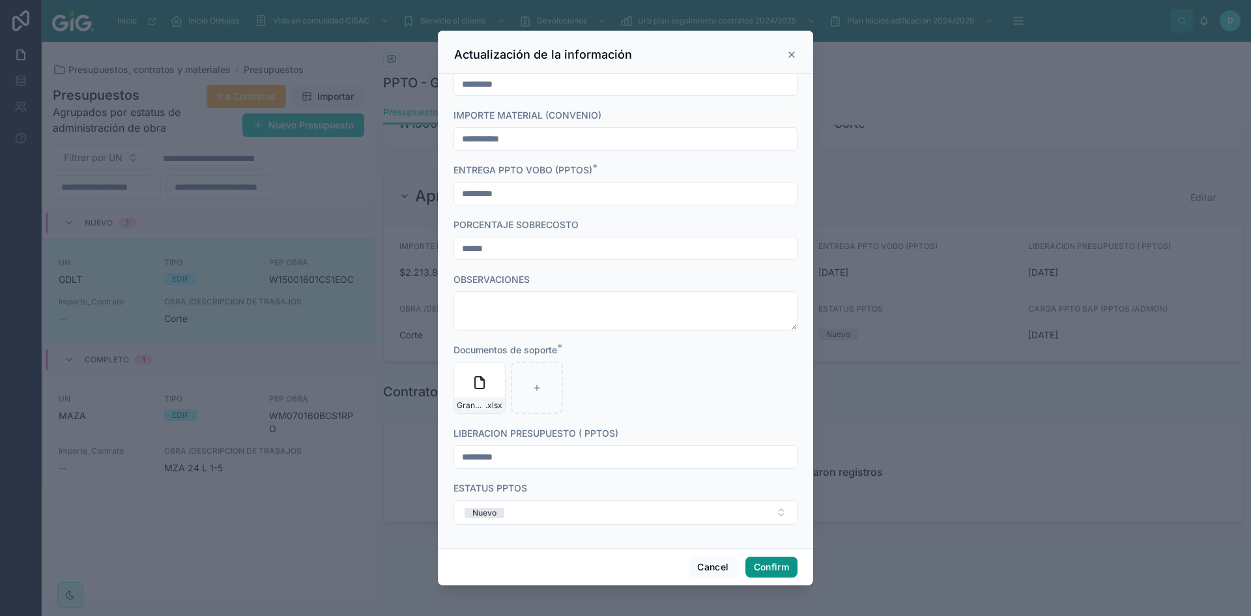
click at [781, 571] on button "Confirm" at bounding box center [771, 566] width 52 height 21
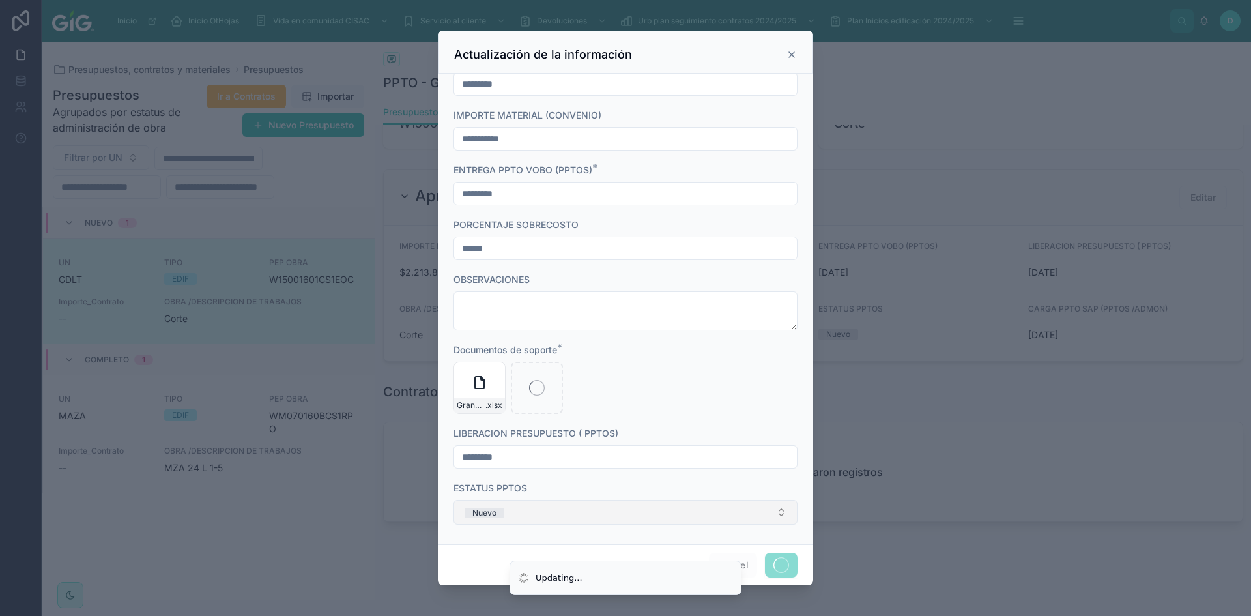
click at [563, 506] on button "Nuevo" at bounding box center [625, 512] width 344 height 25
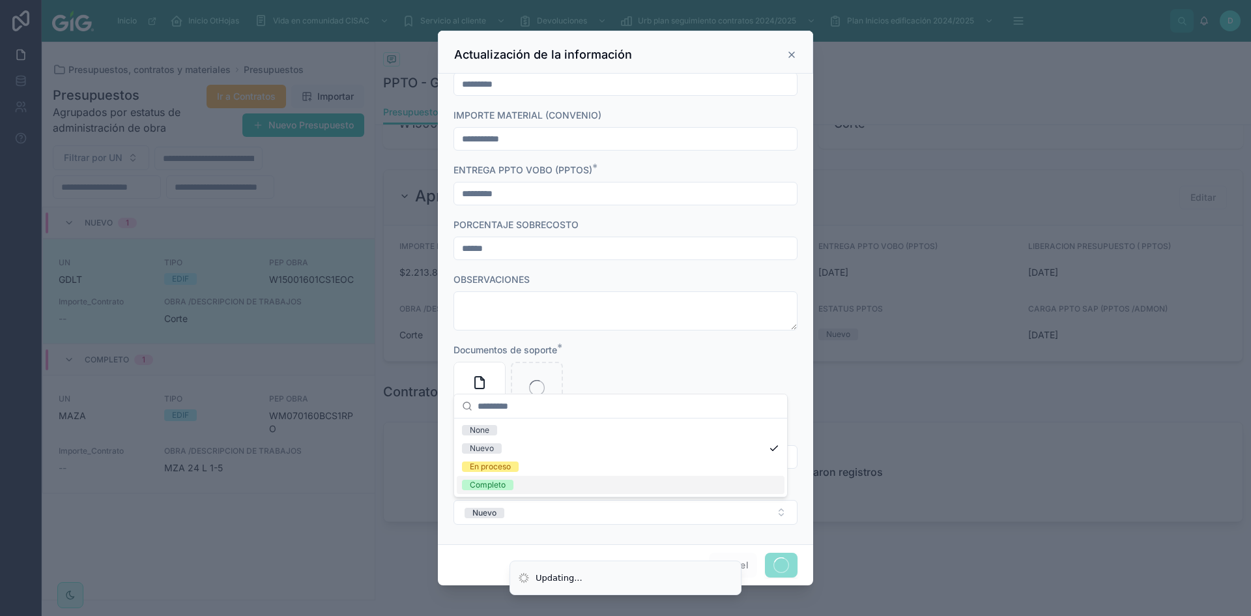
click at [510, 488] on span "Completo" at bounding box center [487, 484] width 51 height 10
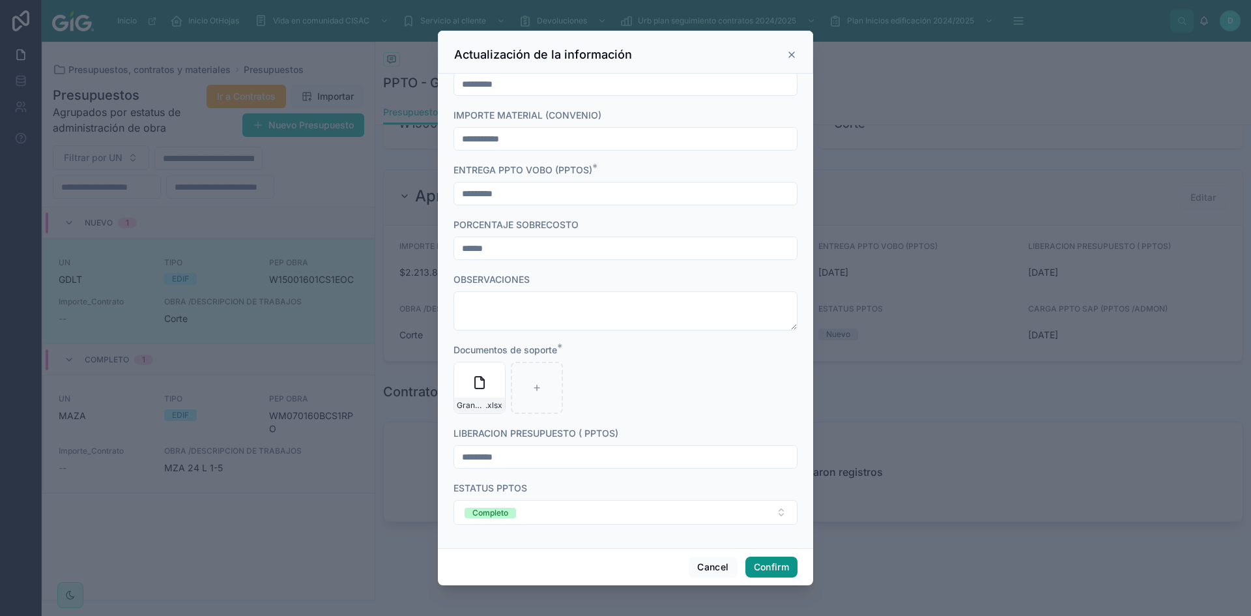
click at [784, 567] on button "Confirm" at bounding box center [771, 566] width 52 height 21
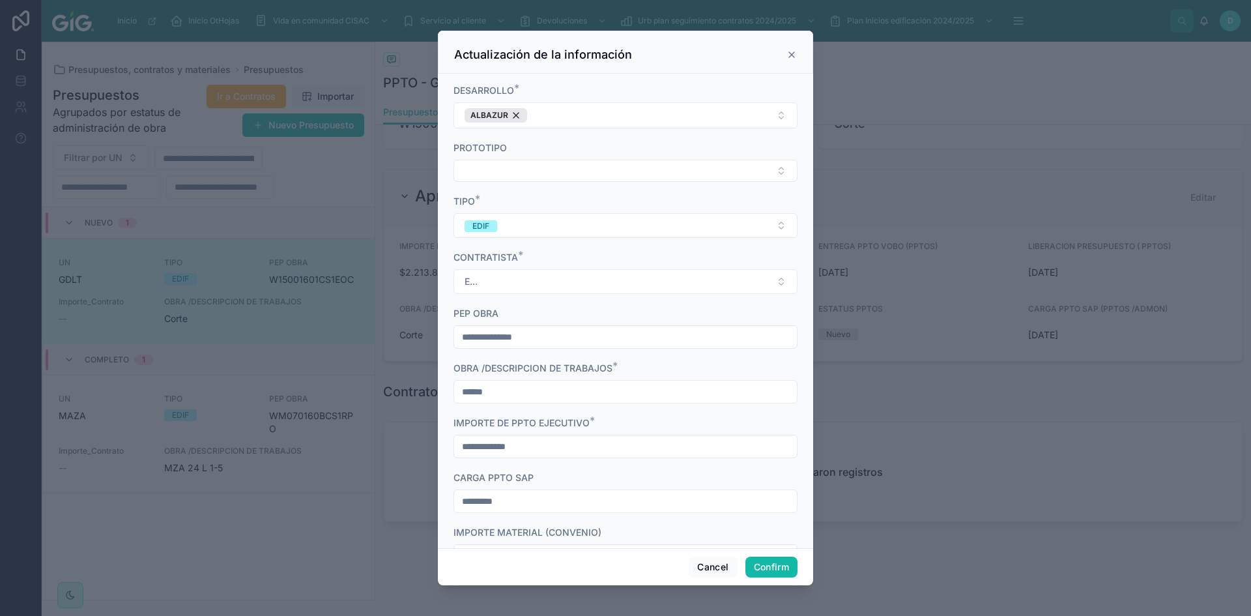
scroll to position [0, 0]
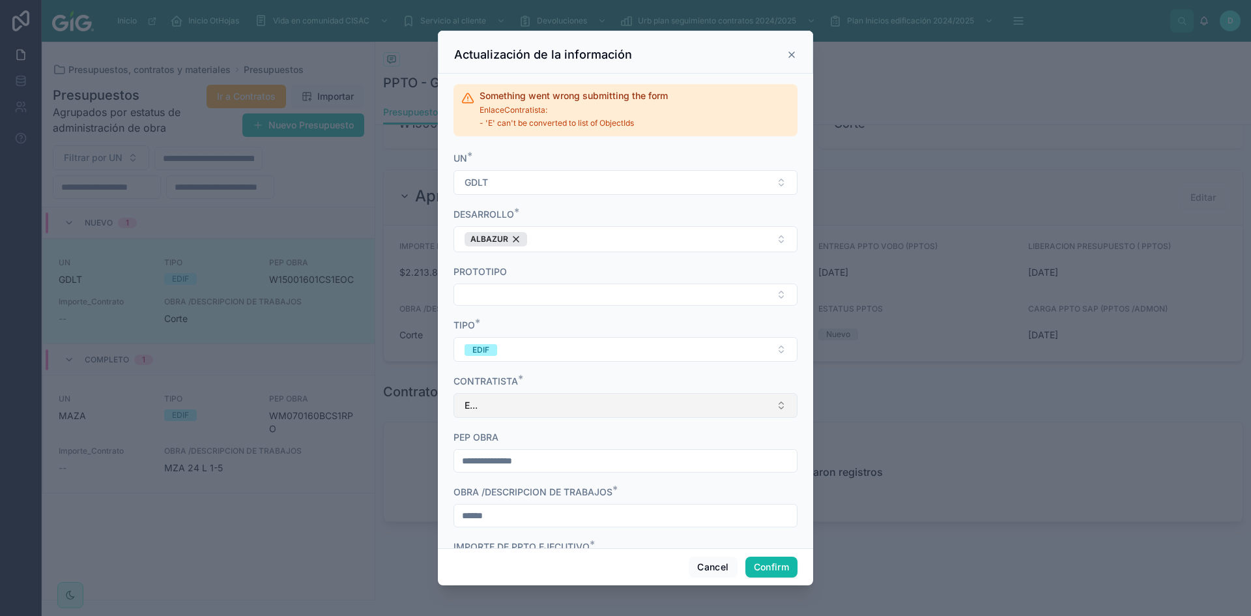
click at [492, 405] on button "E..." at bounding box center [625, 405] width 344 height 25
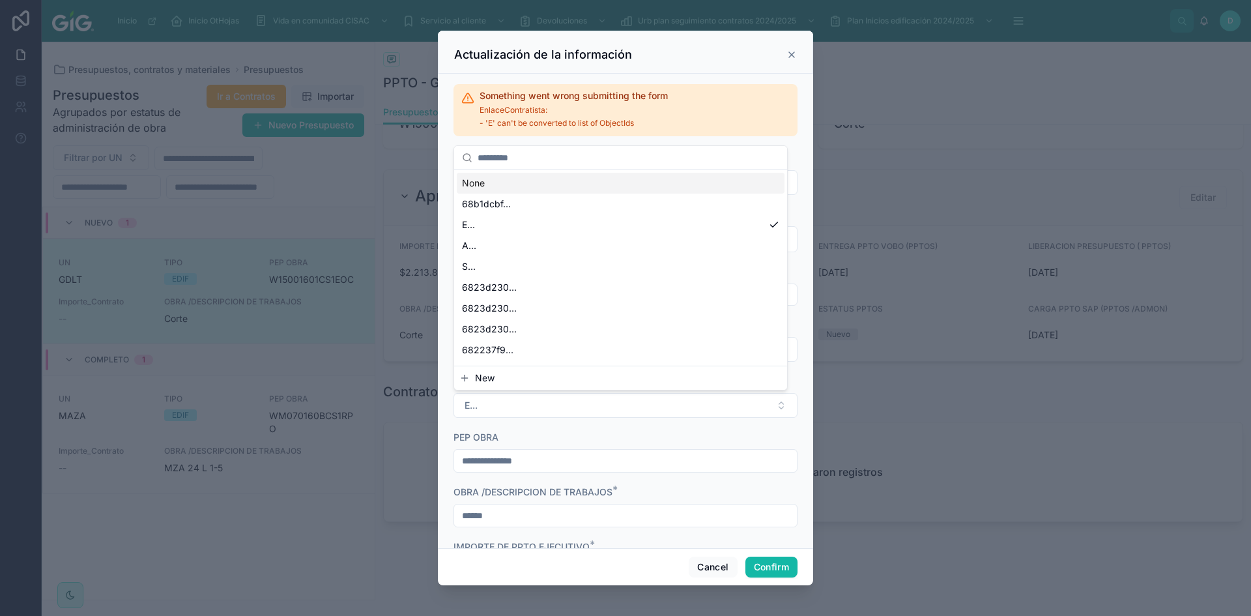
click at [474, 178] on div "None" at bounding box center [621, 183] width 328 height 21
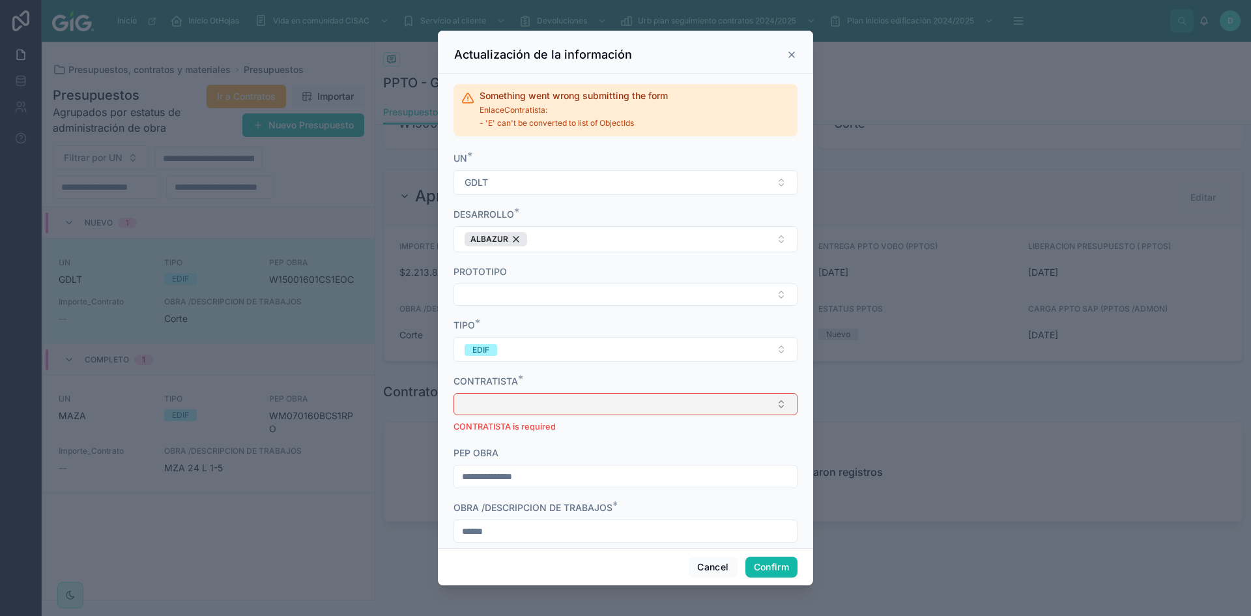
click at [558, 411] on button "Select Button" at bounding box center [625, 404] width 344 height 22
click at [470, 270] on span "6823d230..." at bounding box center [489, 266] width 55 height 13
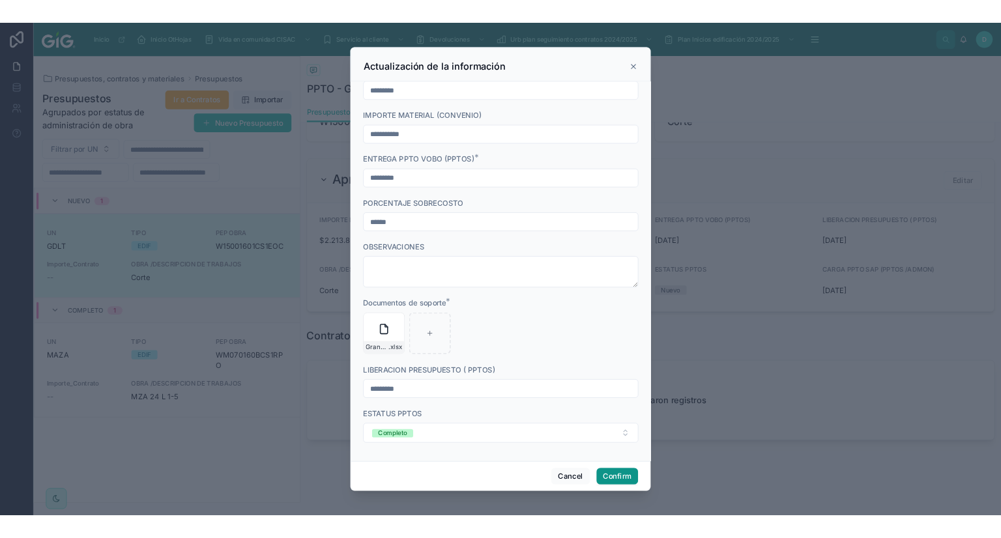
scroll to position [541, 0]
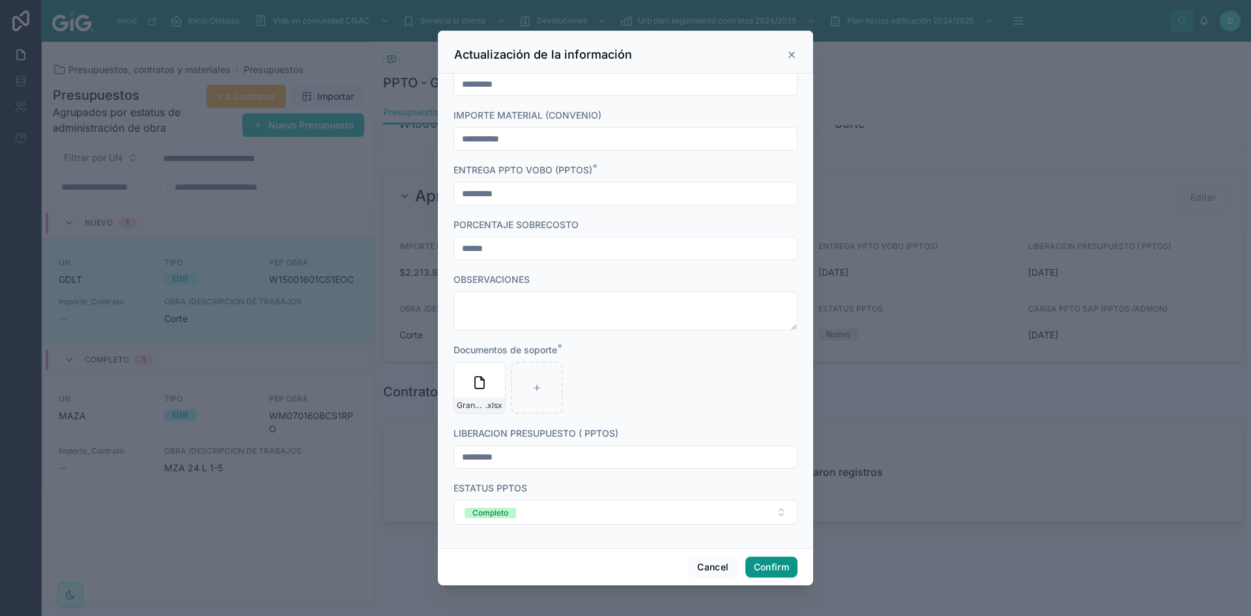
click at [769, 576] on button "Confirm" at bounding box center [771, 566] width 52 height 21
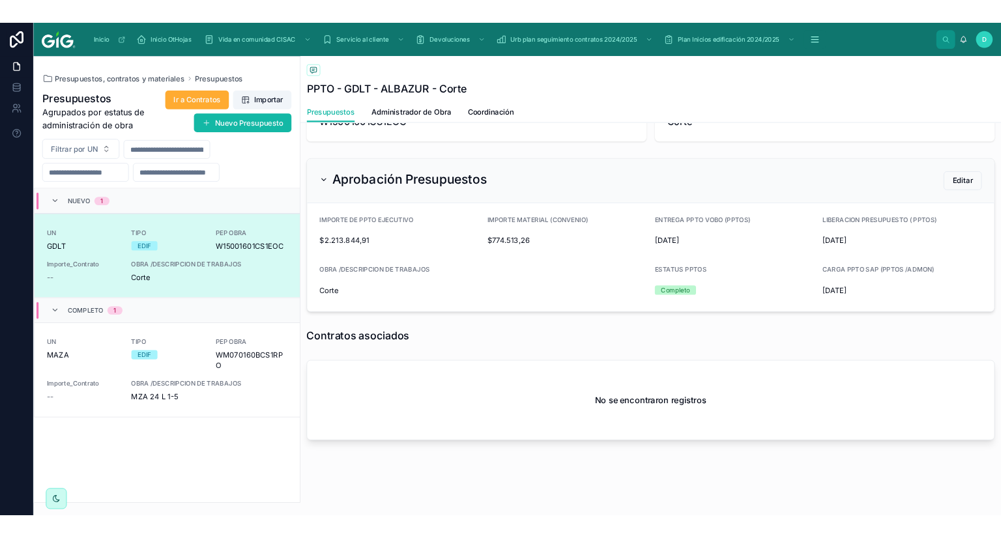
scroll to position [267, 0]
